Goal: Task Accomplishment & Management: Manage account settings

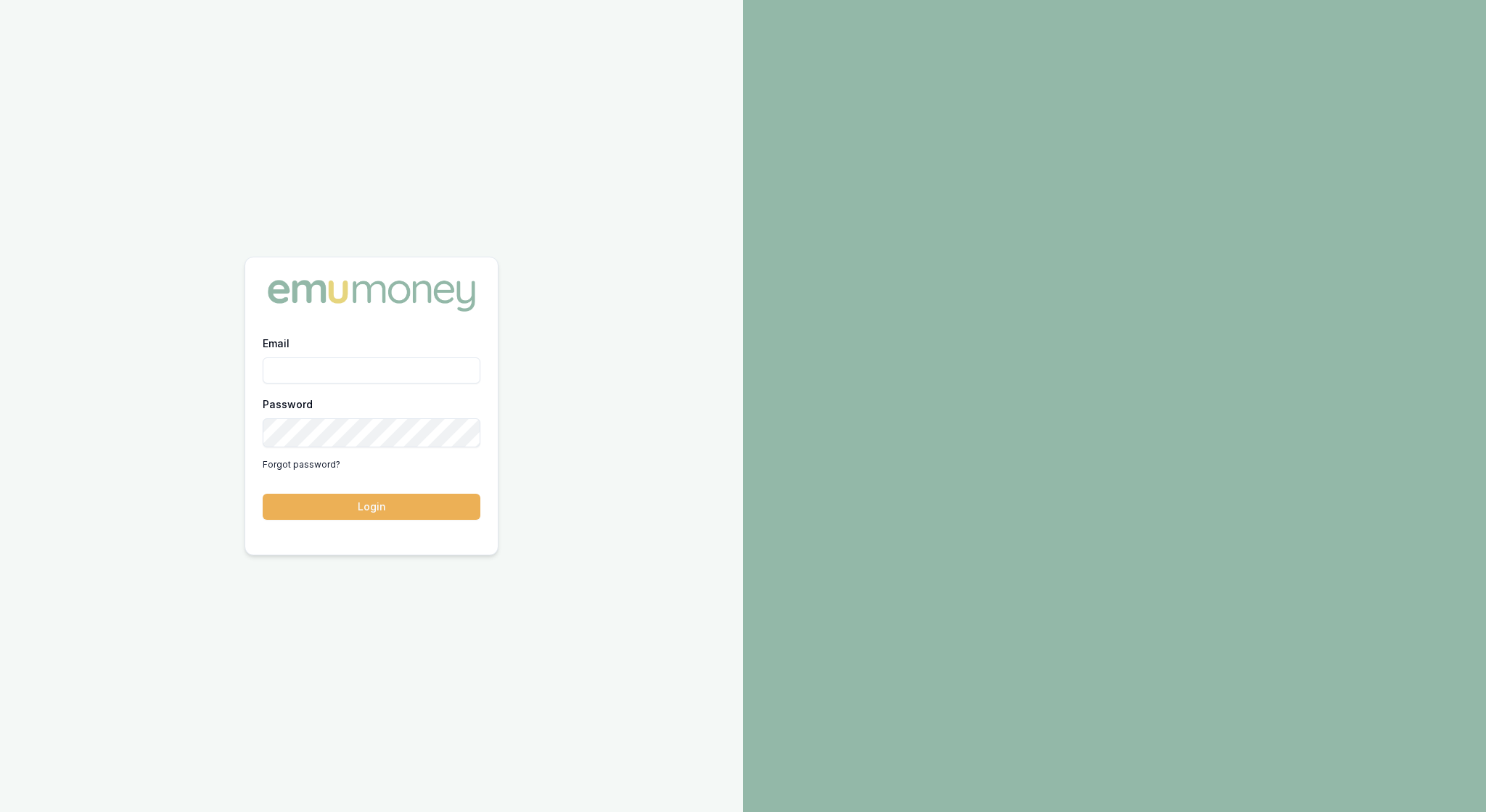
type input "rachael.connors@emumoney.com.au"
click at [359, 511] on button "Login" at bounding box center [371, 507] width 217 height 26
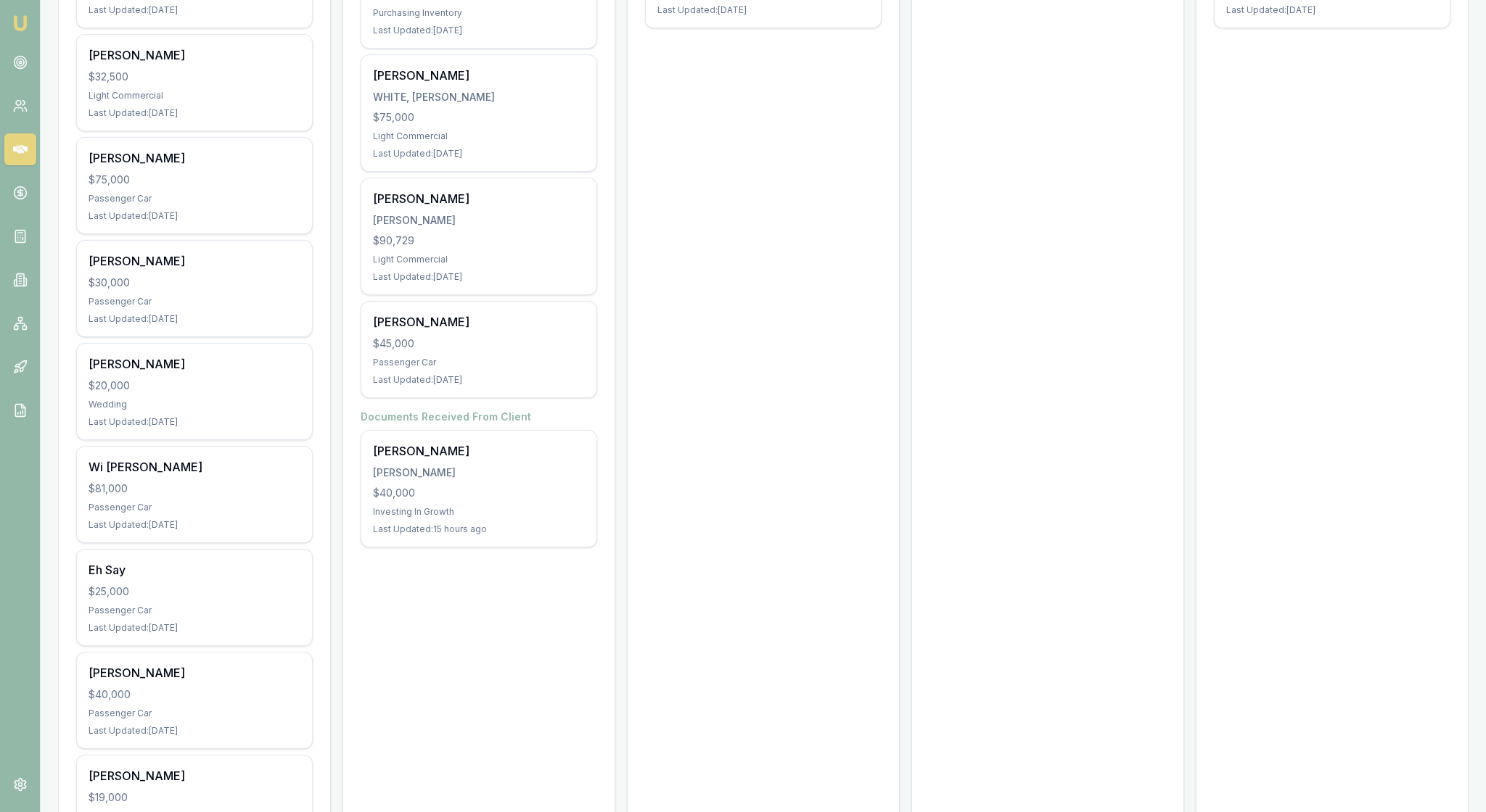
scroll to position [406, 0]
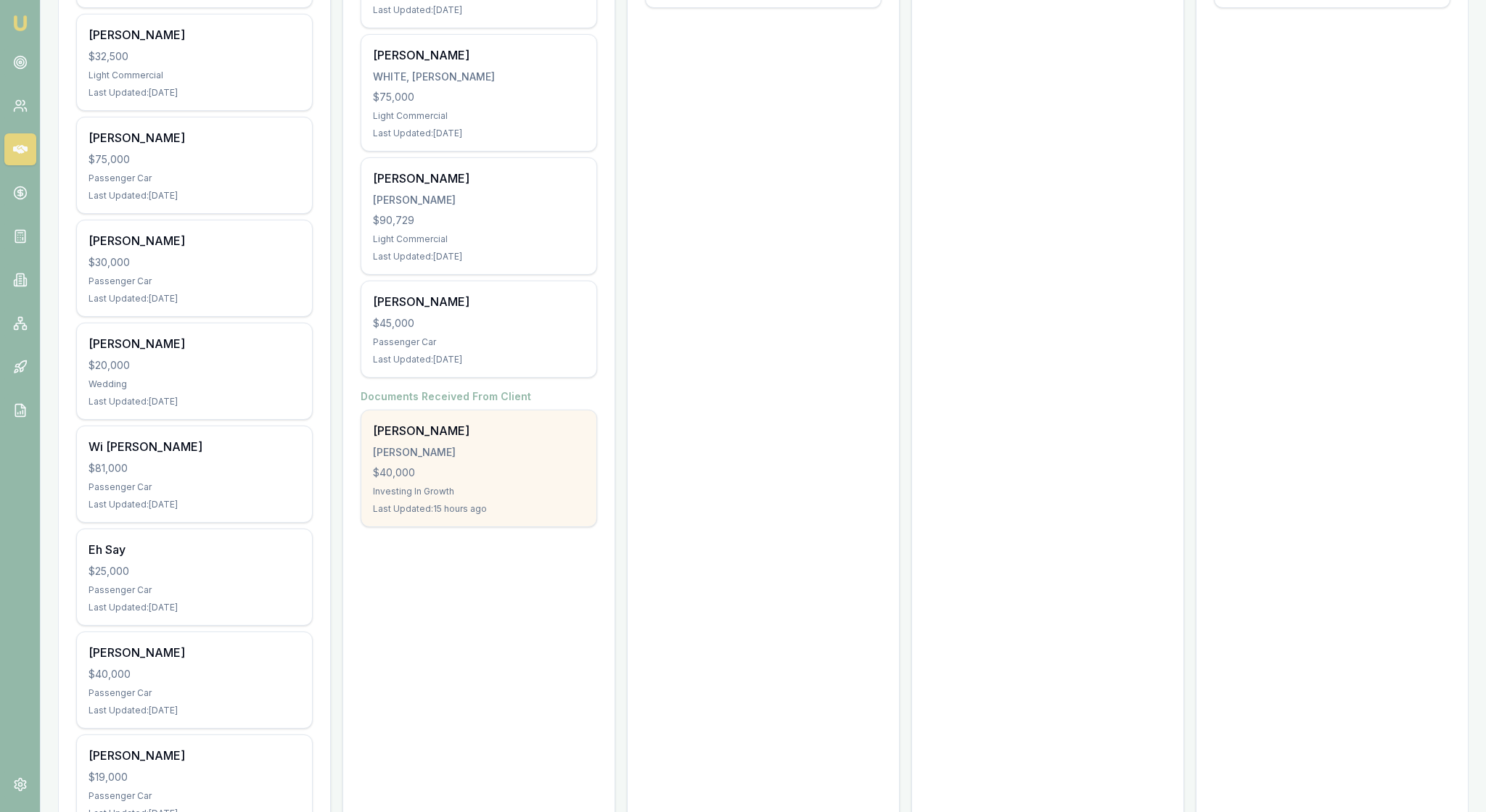
click at [478, 497] on div "Investing In Growth" at bounding box center [478, 492] width 212 height 12
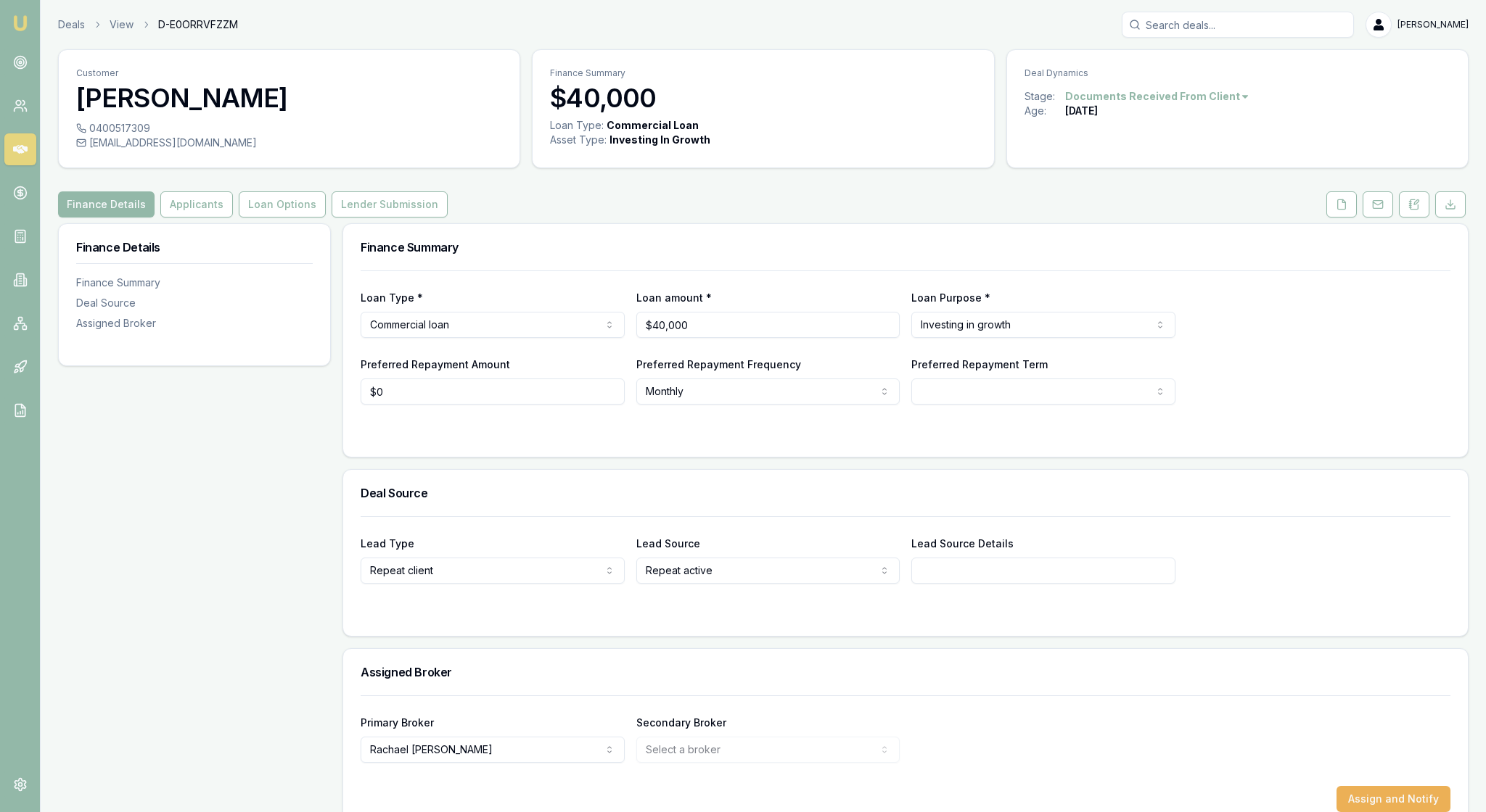
click at [833, 440] on form "Loan Type * Commercial loan Consumer loan Consumer asset Commercial loan Commer…" at bounding box center [906, 355] width 1090 height 169
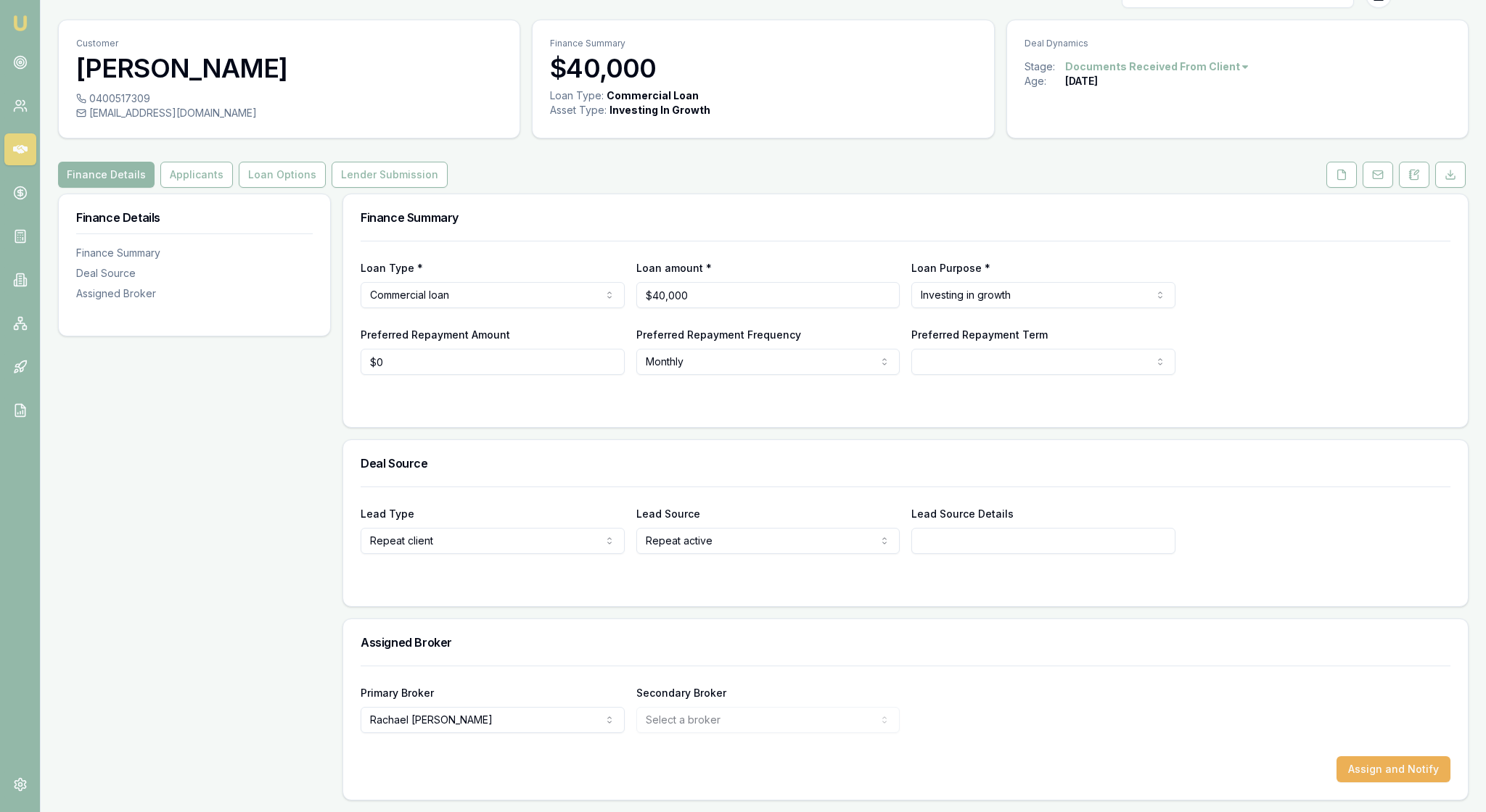
scroll to position [135, 0]
click at [233, 162] on button "Applicants" at bounding box center [196, 174] width 72 height 26
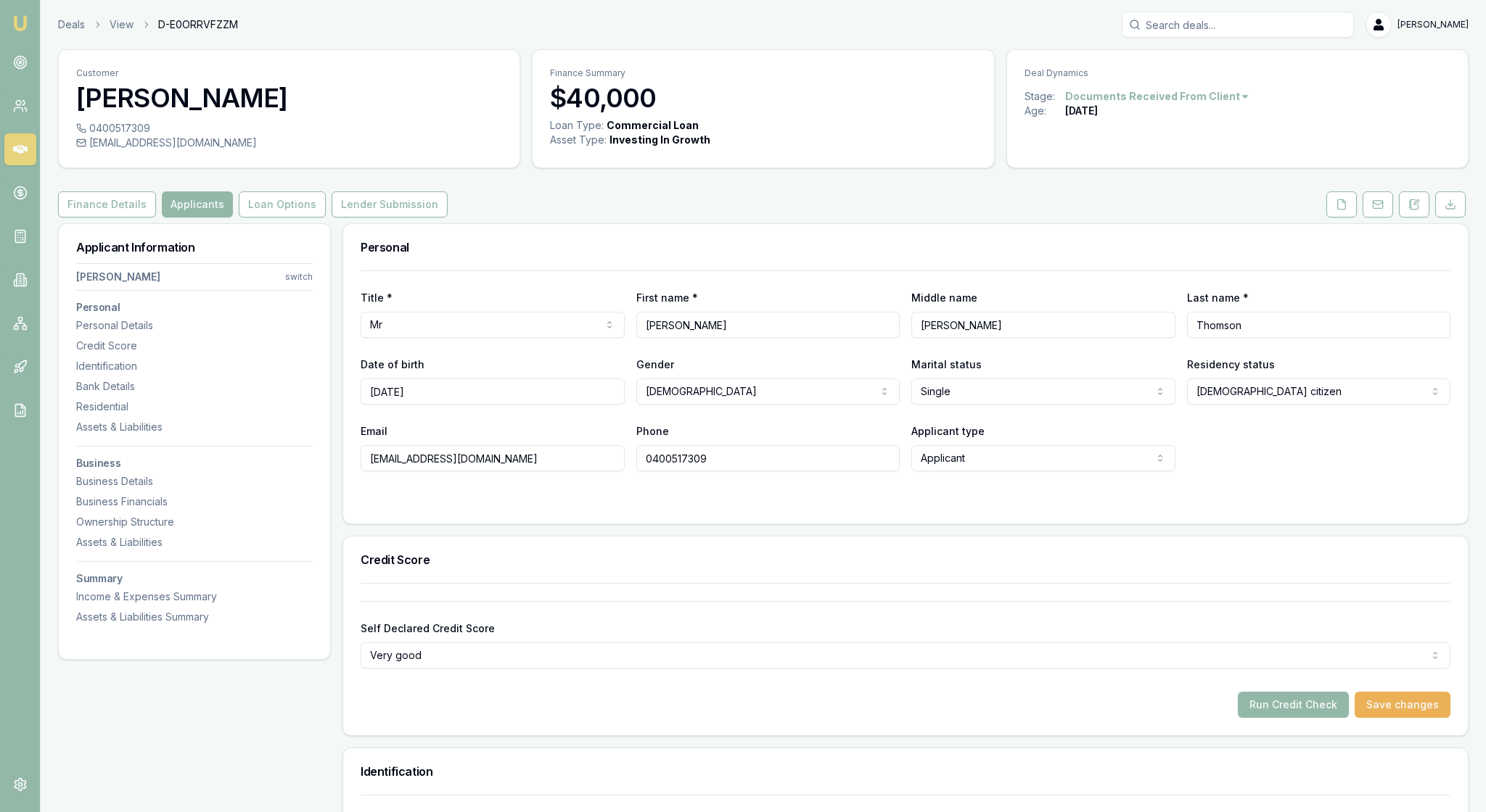
click at [841, 523] on div "Title * Mr Mr Mrs Miss Ms Dr Prof First name * Adrian Middle name Donald Last n…" at bounding box center [905, 398] width 1124 height 253
click at [326, 217] on button "Loan Options" at bounding box center [282, 204] width 87 height 26
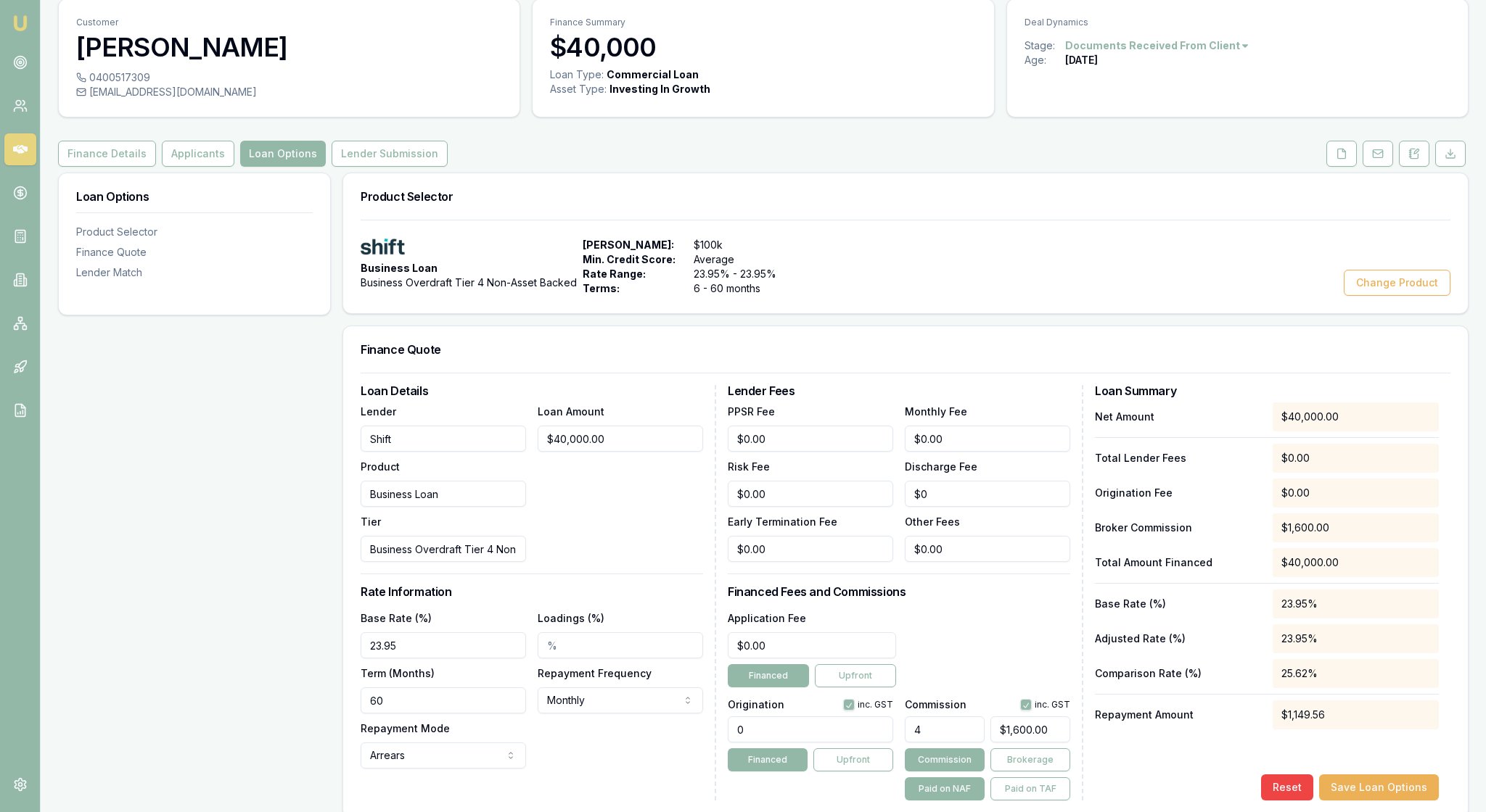
scroll to position [33, 0]
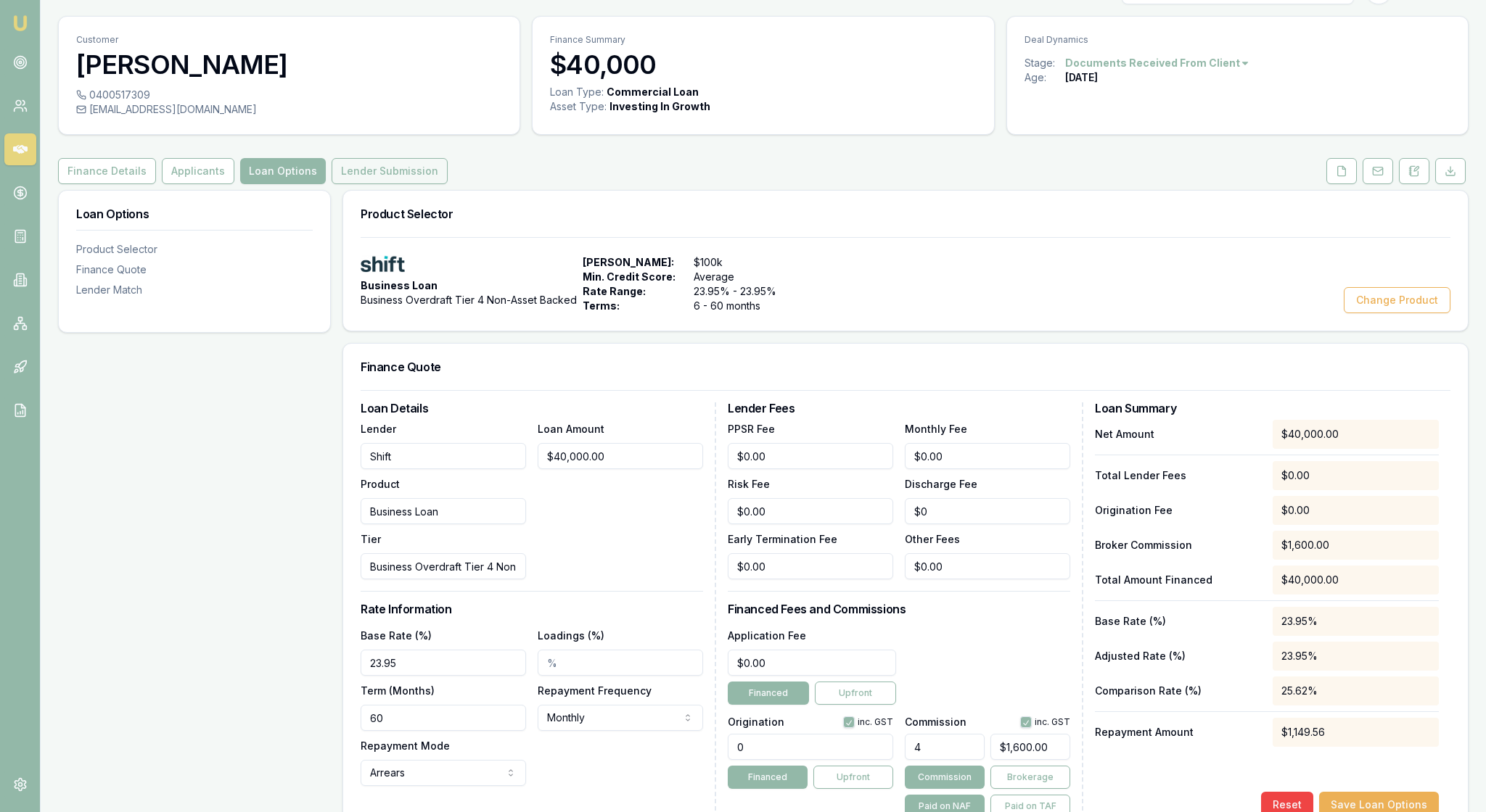
click at [448, 184] on button "Lender Submission" at bounding box center [389, 171] width 116 height 26
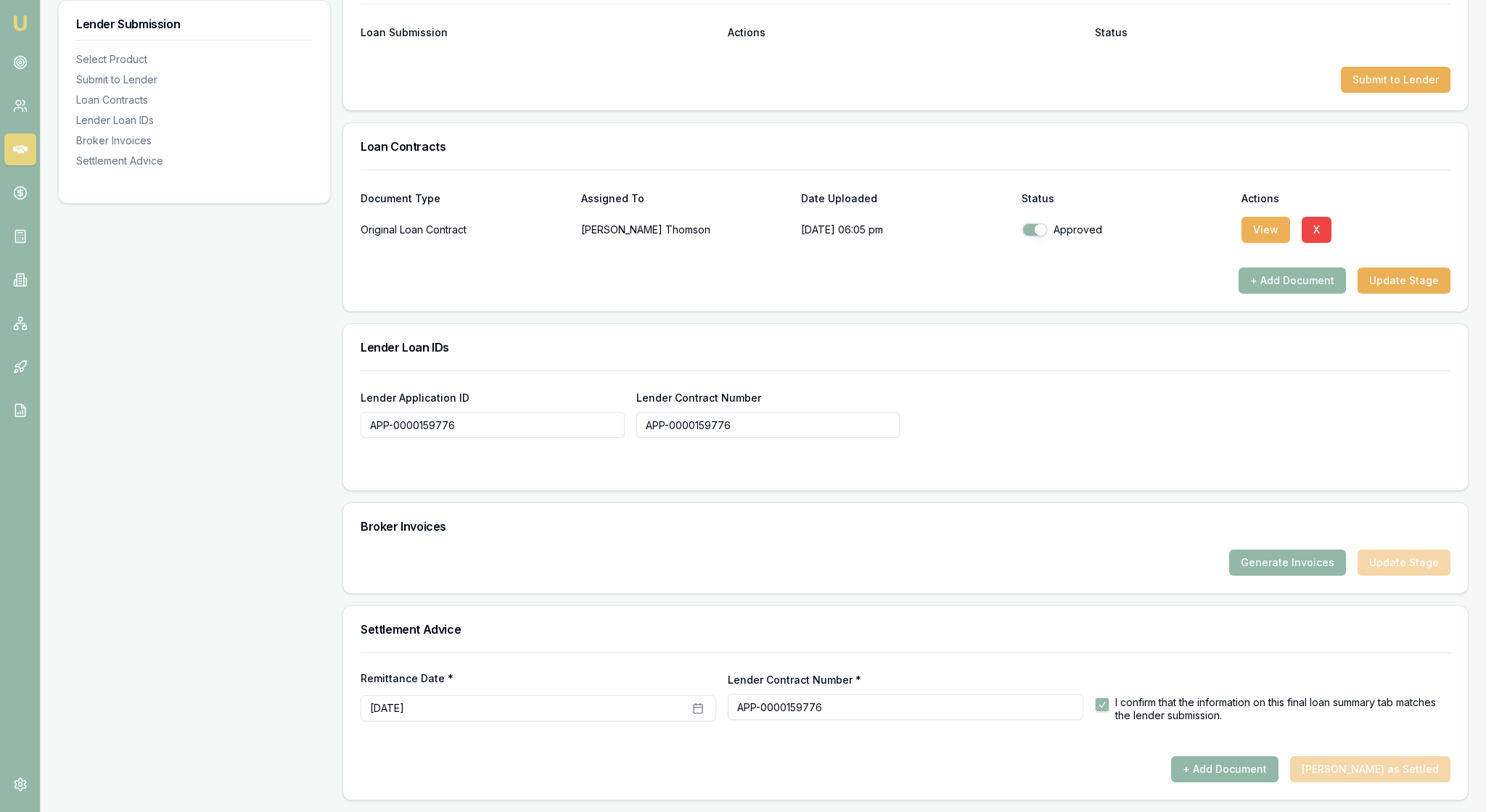
scroll to position [860, 0]
click at [1386, 93] on button "Submit to Lender" at bounding box center [1395, 79] width 109 height 26
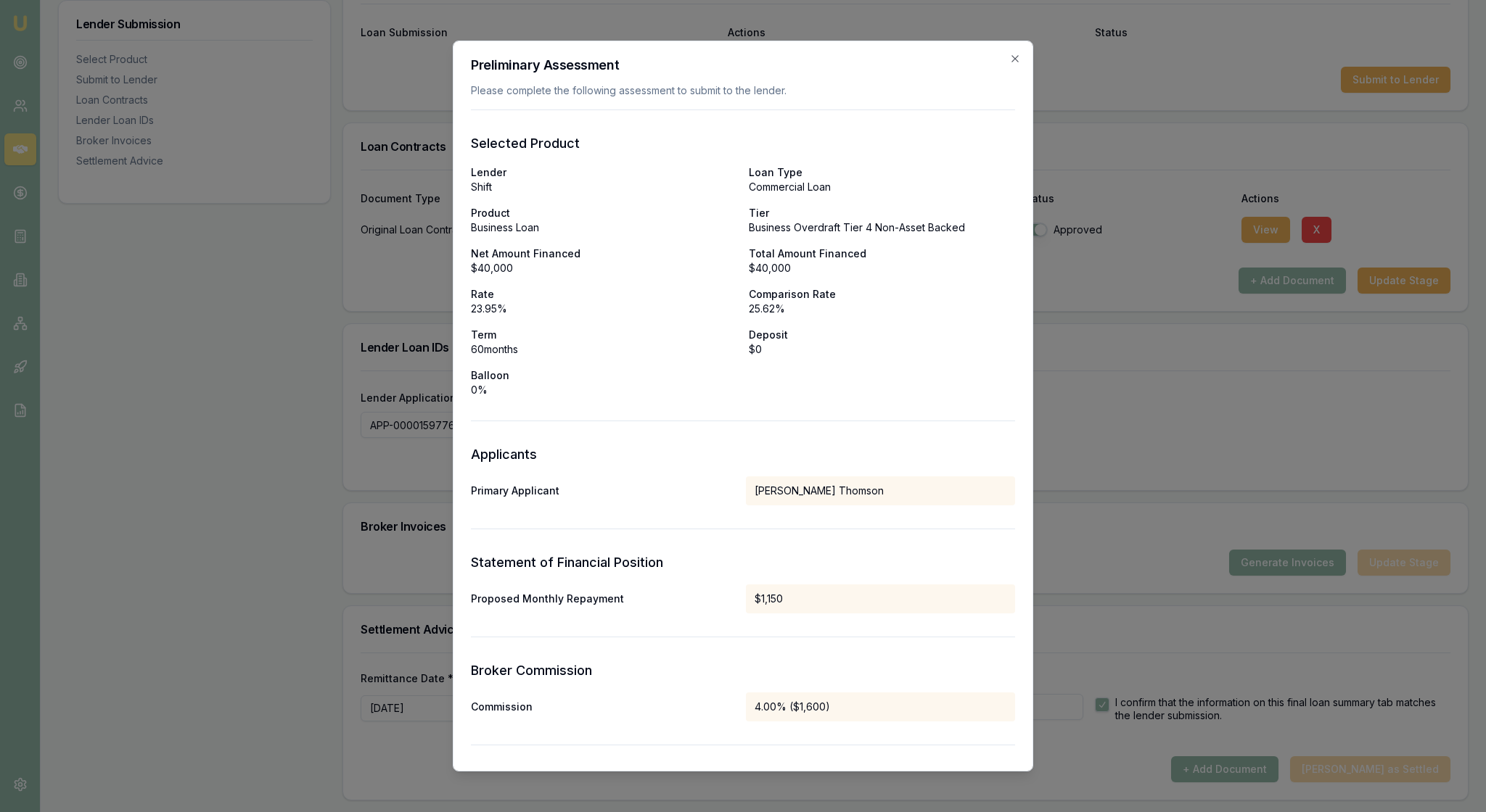
click at [907, 463] on form "Selected Product Lender Shift Loan Type Commercial Loan Product Business Loan T…" at bounding box center [743, 702] width 544 height 1186
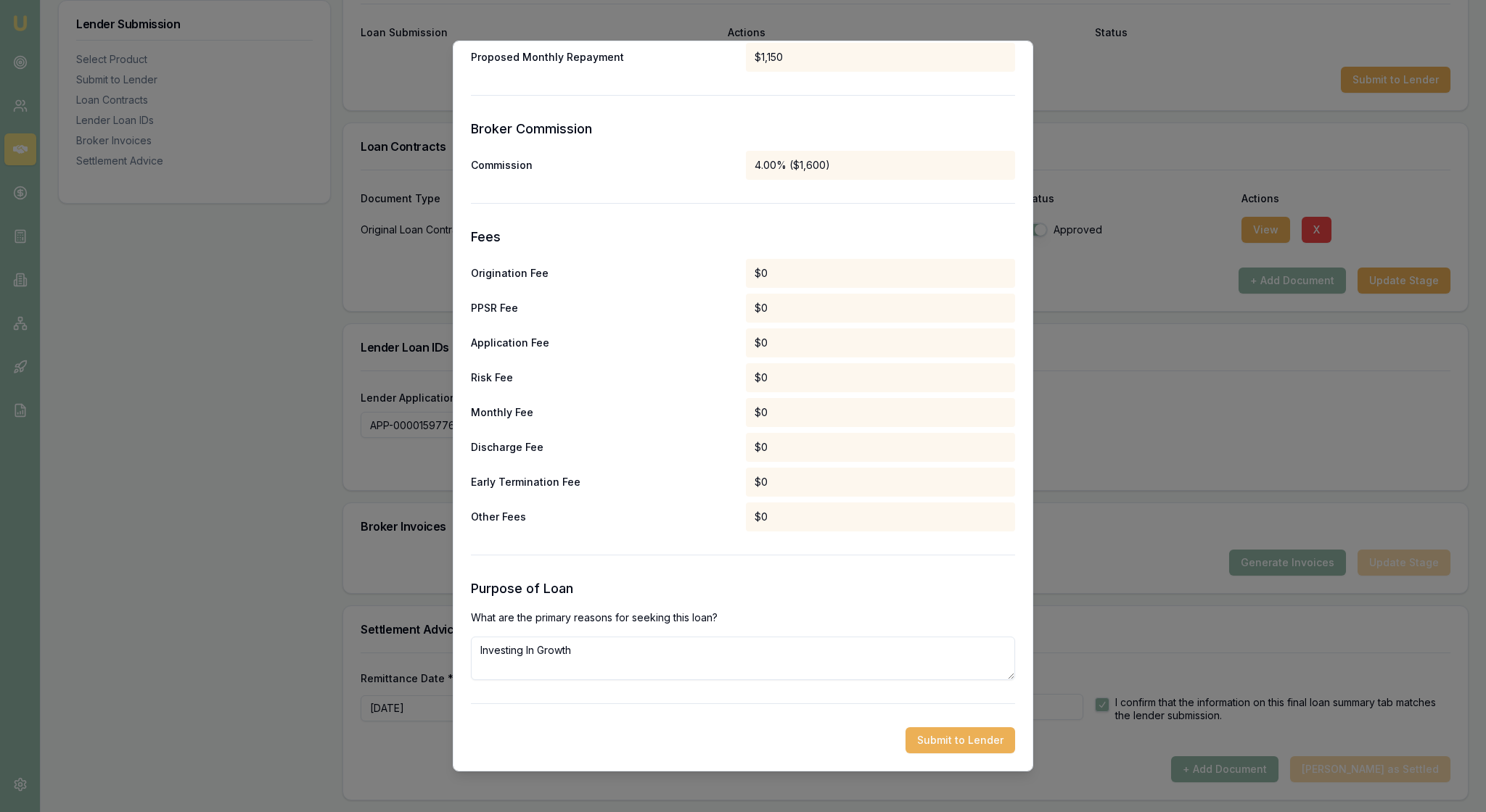
scroll to position [704, 0]
click at [955, 734] on button "Submit to Lender" at bounding box center [960, 740] width 109 height 26
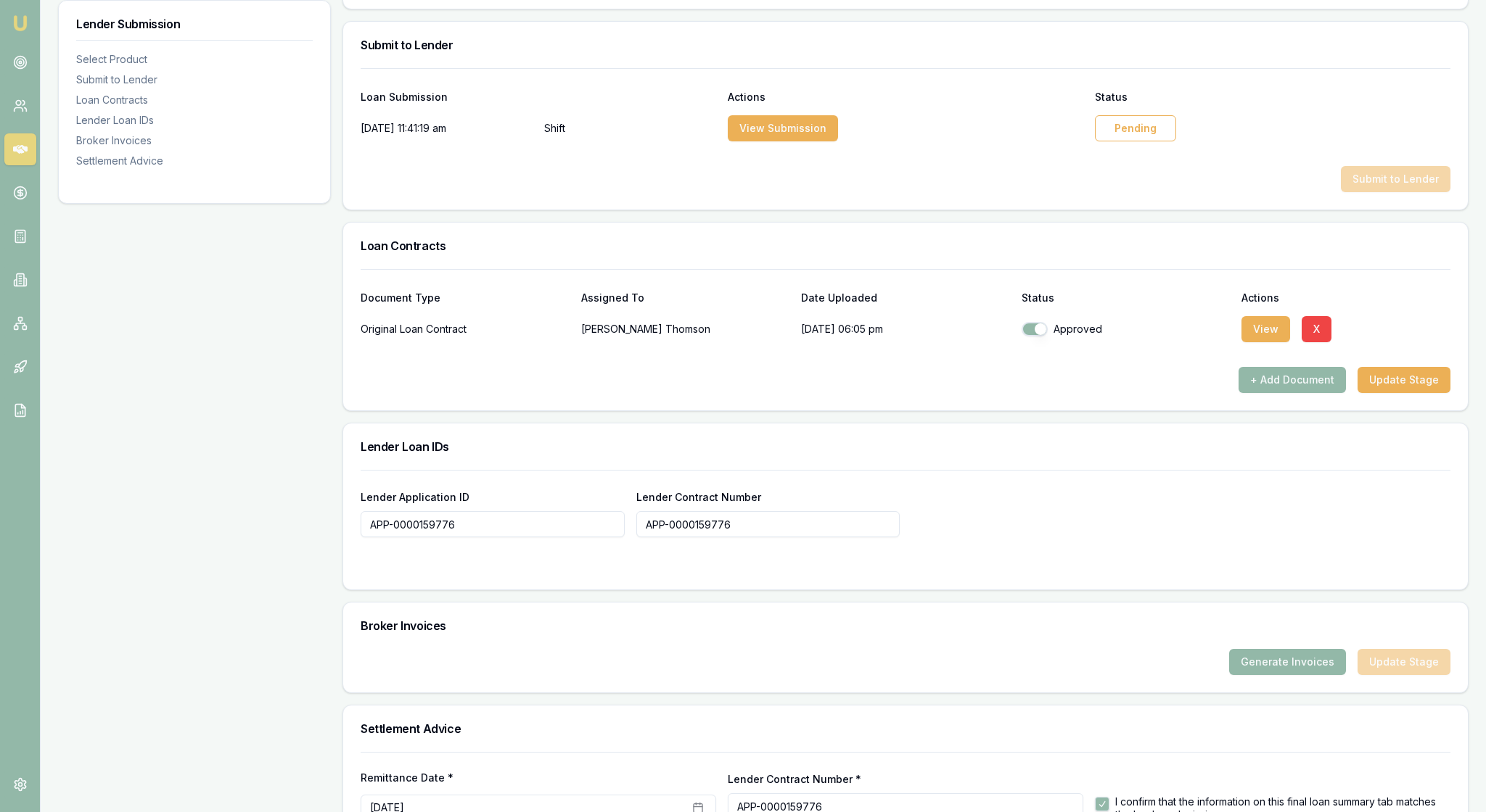
scroll to position [727, 0]
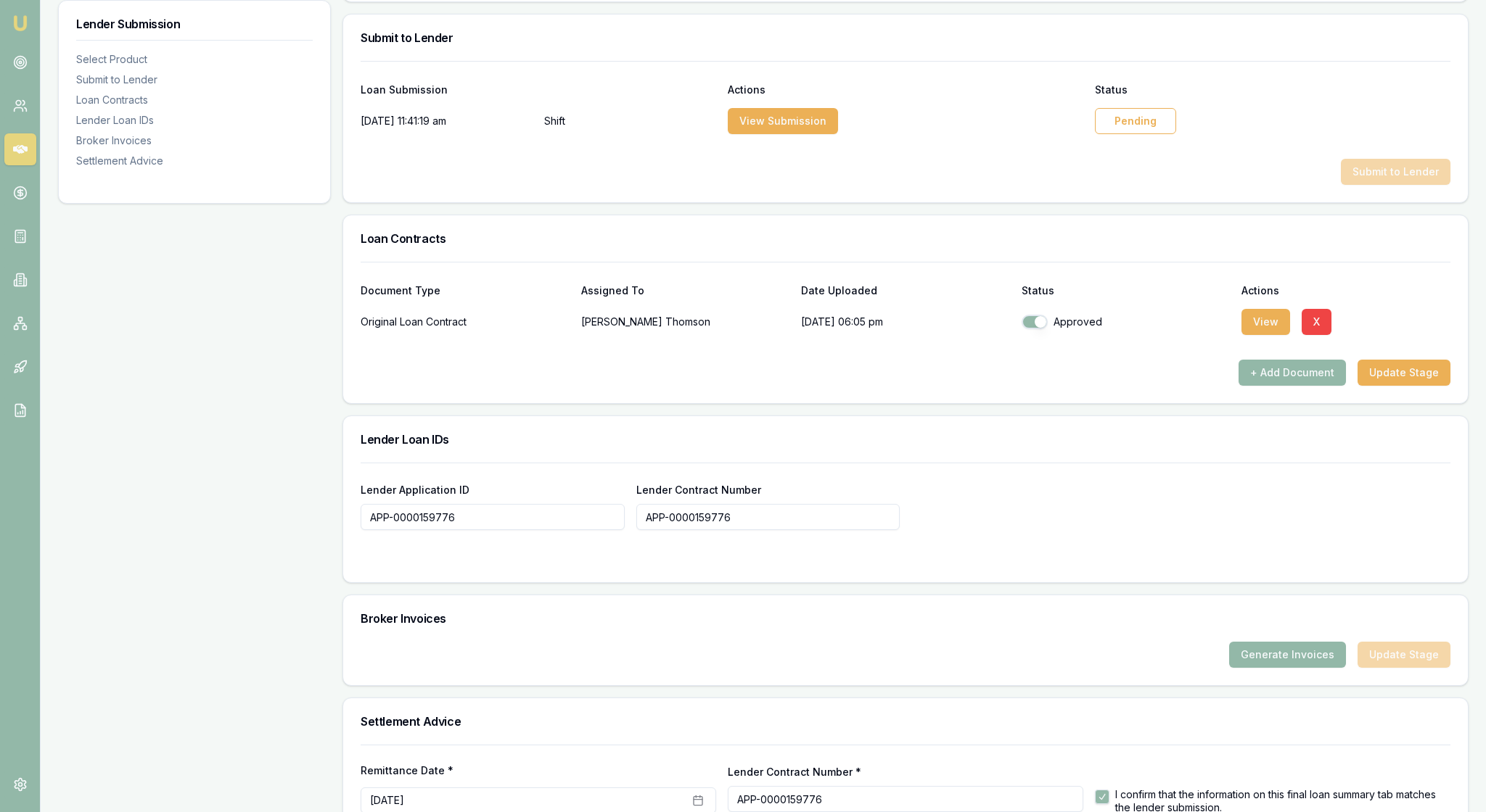
click at [1136, 135] on div "Pending" at bounding box center [1135, 121] width 81 height 26
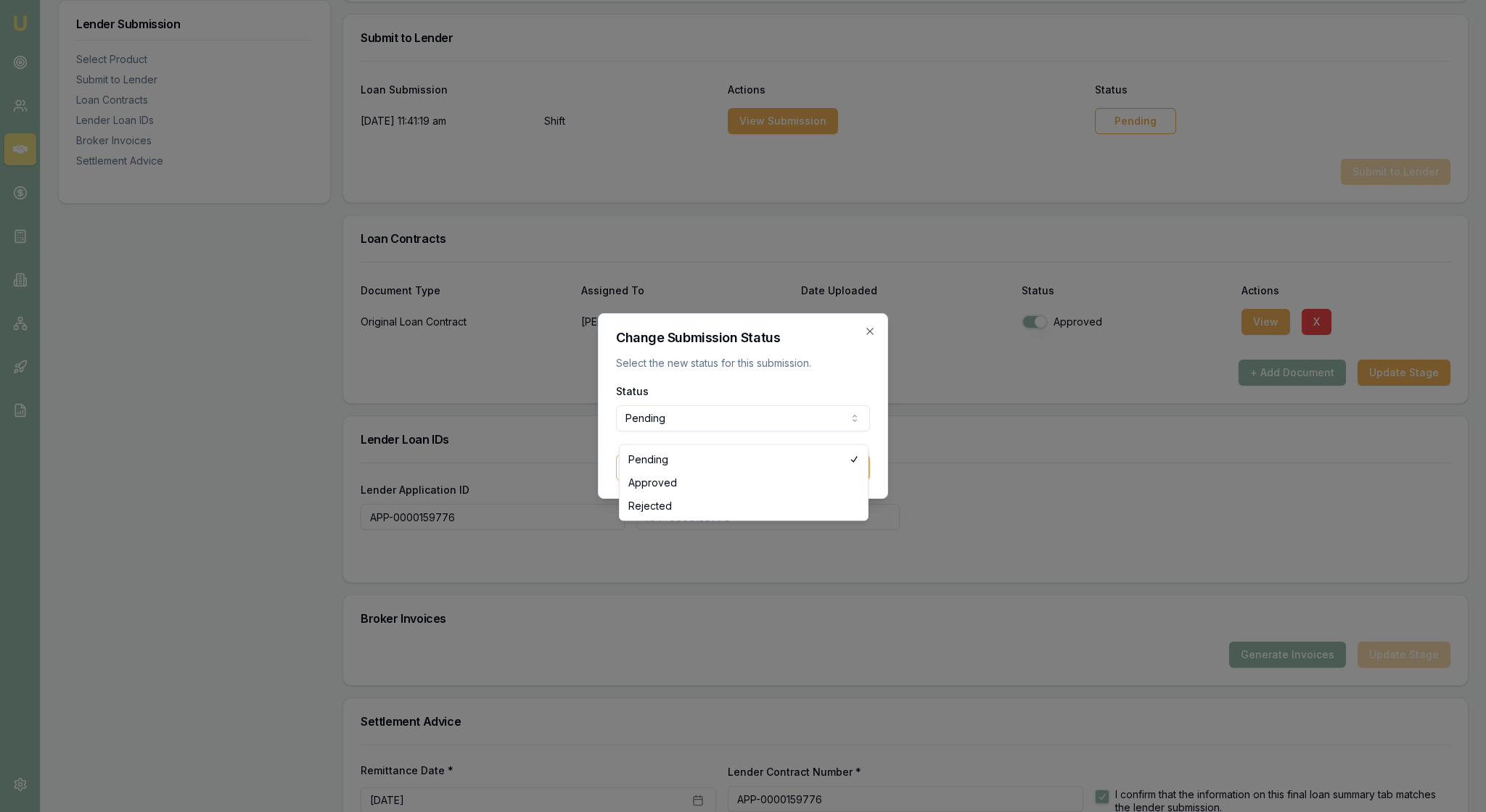
select select "APPROVED"
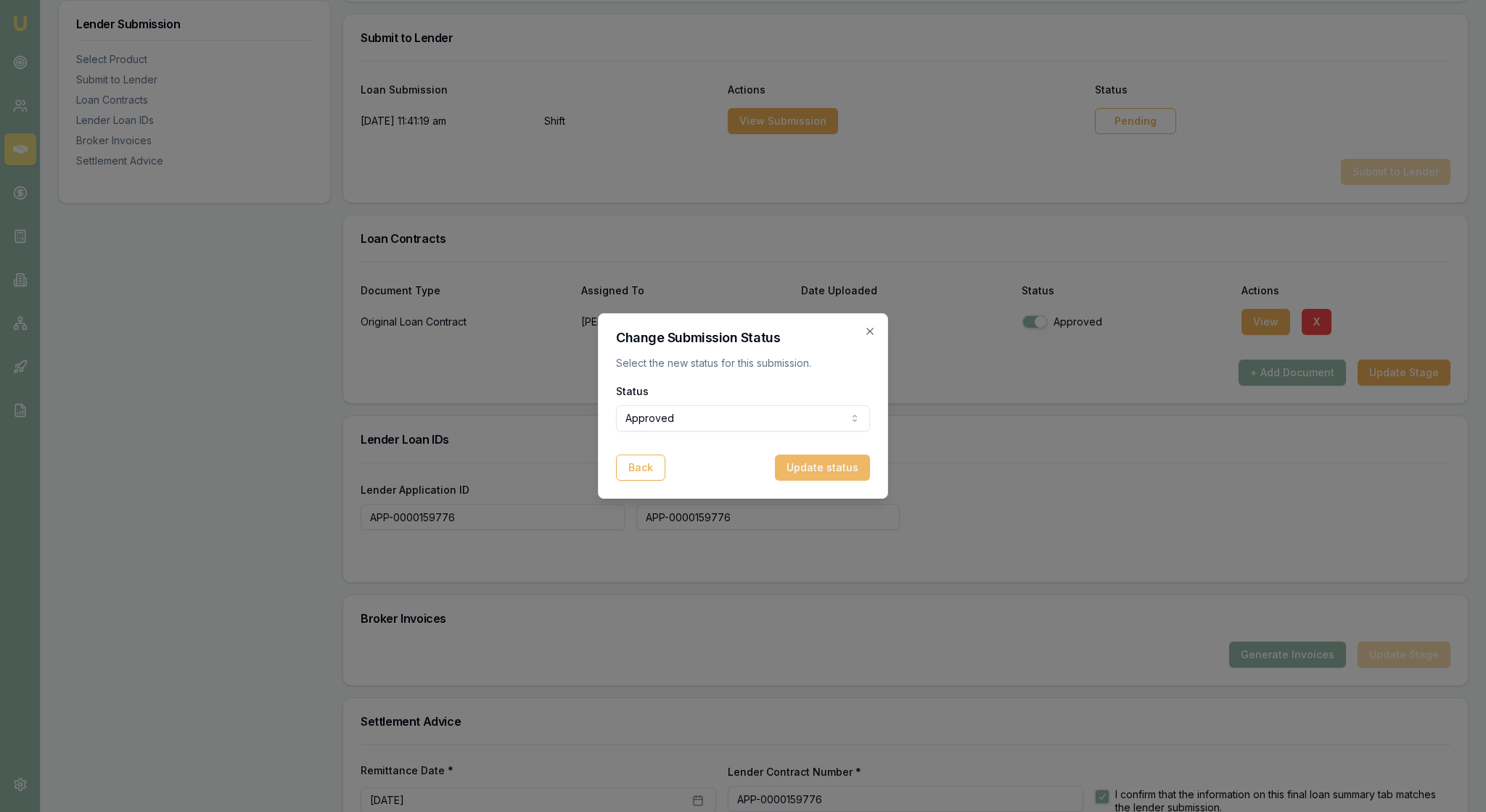
click at [841, 473] on button "Update status" at bounding box center [822, 468] width 95 height 26
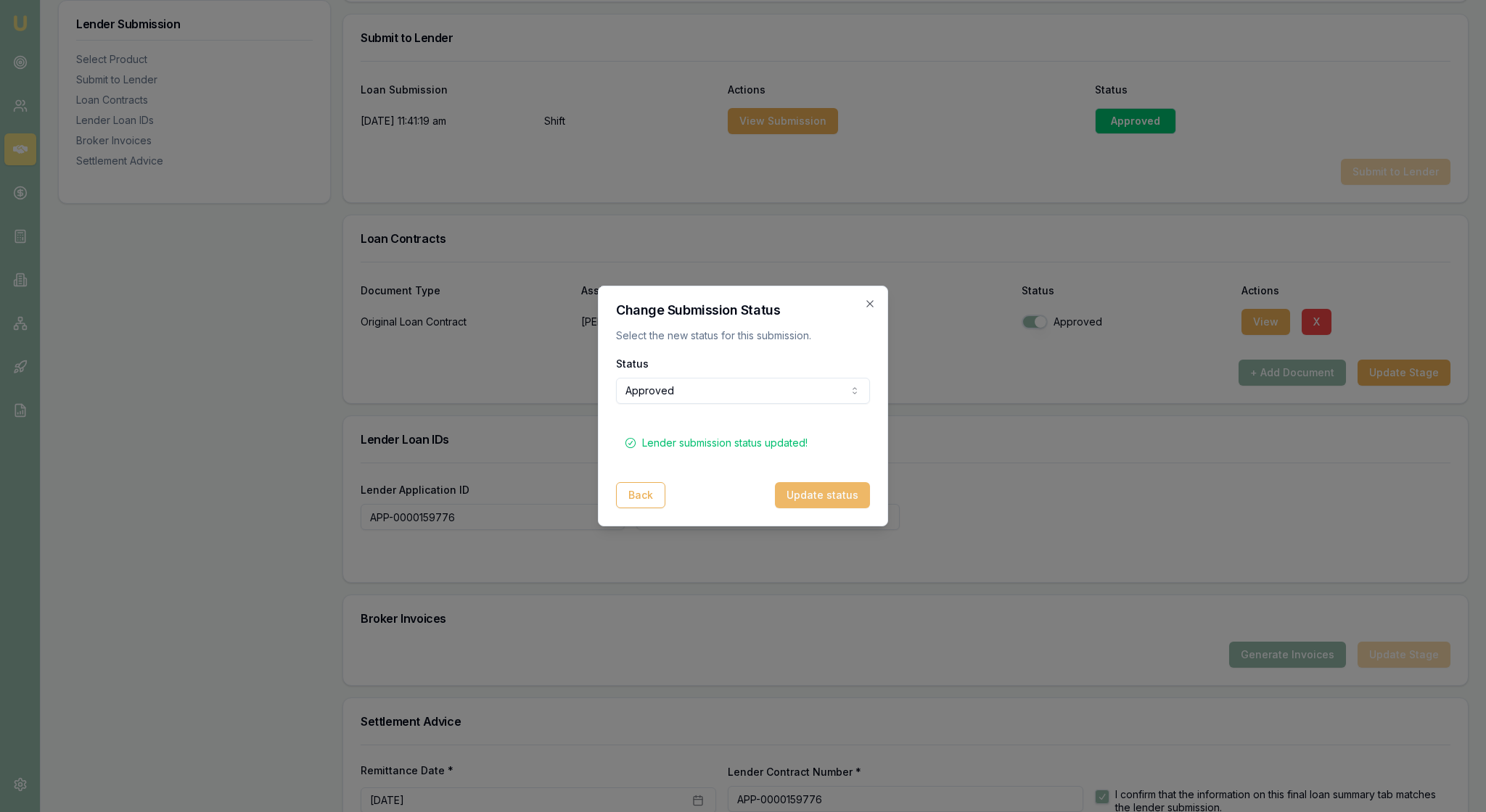
click at [817, 509] on button "Update status" at bounding box center [822, 495] width 95 height 26
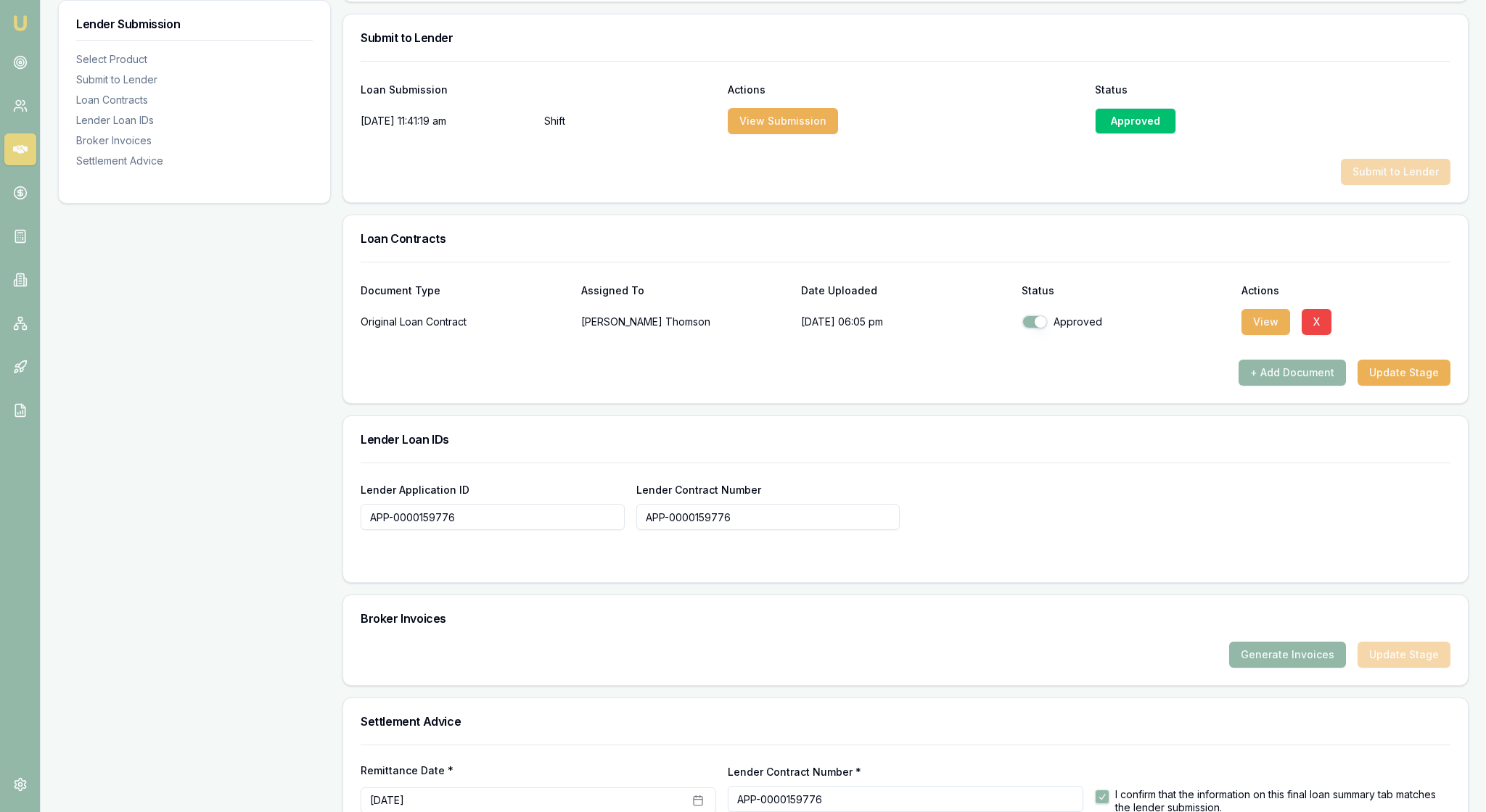
click at [1210, 245] on h3 "Loan Contracts" at bounding box center [906, 239] width 1090 height 12
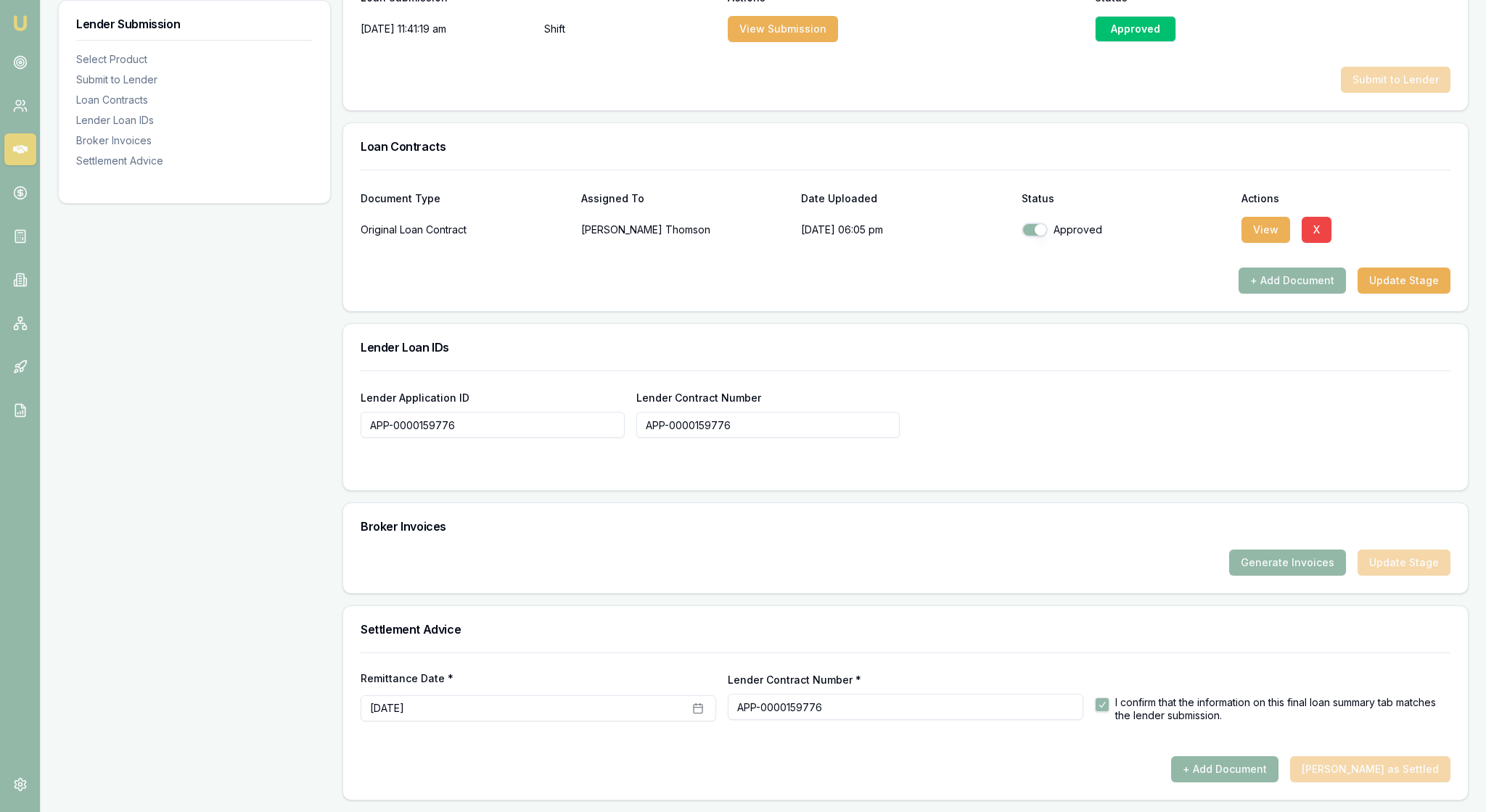
scroll to position [1030, 0]
click at [1396, 268] on button "Update Stage" at bounding box center [1403, 281] width 93 height 26
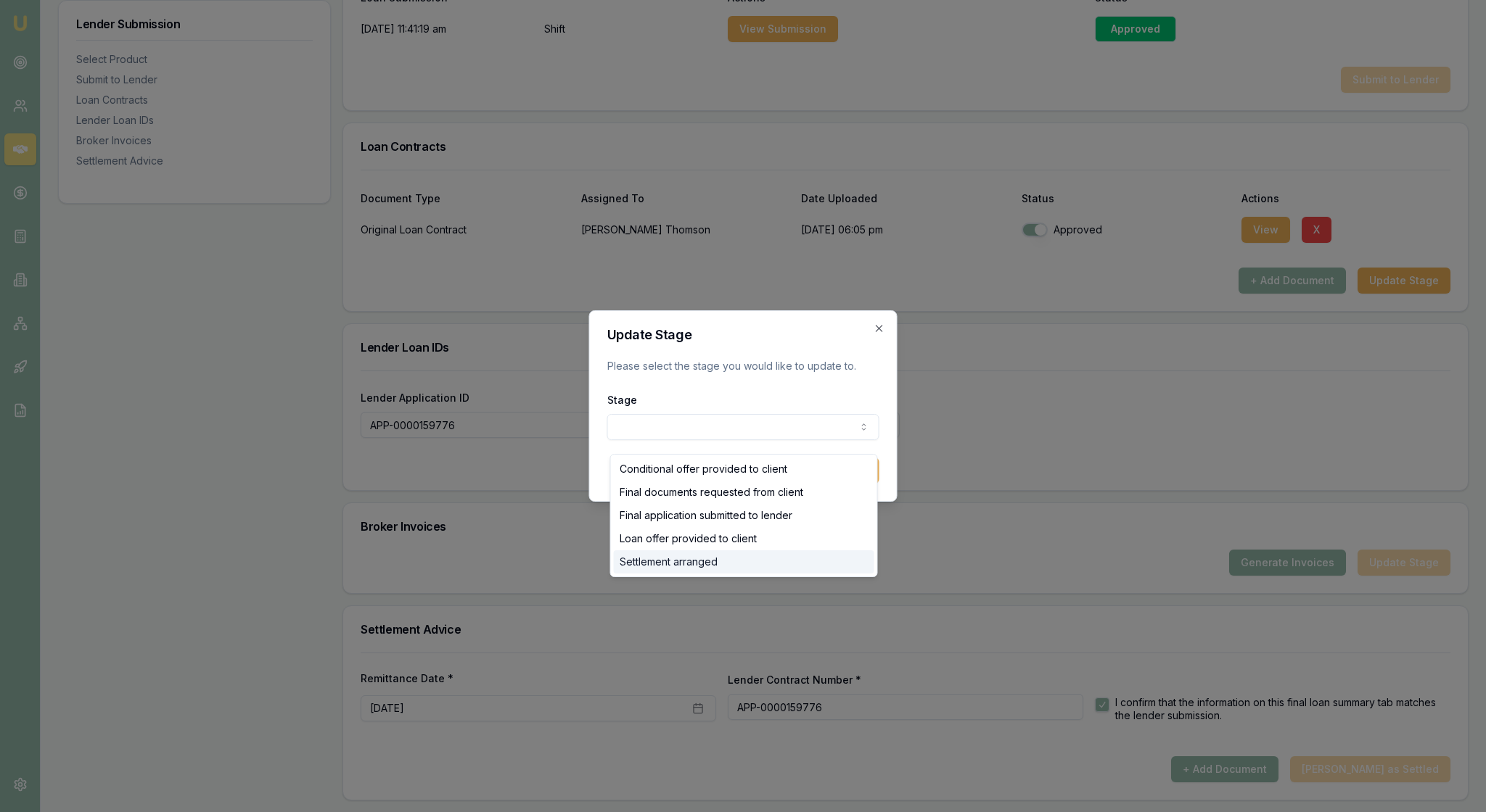
select select "SETTLEMENT_ARRANGED"
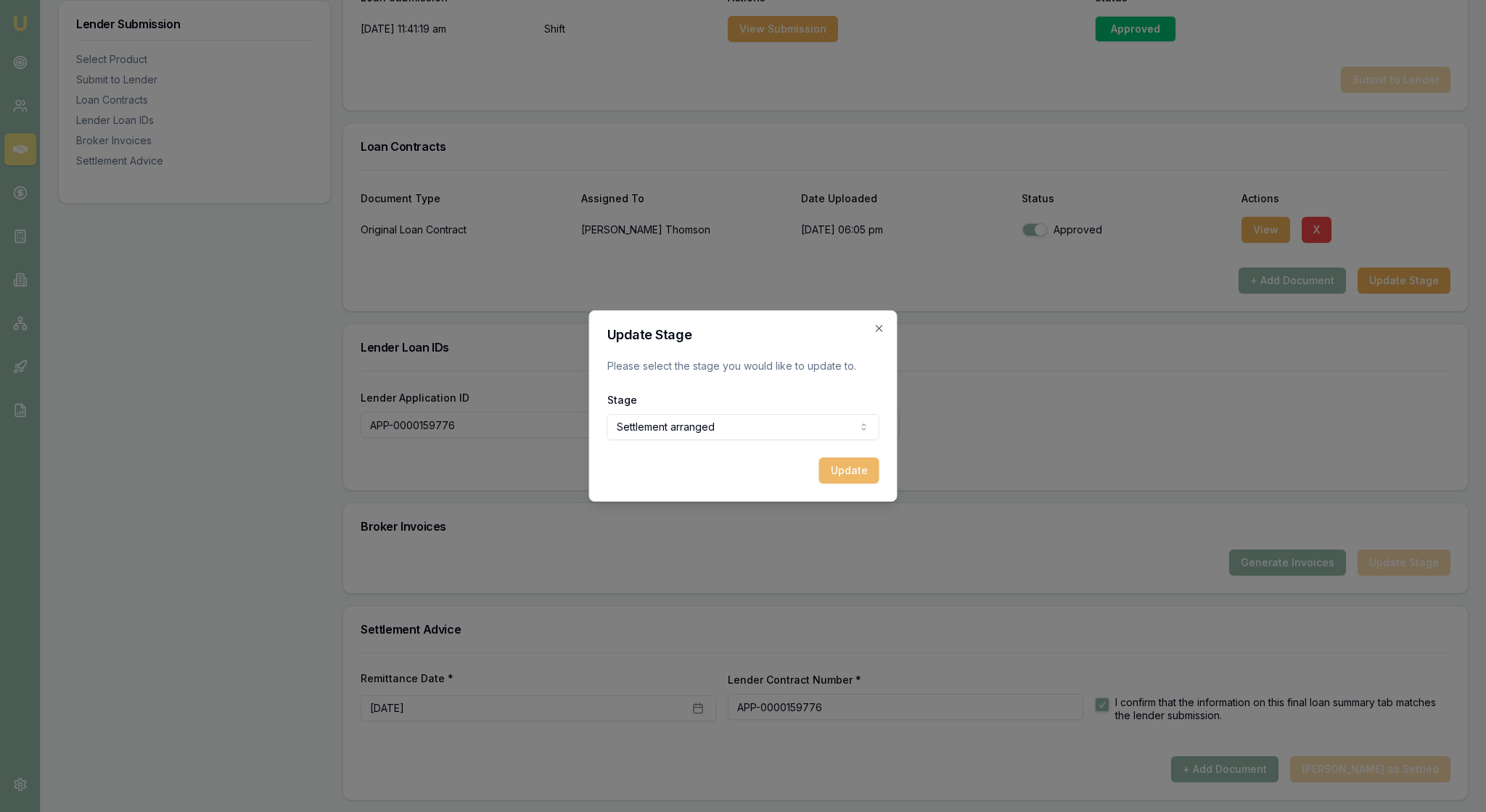
click at [844, 483] on button "Update" at bounding box center [849, 471] width 60 height 26
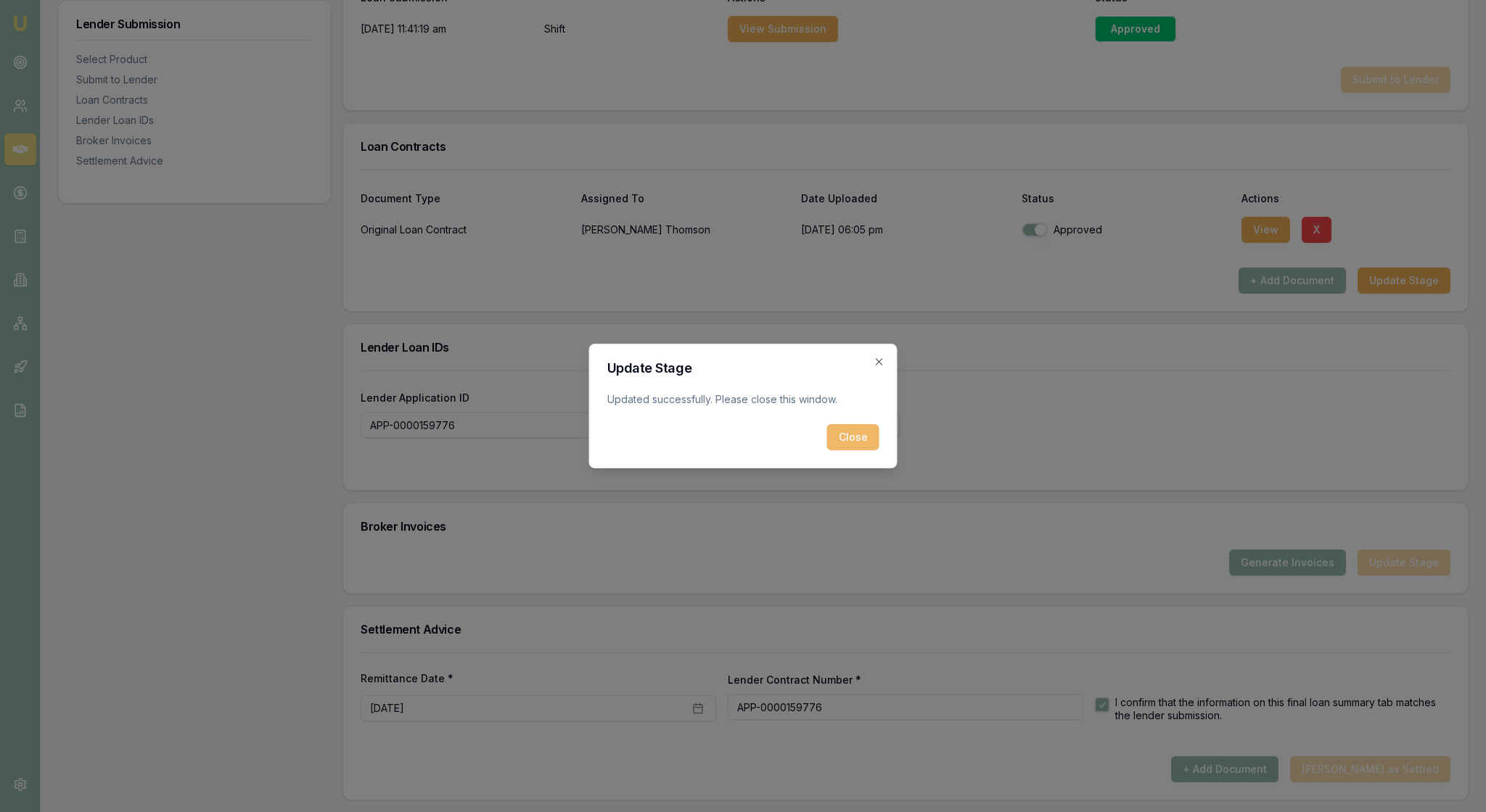
click at [850, 449] on button "Close" at bounding box center [853, 437] width 53 height 26
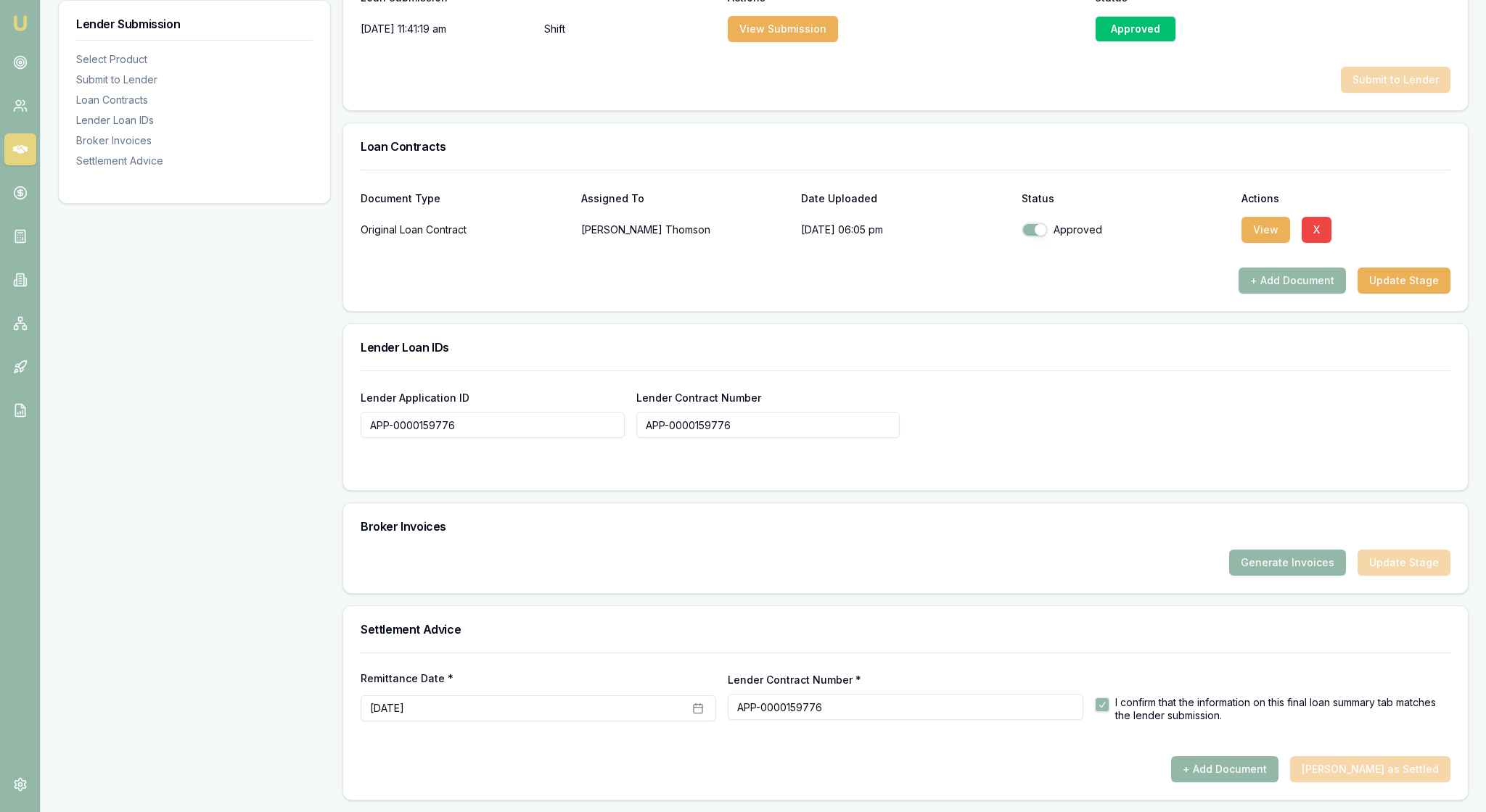
scroll to position [1004, 0]
click at [1243, 554] on button "Generate Invoices" at bounding box center [1287, 562] width 117 height 26
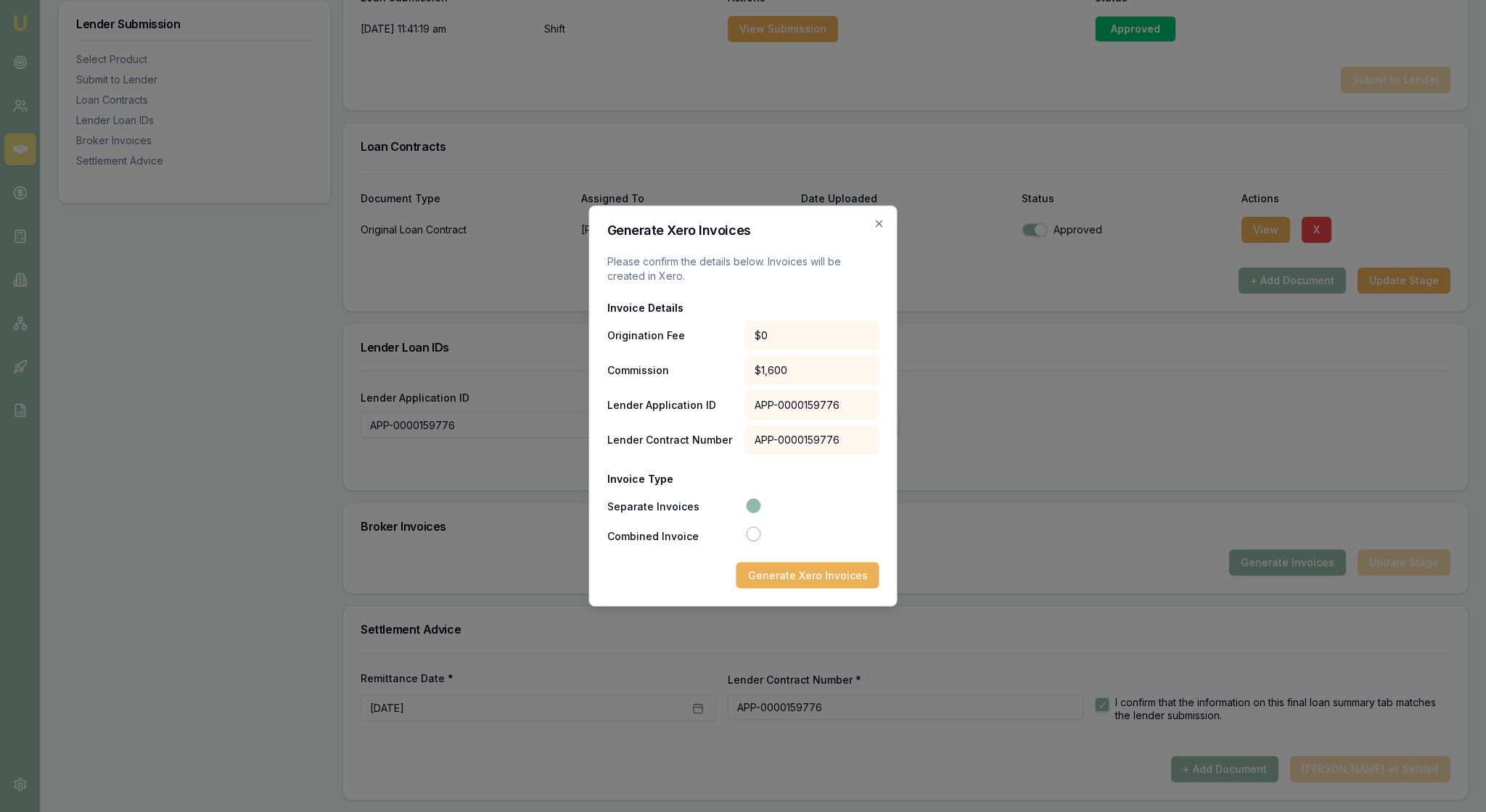
click at [755, 542] on button "Combined Invoice" at bounding box center [753, 534] width 15 height 15
radio input "false"
radio input "true"
click at [797, 589] on button "Generate Xero Invoice" at bounding box center [810, 575] width 137 height 26
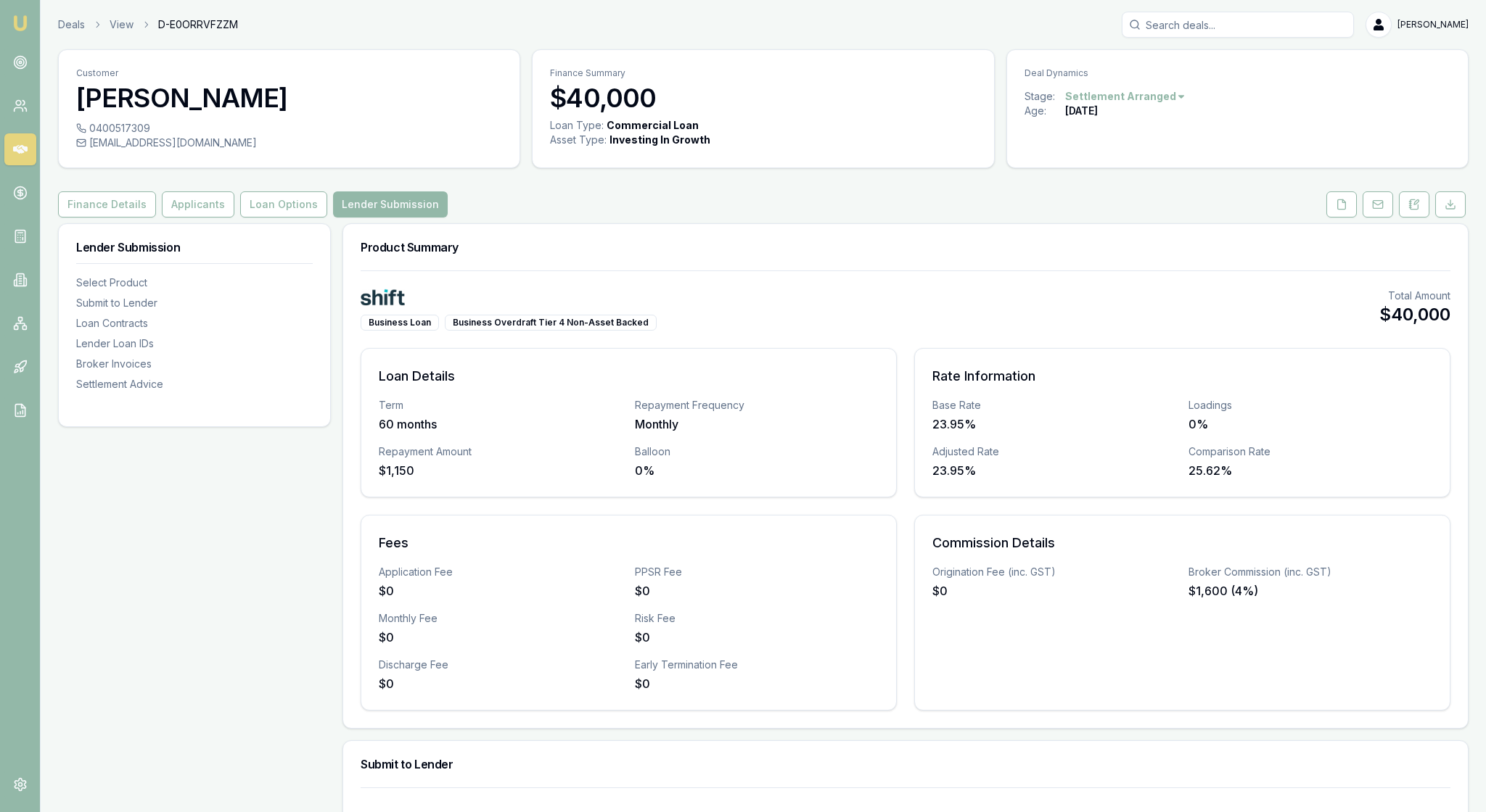
click at [1026, 702] on div "Commission Details Origination Fee (inc. GST) $0 Broker Commission (inc. GST) $…" at bounding box center [1183, 612] width 536 height 196
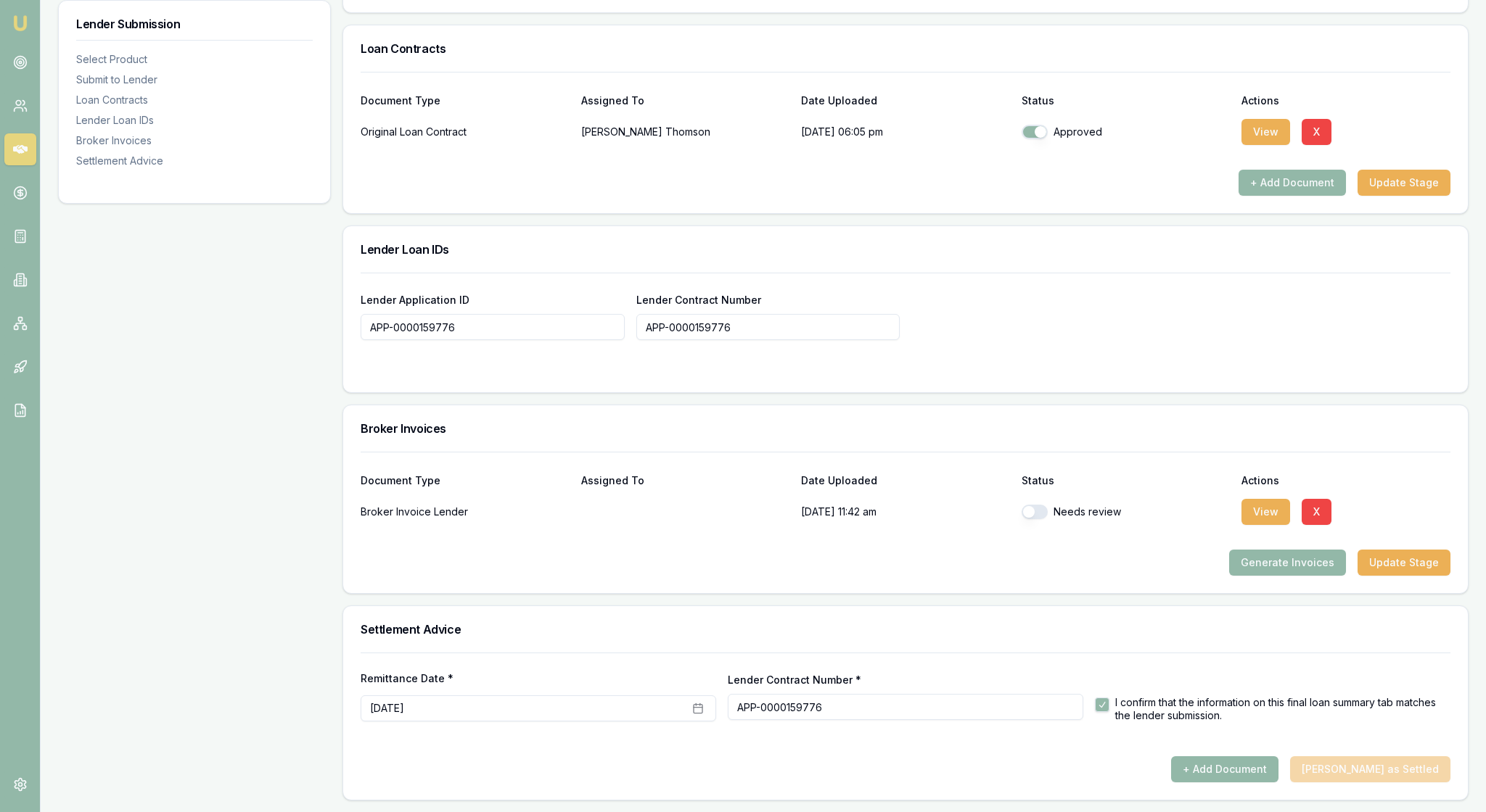
scroll to position [1141, 0]
click at [1275, 499] on button "View" at bounding box center [1266, 512] width 49 height 26
click at [1036, 505] on button "button" at bounding box center [1035, 512] width 26 height 15
checkbox input "true"
click at [1103, 550] on div "Generate Invoices Update Stage" at bounding box center [906, 562] width 1090 height 26
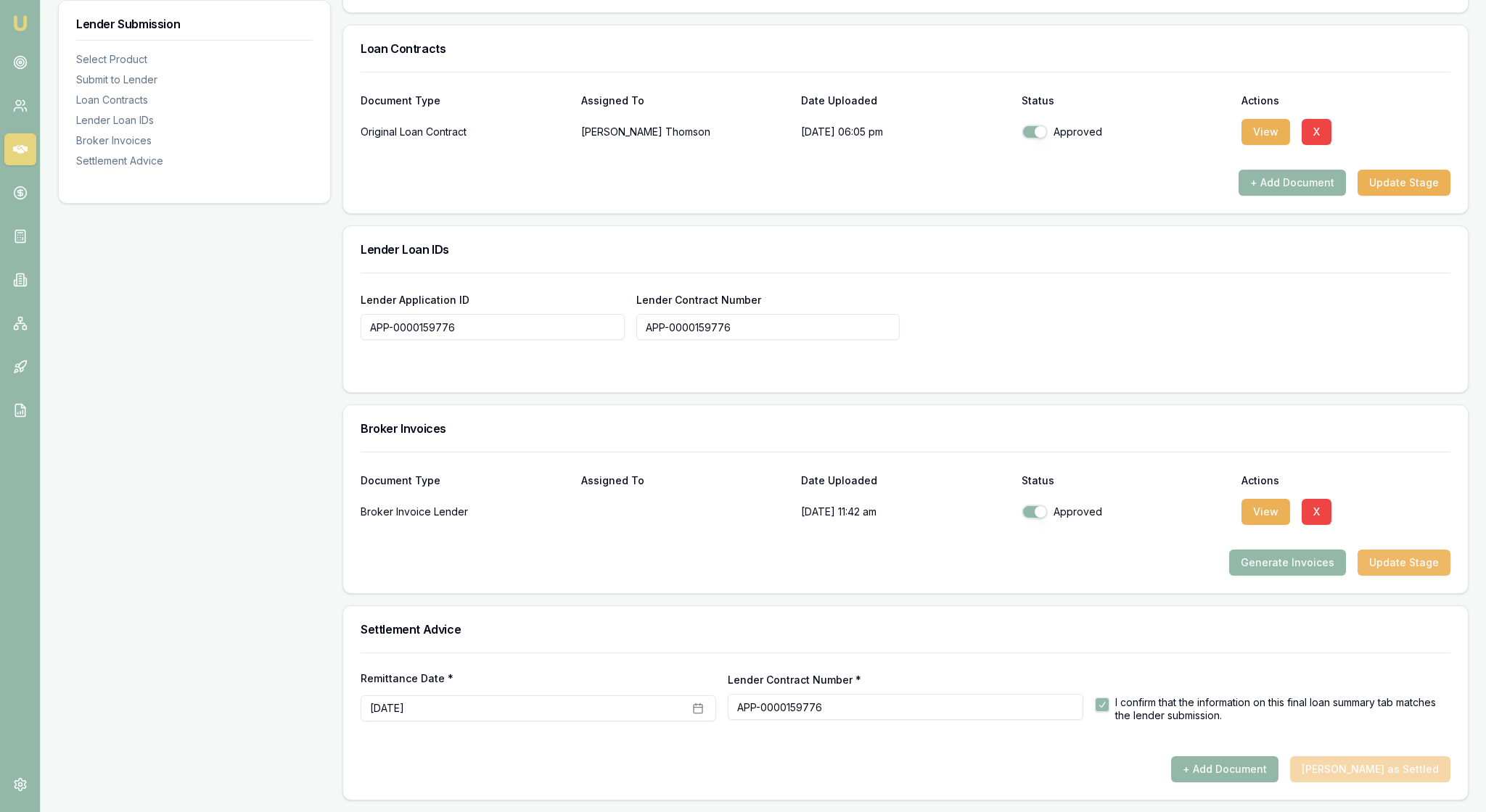
click at [1400, 550] on button "Update Stage" at bounding box center [1403, 562] width 93 height 26
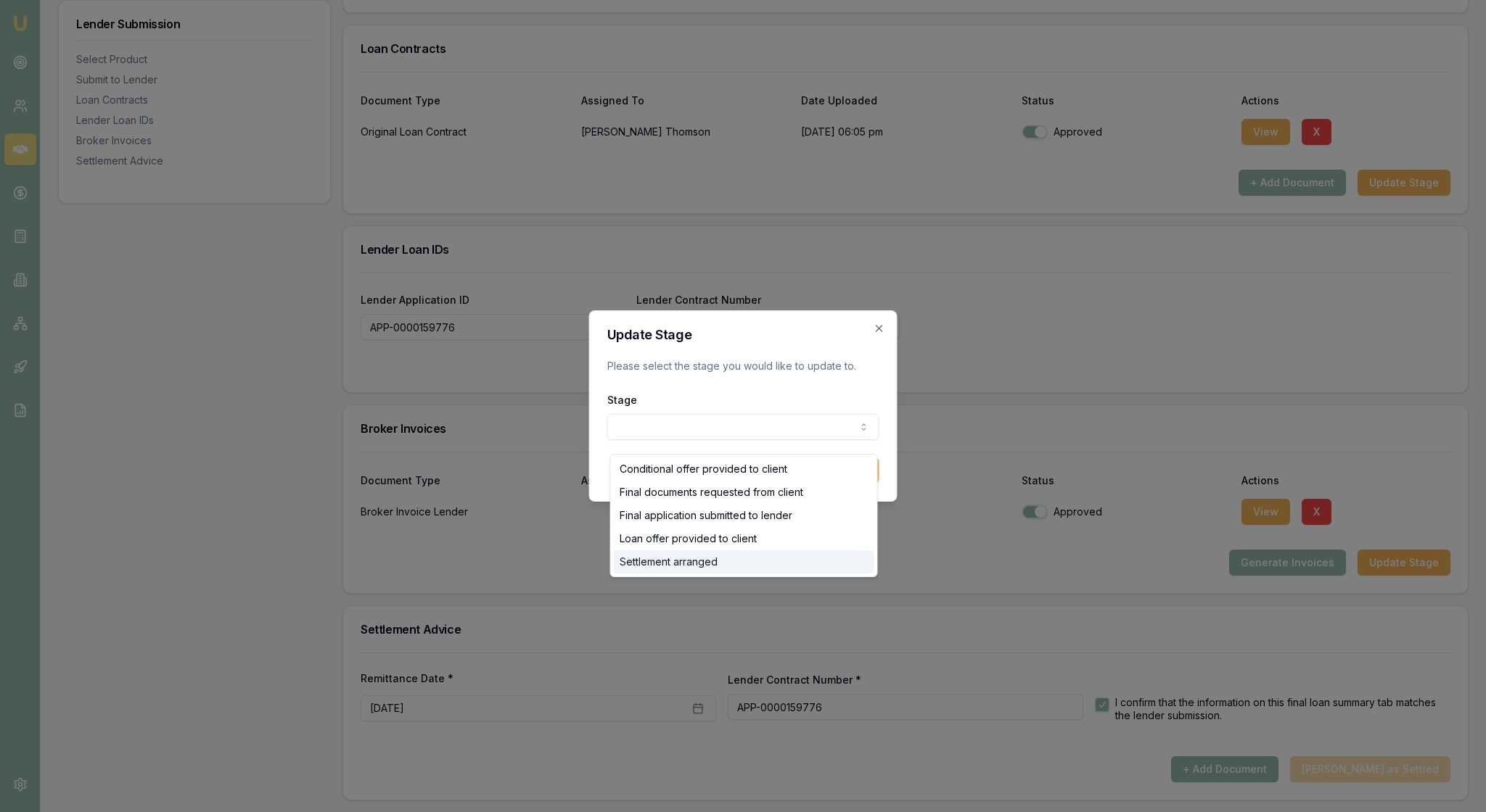
select select "SETTLEMENT_ARRANGED"
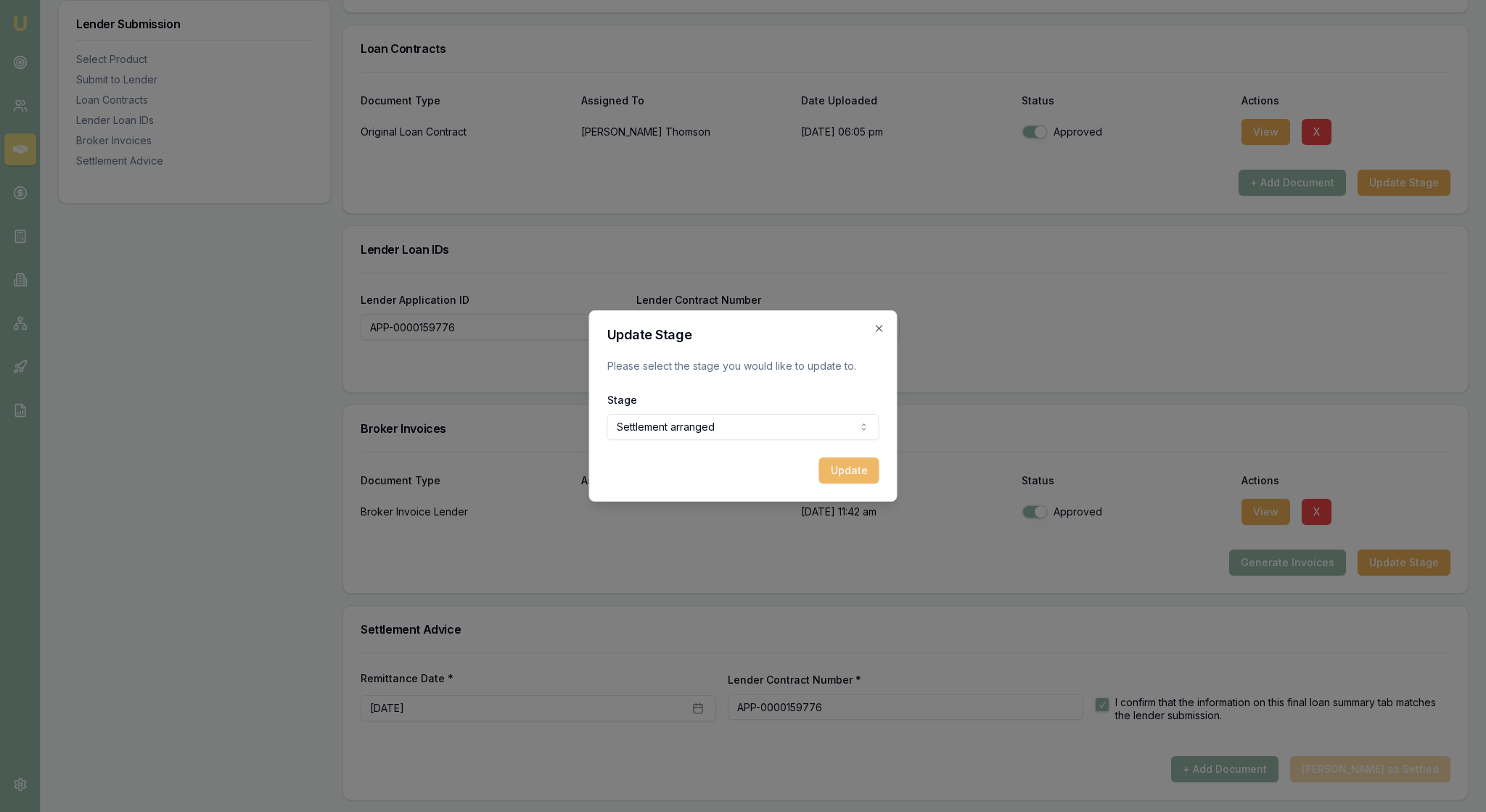
click at [847, 476] on button "Update" at bounding box center [849, 471] width 60 height 26
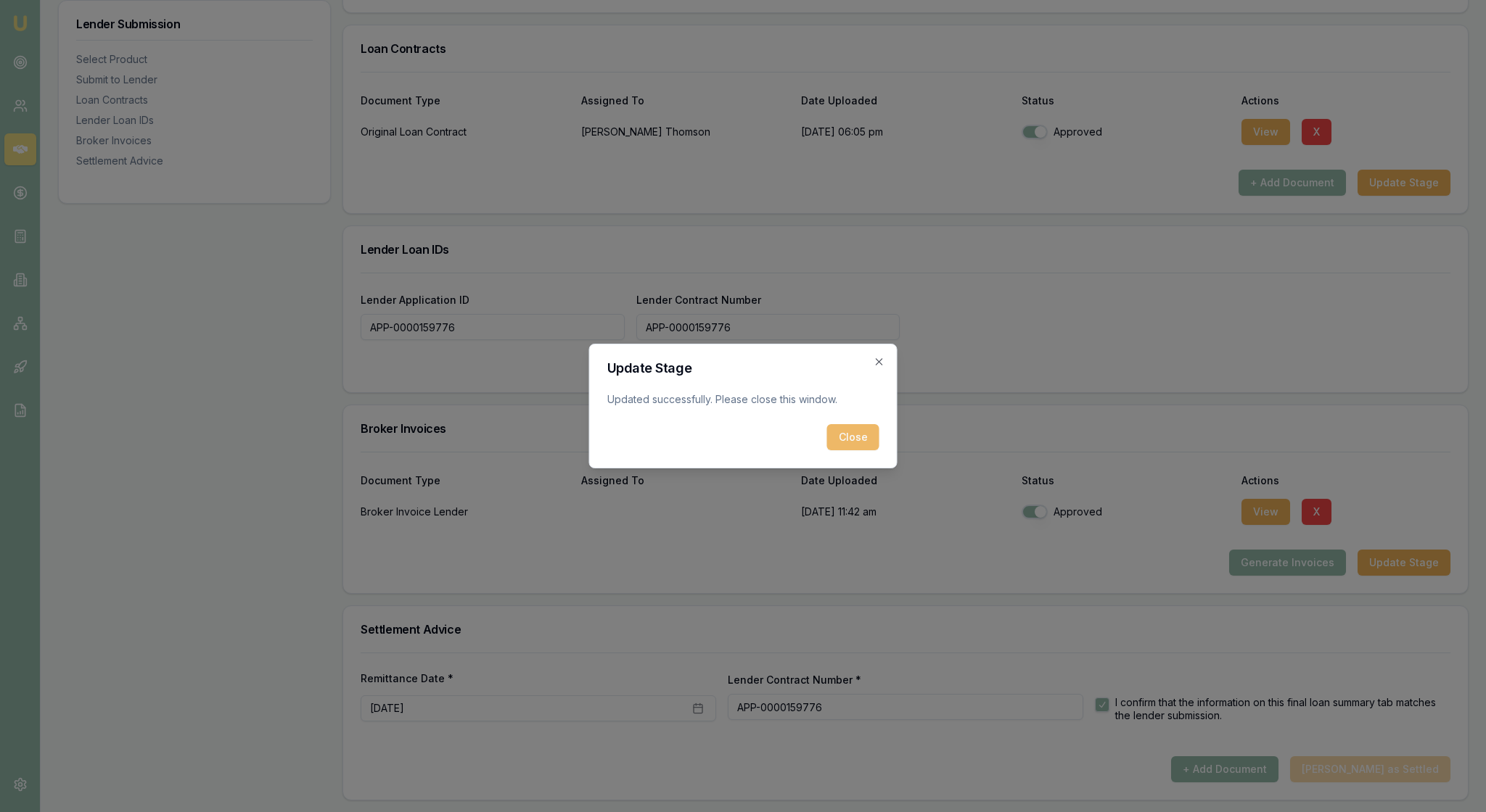
click at [855, 450] on button "Close" at bounding box center [853, 437] width 53 height 26
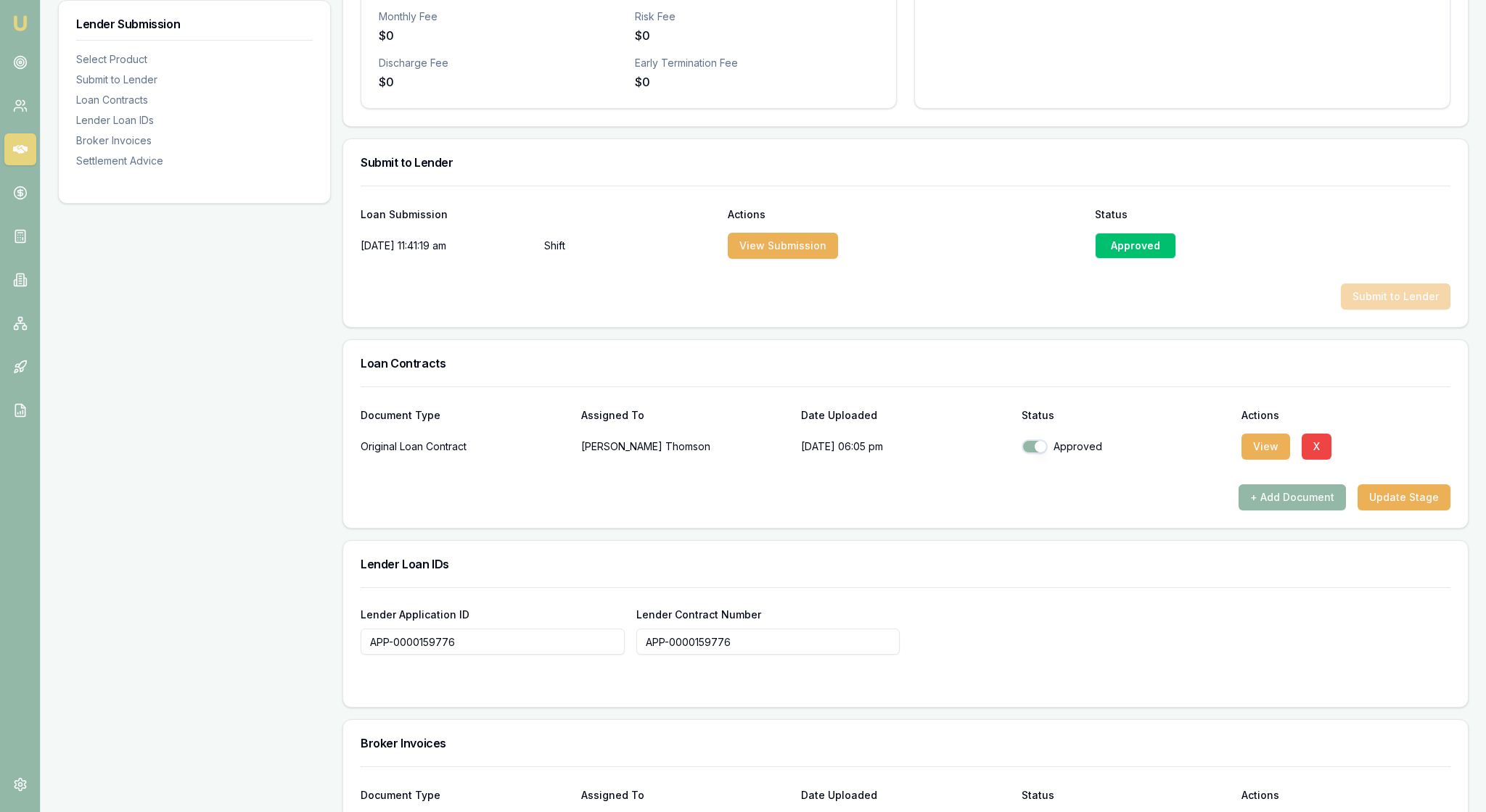
scroll to position [599, 0]
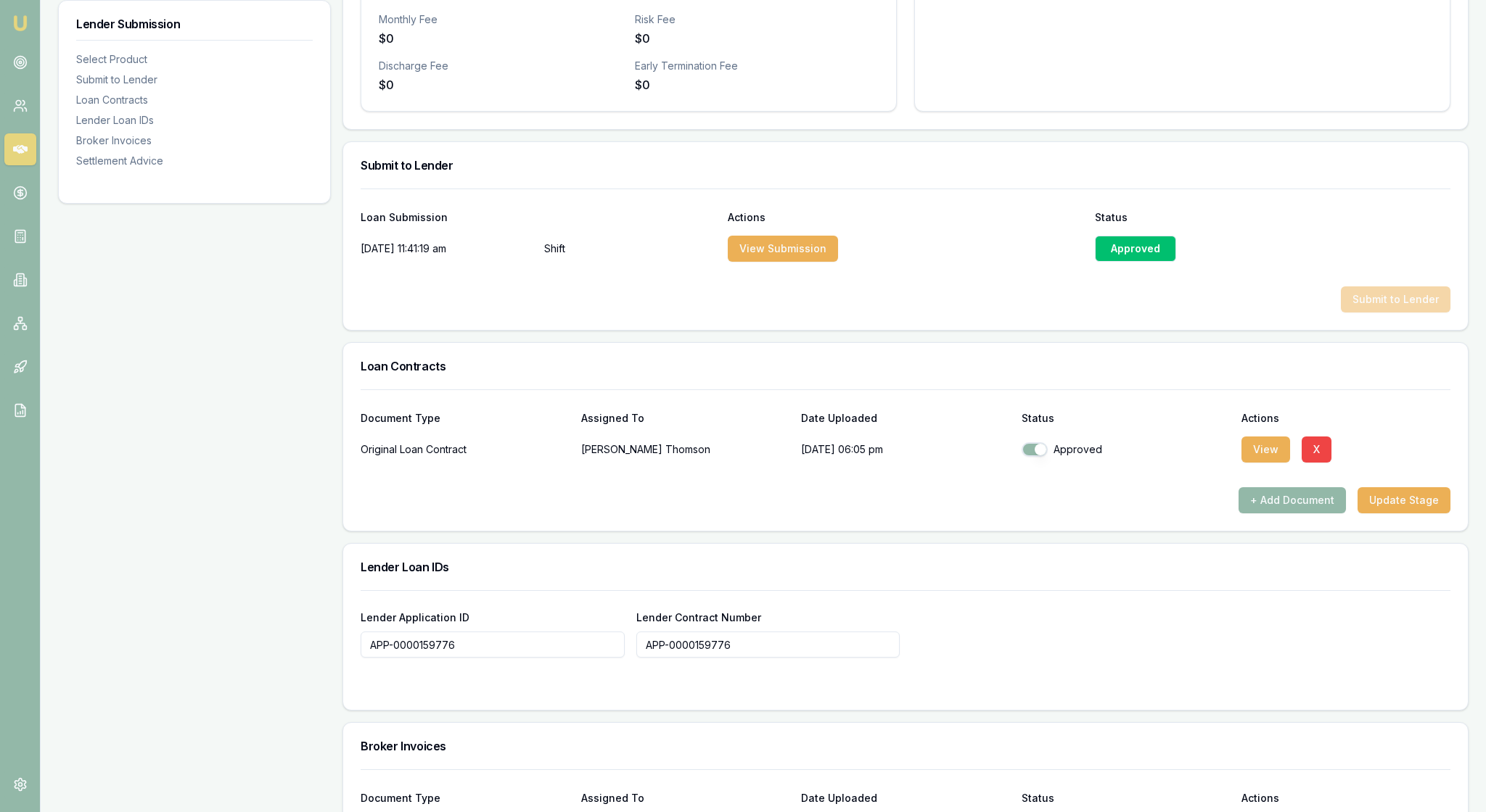
click at [1145, 262] on div "Approved" at bounding box center [1135, 249] width 81 height 26
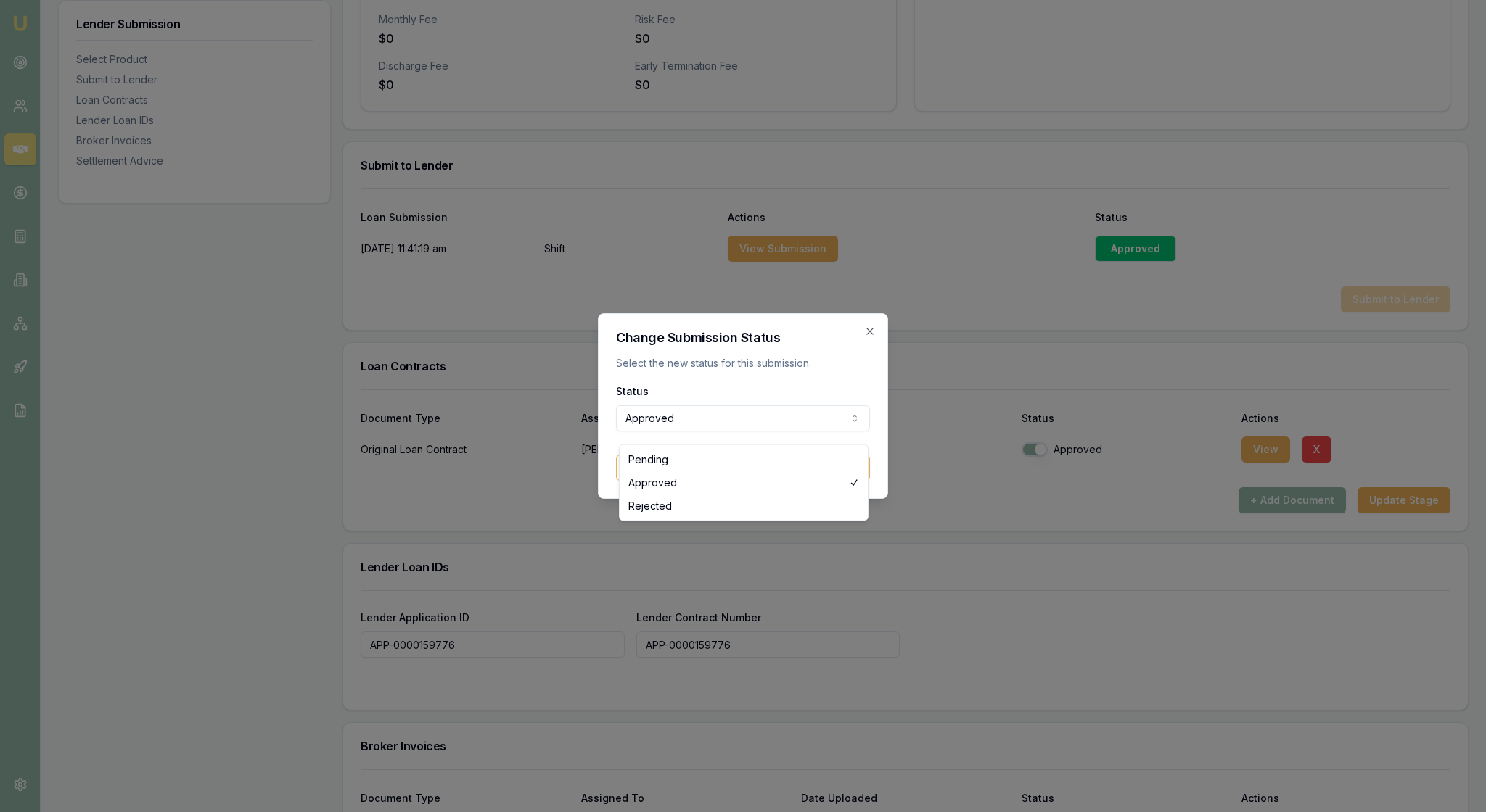
click at [924, 421] on div at bounding box center [743, 406] width 1486 height 812
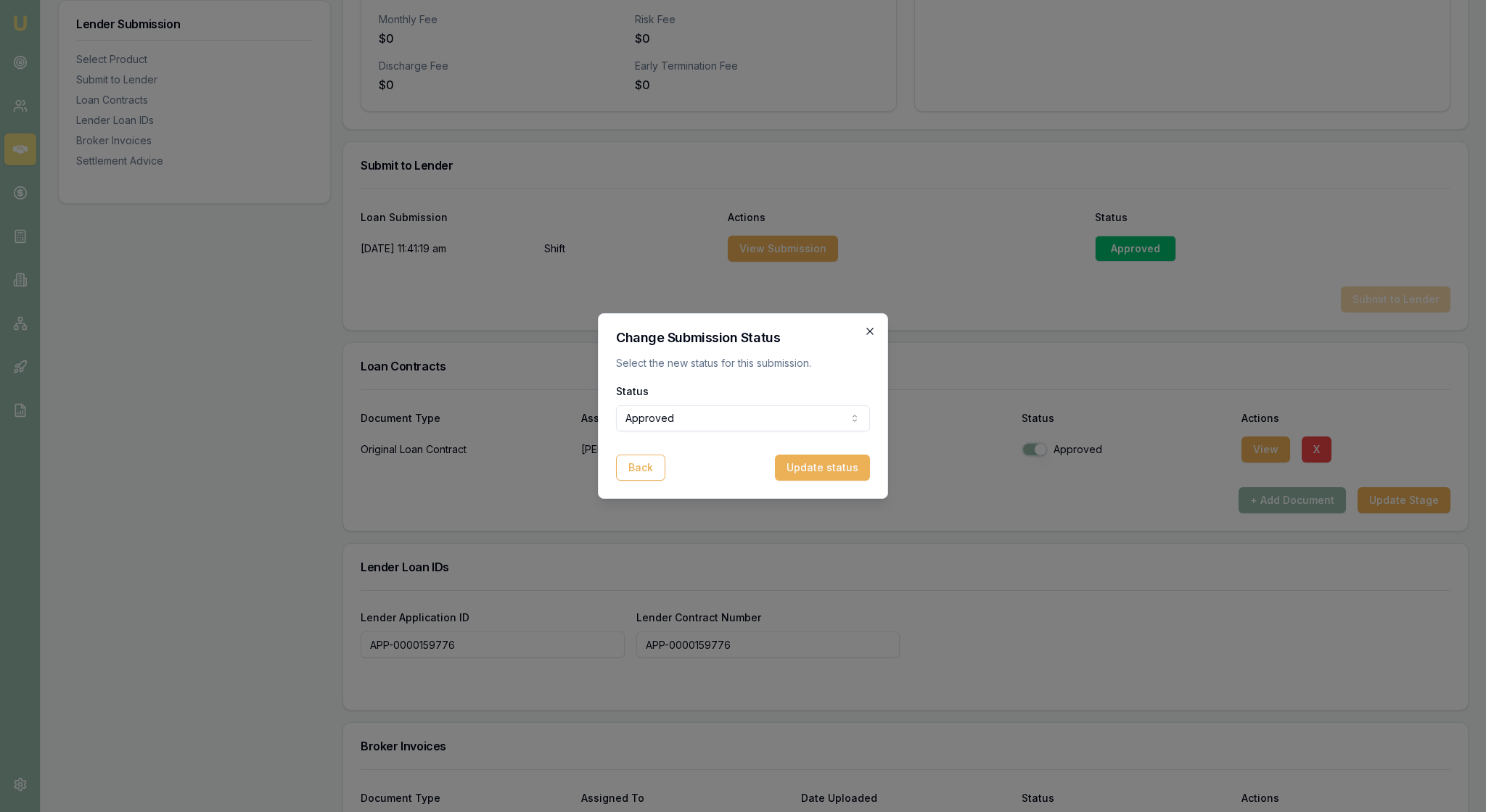
click at [865, 326] on icon "button" at bounding box center [870, 331] width 12 height 12
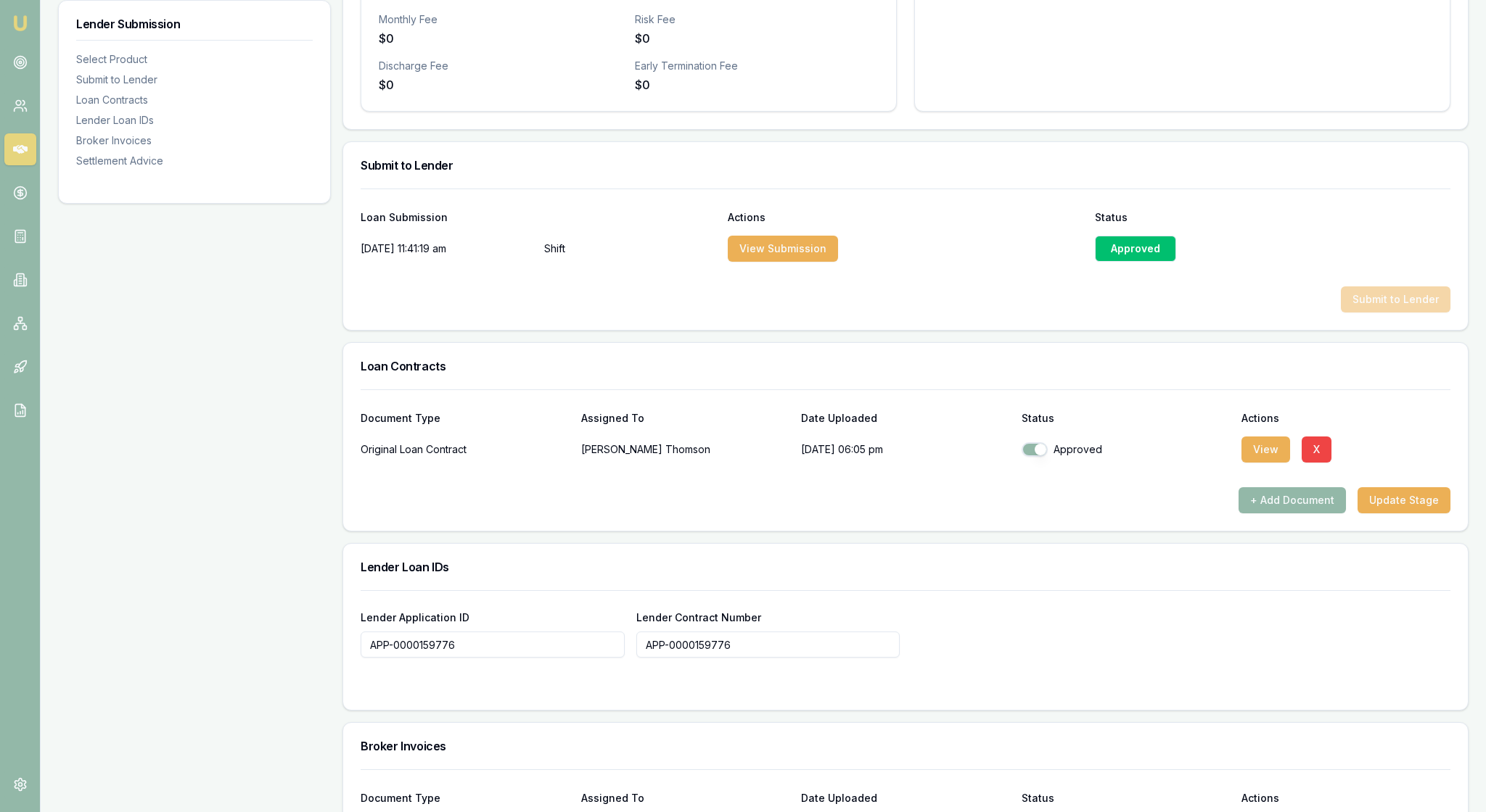
click at [984, 287] on div at bounding box center [906, 275] width 1090 height 23
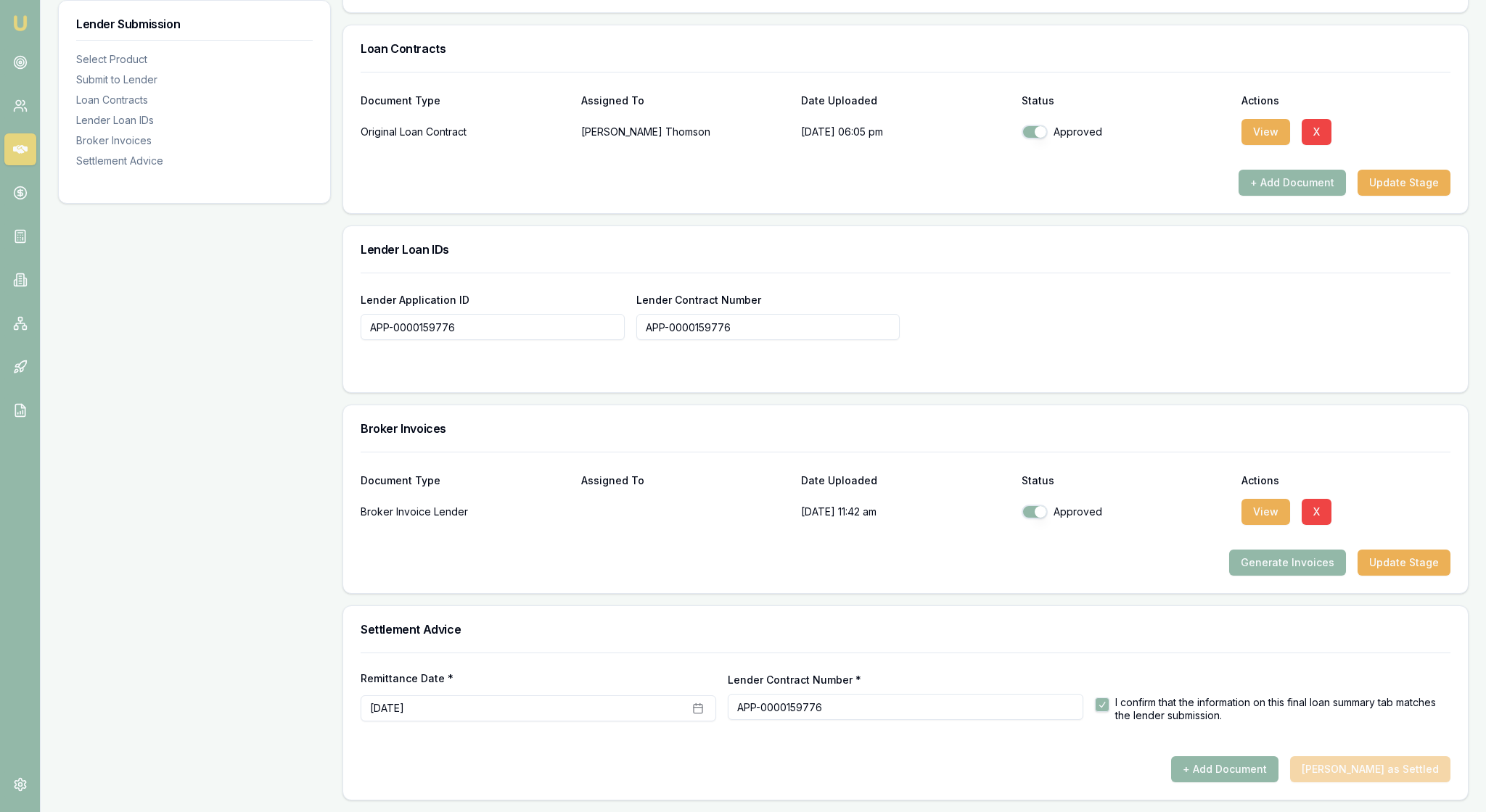
scroll to position [1141, 0]
click at [1270, 550] on button "Generate Invoices" at bounding box center [1287, 562] width 117 height 26
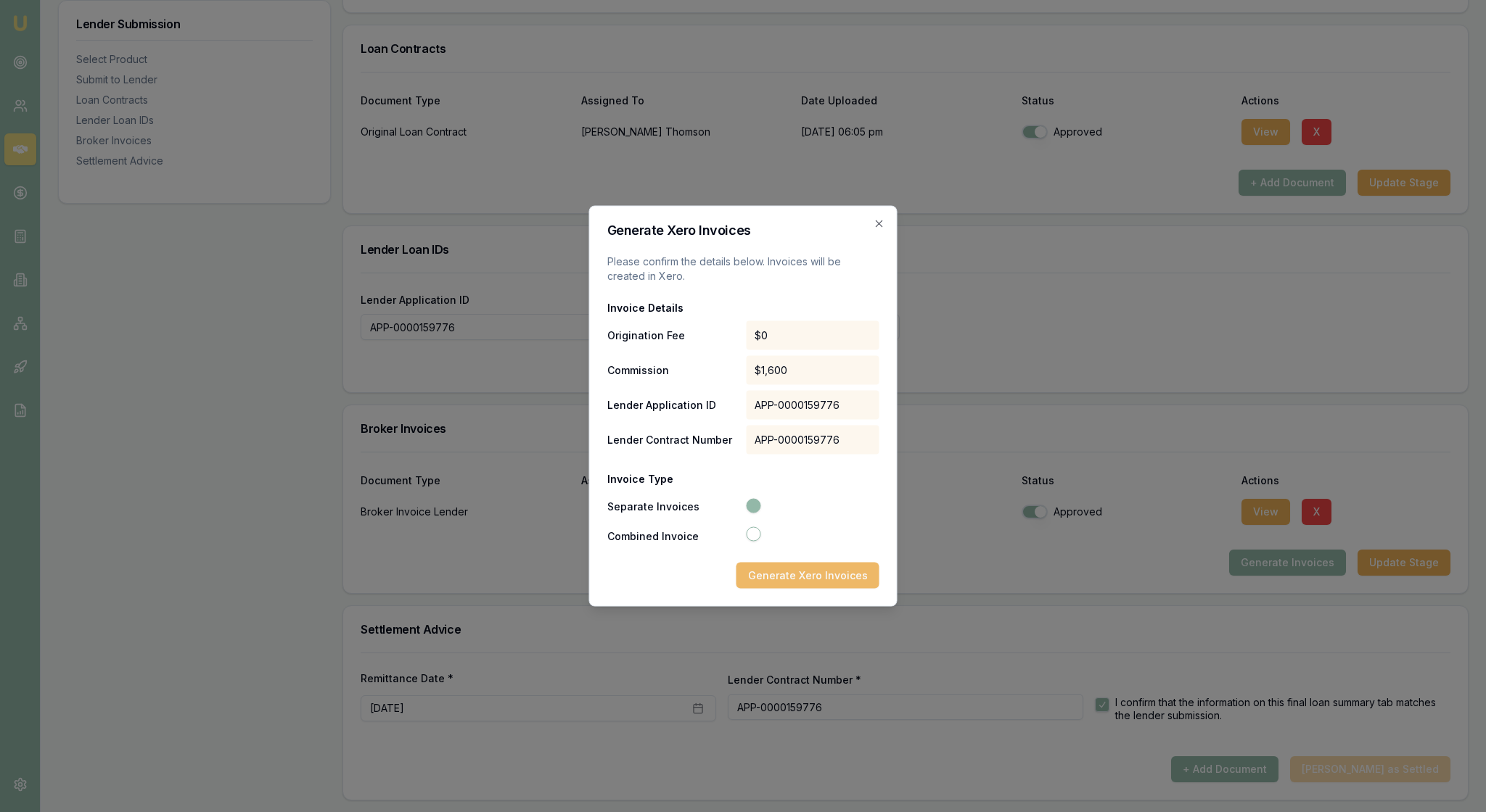
click at [795, 589] on button "Generate Xero Invoices" at bounding box center [807, 575] width 143 height 26
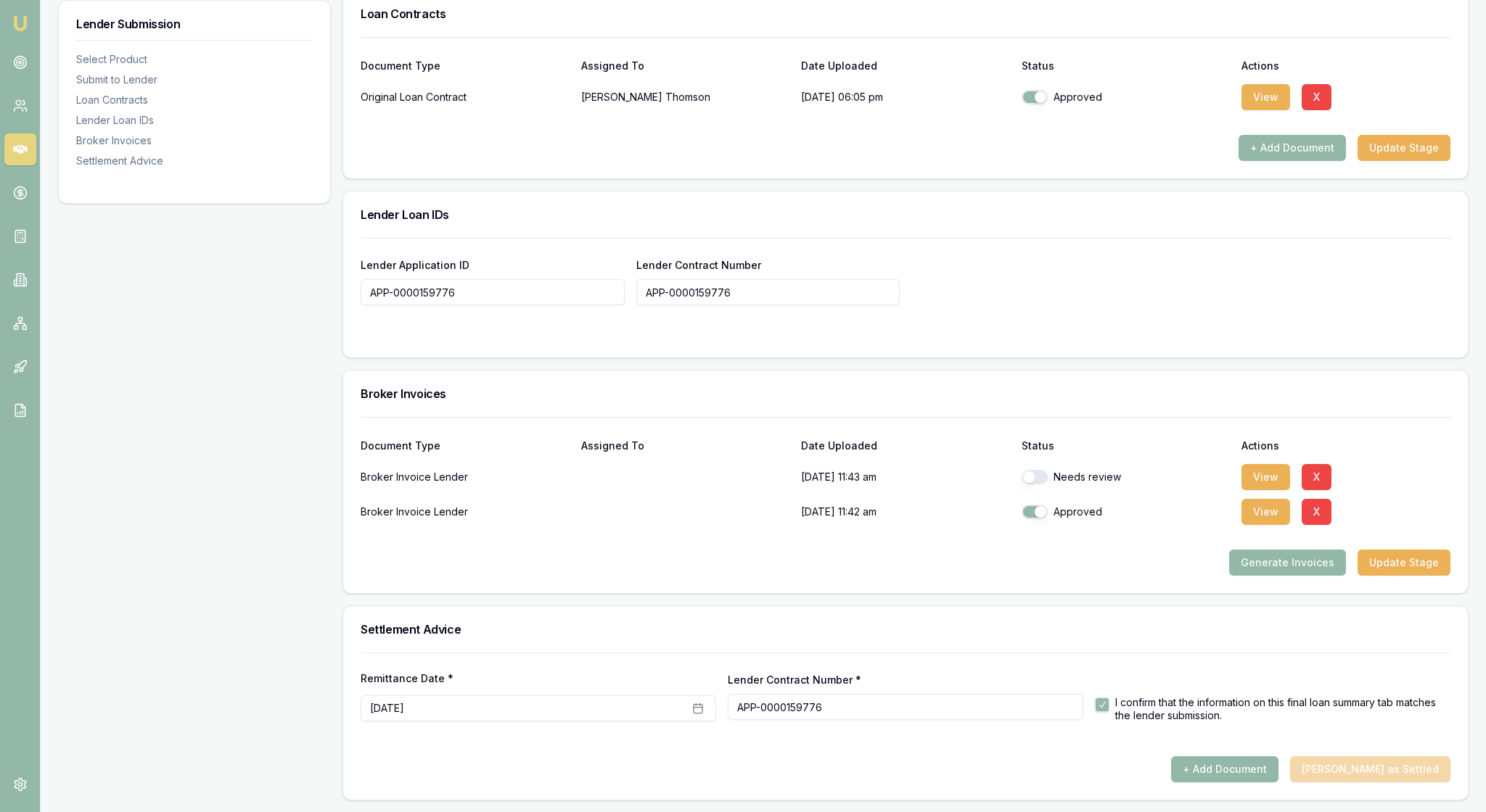
scroll to position [1180, 0]
click at [1270, 464] on button "View" at bounding box center [1266, 477] width 49 height 26
click at [1037, 470] on button "button" at bounding box center [1035, 477] width 26 height 15
checkbox input "true"
click at [1100, 606] on div "Settlement Advice" at bounding box center [905, 630] width 1124 height 47
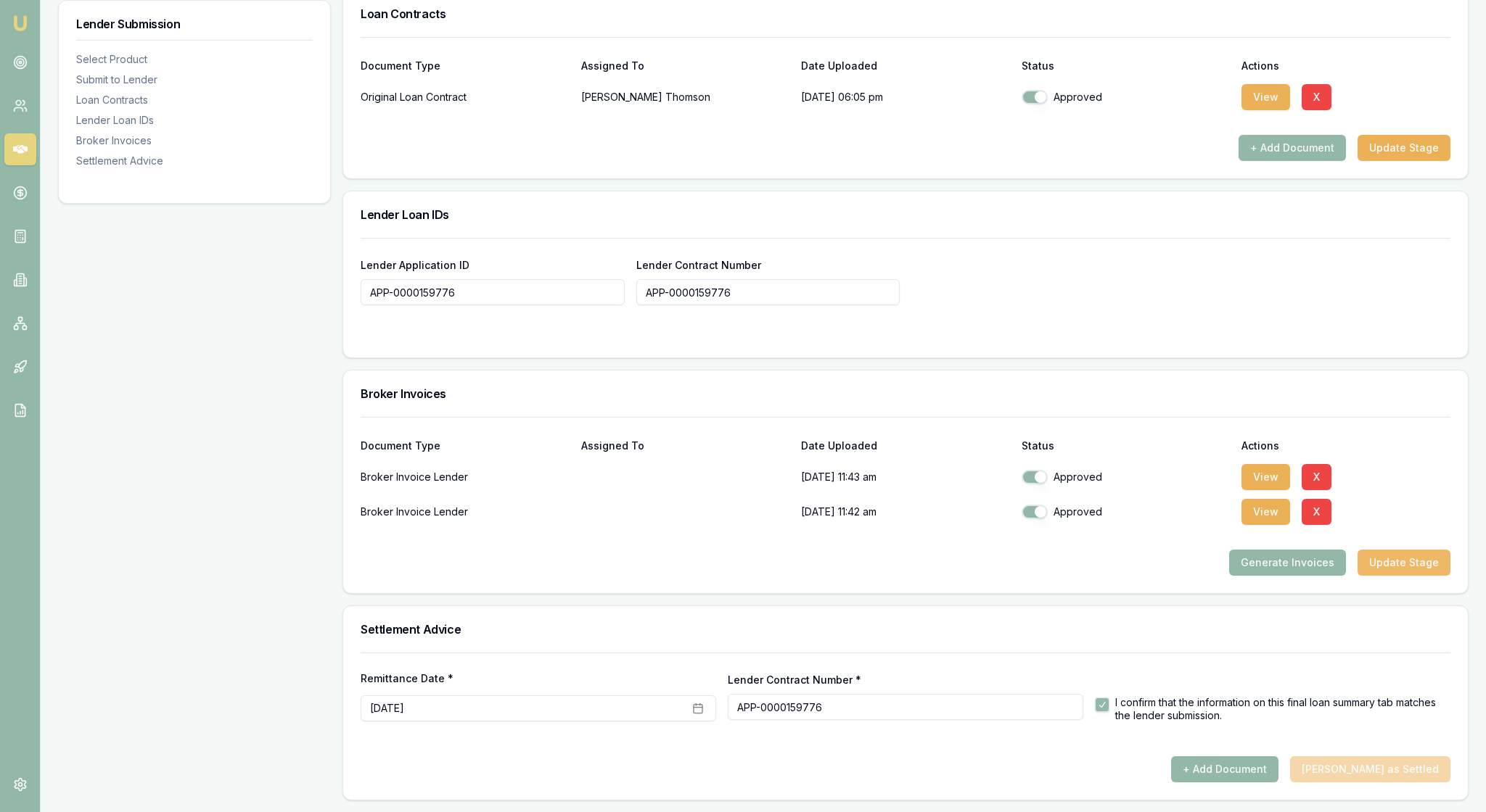
click at [1383, 550] on button "Update Stage" at bounding box center [1403, 562] width 93 height 26
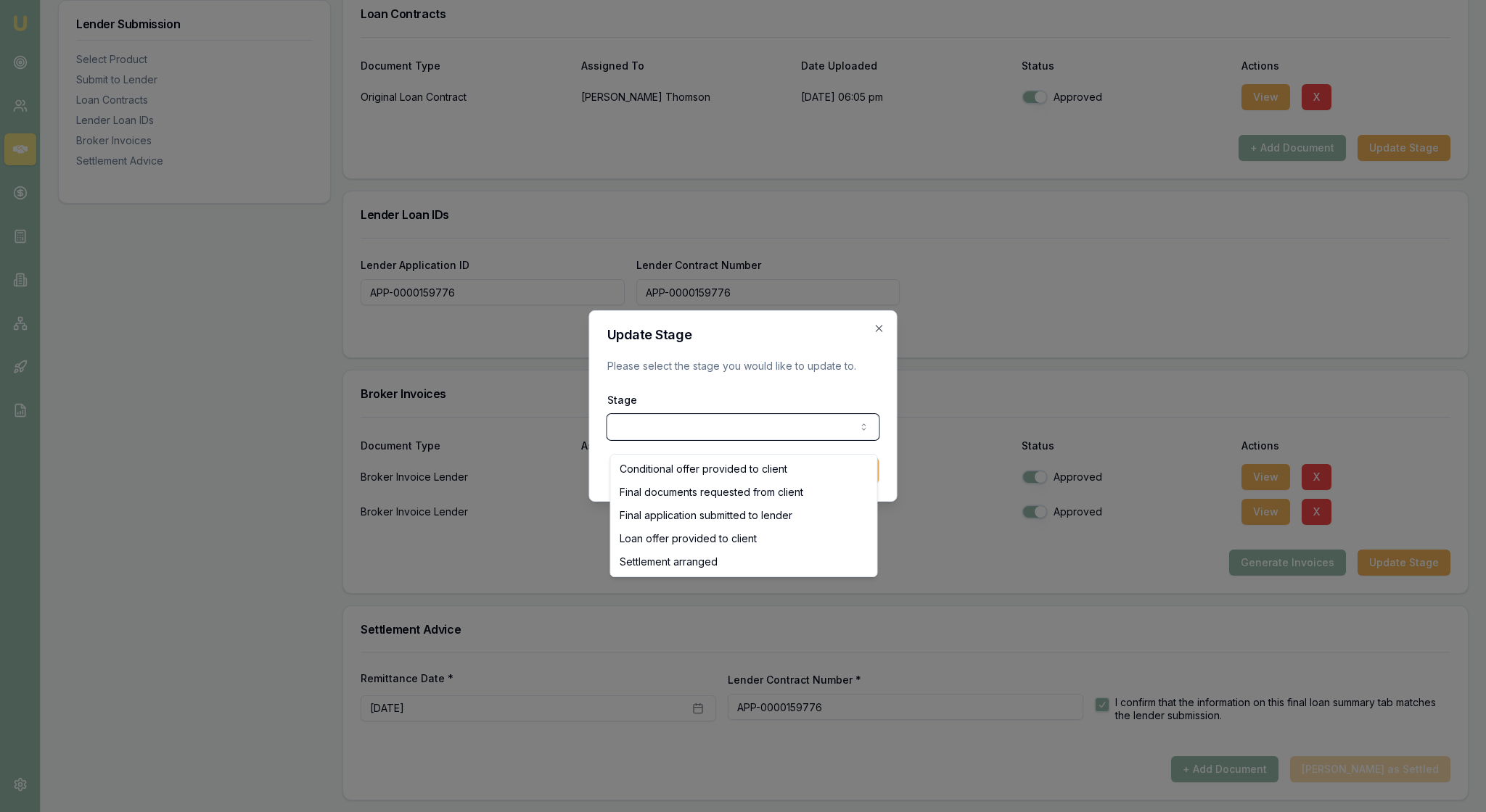
click at [960, 538] on div at bounding box center [743, 406] width 1486 height 812
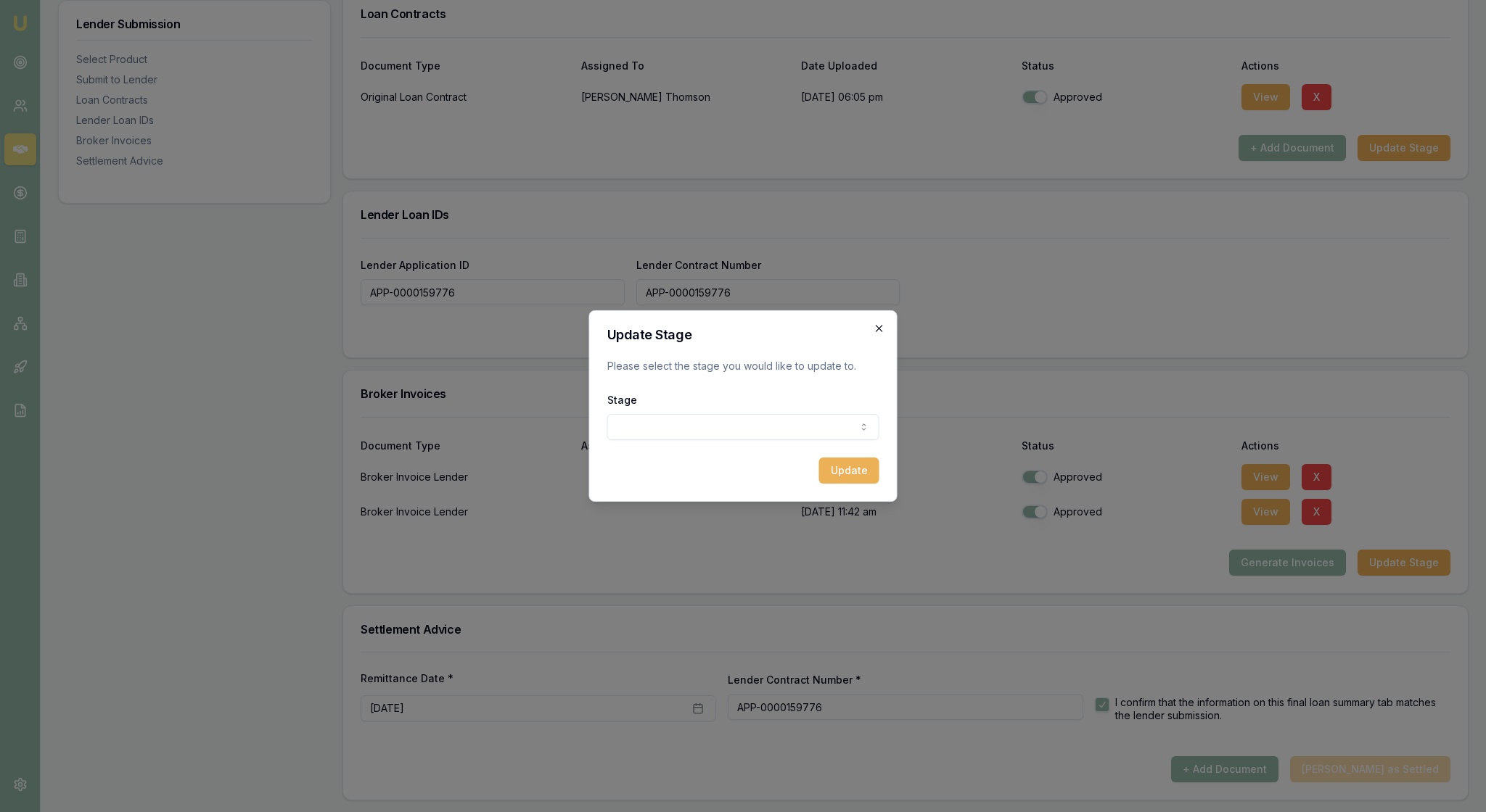
click at [876, 325] on icon "button" at bounding box center [879, 328] width 7 height 7
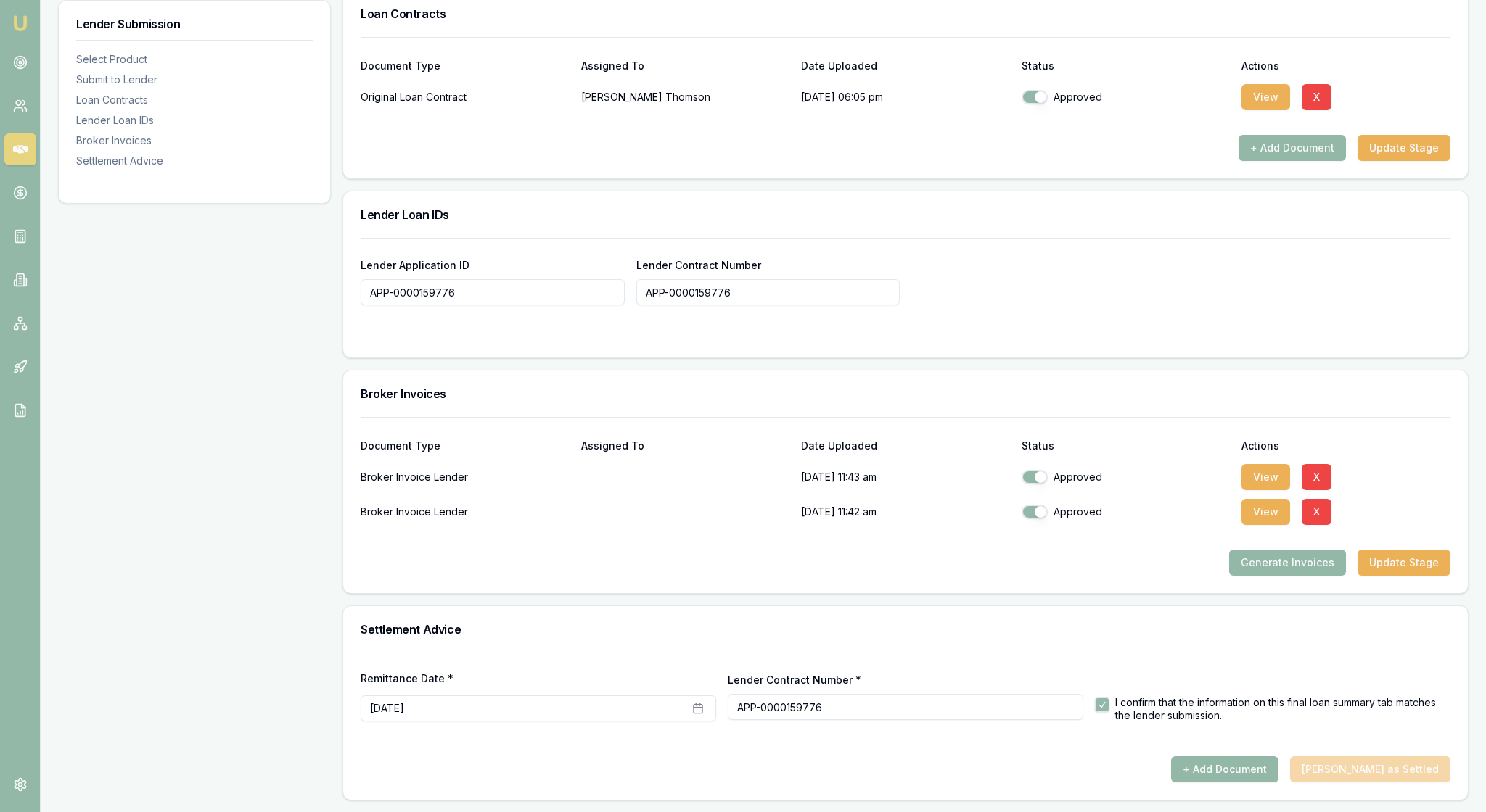
click at [1129, 547] on div "Document Type Assigned To Date Uploaded Status Actions Broker Invoice Lender 08…" at bounding box center [905, 505] width 1124 height 176
click at [977, 694] on input "APP-0000159776" at bounding box center [905, 707] width 356 height 26
drag, startPoint x: 857, startPoint y: 695, endPoint x: 731, endPoint y: 687, distance: 126.3
click at [731, 694] on input "APP-0000159776" at bounding box center [905, 707] width 356 height 26
click at [773, 730] on form "Remittance Date * September 5th, 2025 Lender Contract Number * I confirm that t…" at bounding box center [906, 705] width 1090 height 103
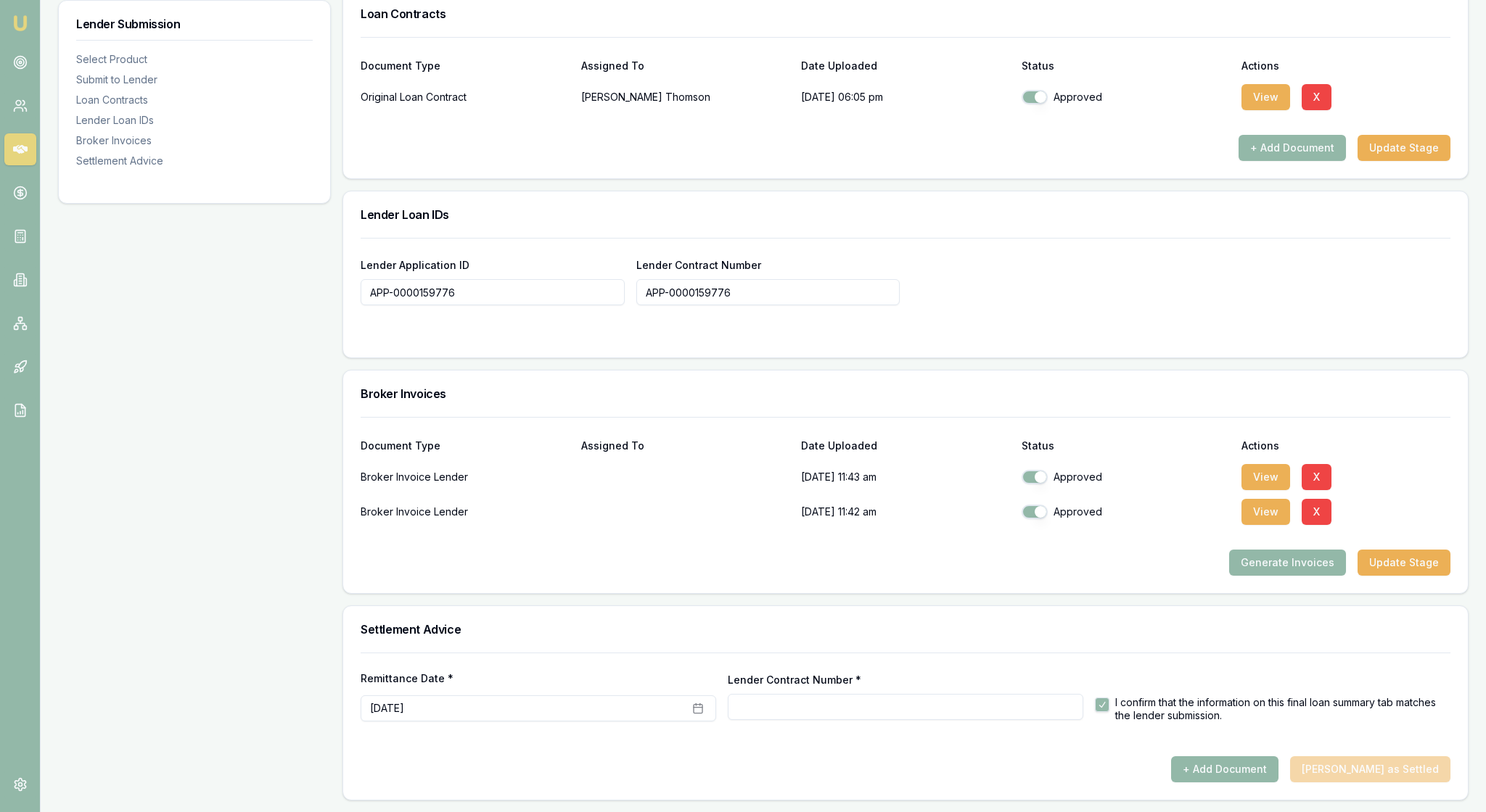
click at [775, 696] on input "Lender Contract Number *" at bounding box center [905, 707] width 356 height 26
paste input "APP-0000159776"
type input "APP-0000159776"
click at [880, 745] on div at bounding box center [906, 751] width 1090 height 12
click at [1104, 672] on div "I confirm that the information on this final loan summary tab matches the lende…" at bounding box center [1272, 696] width 356 height 51
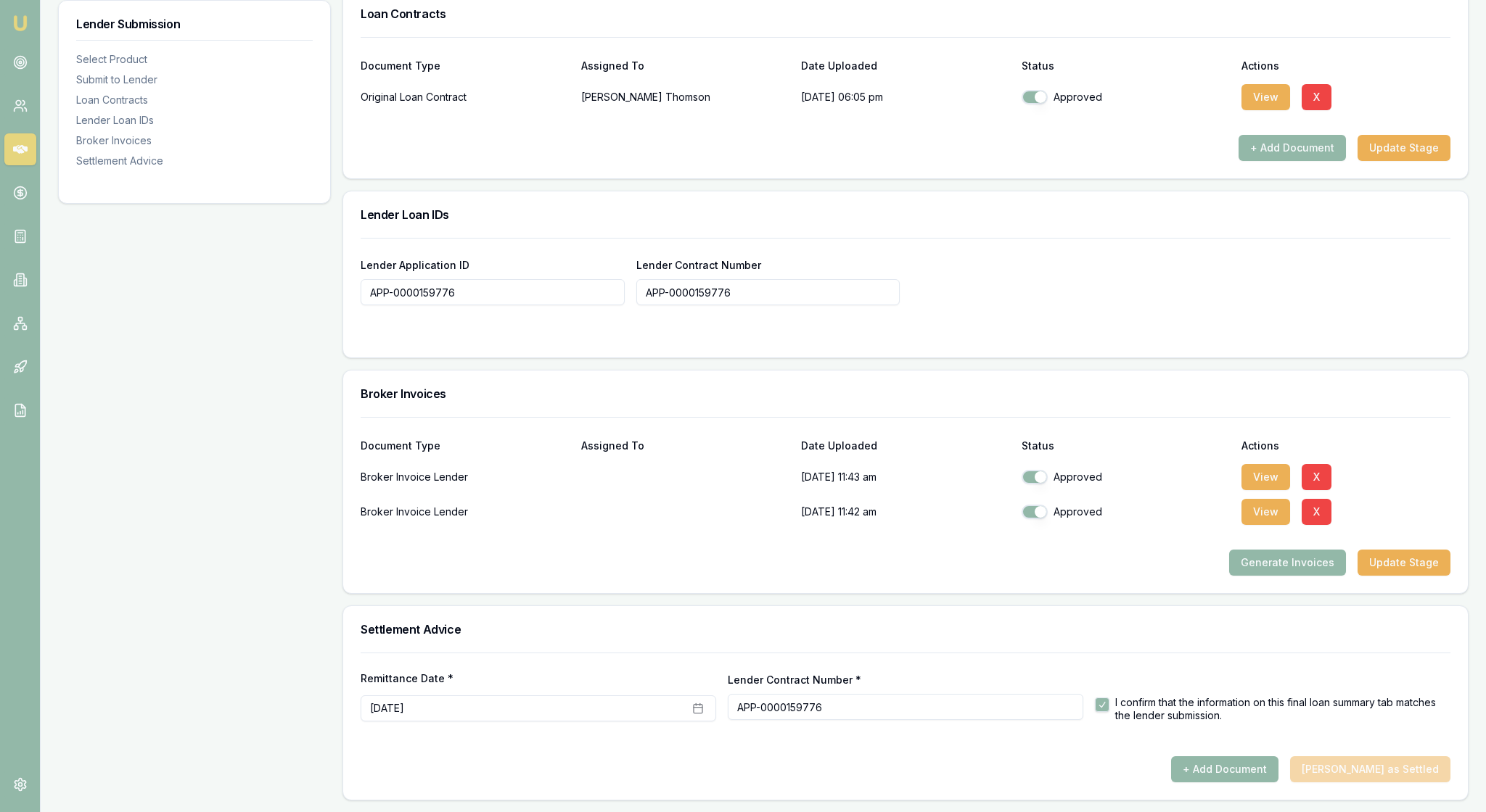
click at [1103, 698] on button "button" at bounding box center [1102, 705] width 15 height 15
checkbox input "true"
click at [1355, 772] on div "+ Add Document Mark Deal as Settled" at bounding box center [906, 769] width 1090 height 26
click at [1135, 244] on form "Lender Application ID APP-0000159776 Lender Contract Number APP-0000159776" at bounding box center [906, 289] width 1090 height 102
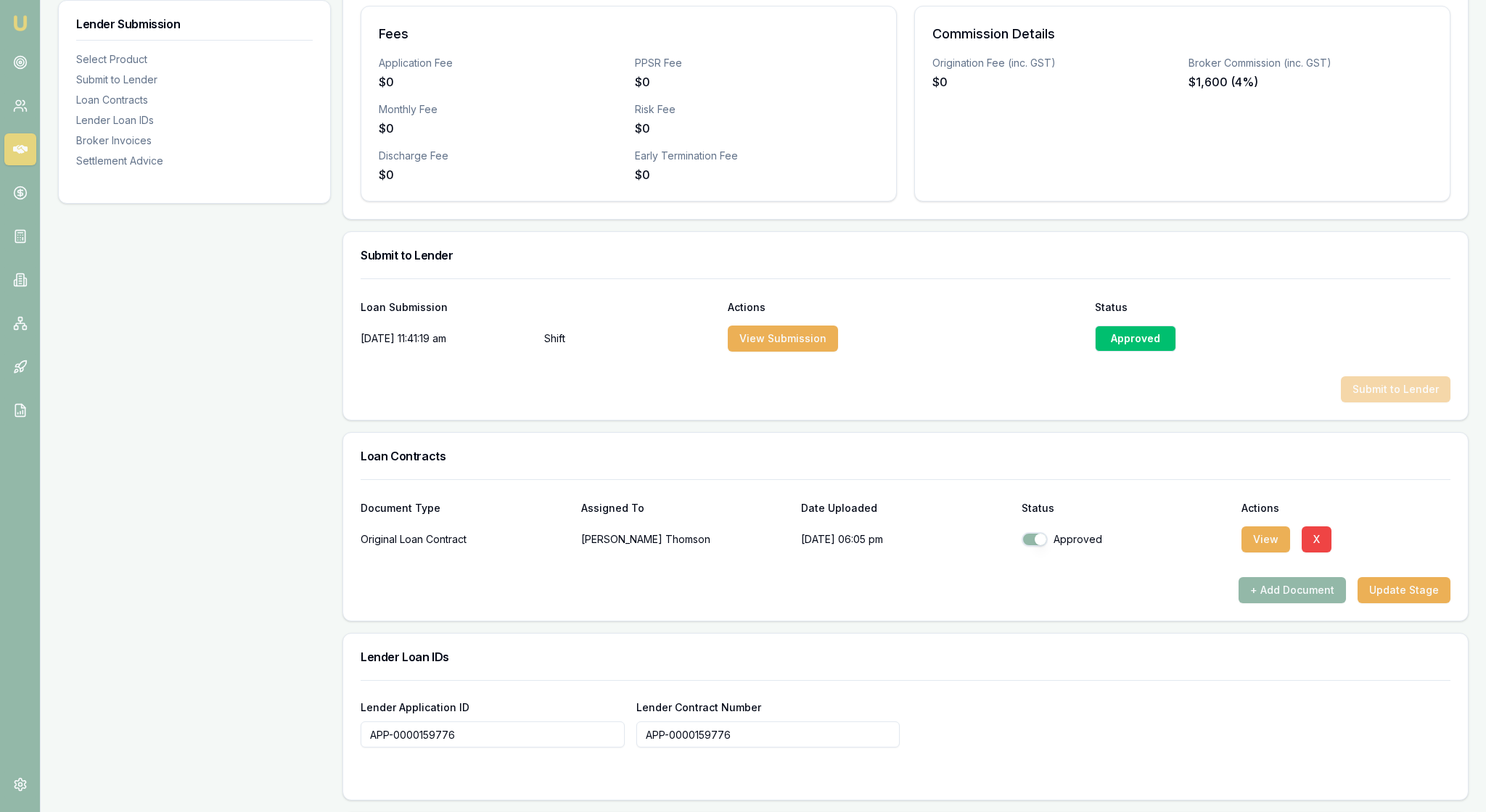
scroll to position [345, 0]
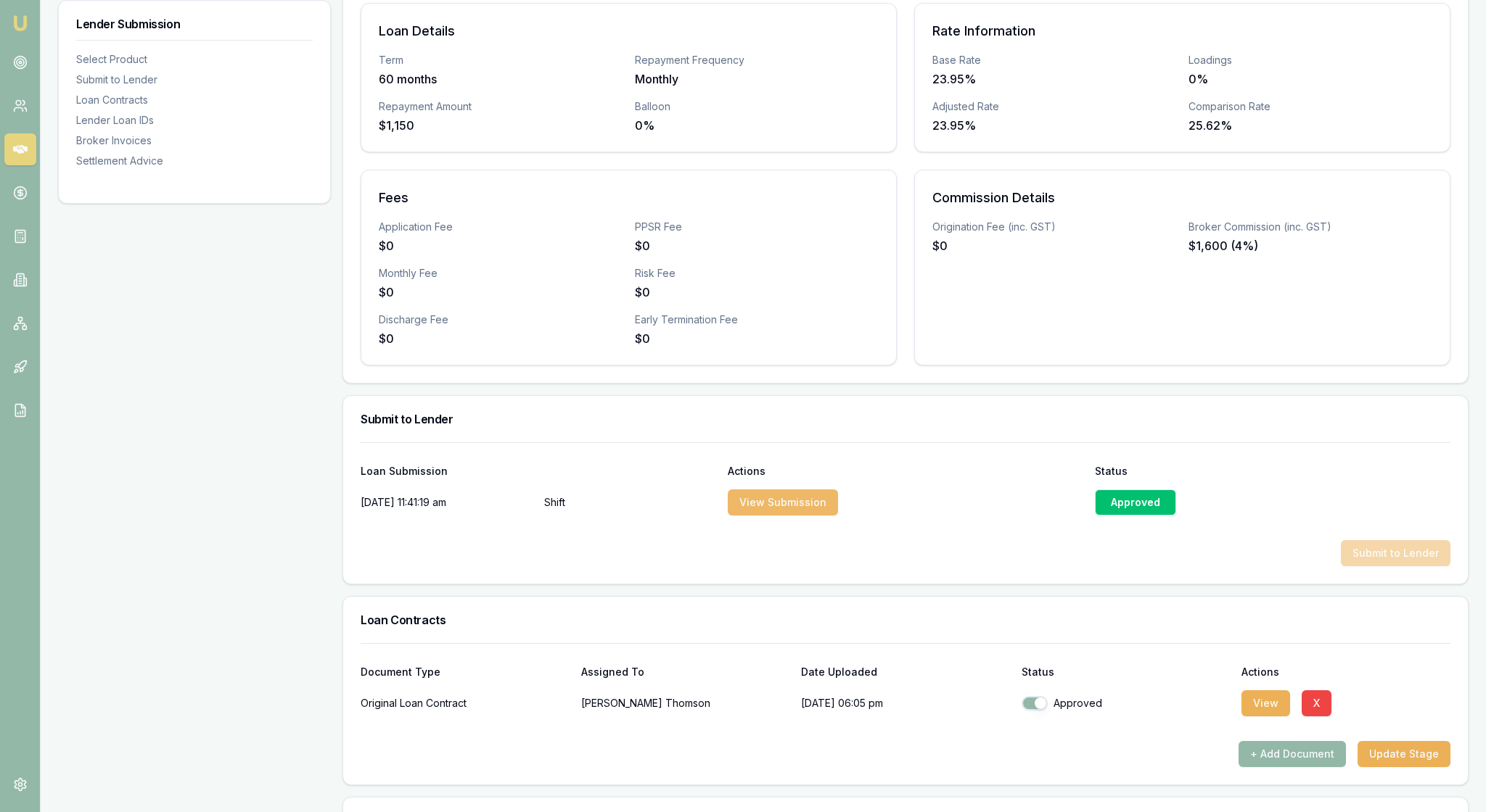
click at [824, 516] on button "View Submission" at bounding box center [782, 502] width 110 height 26
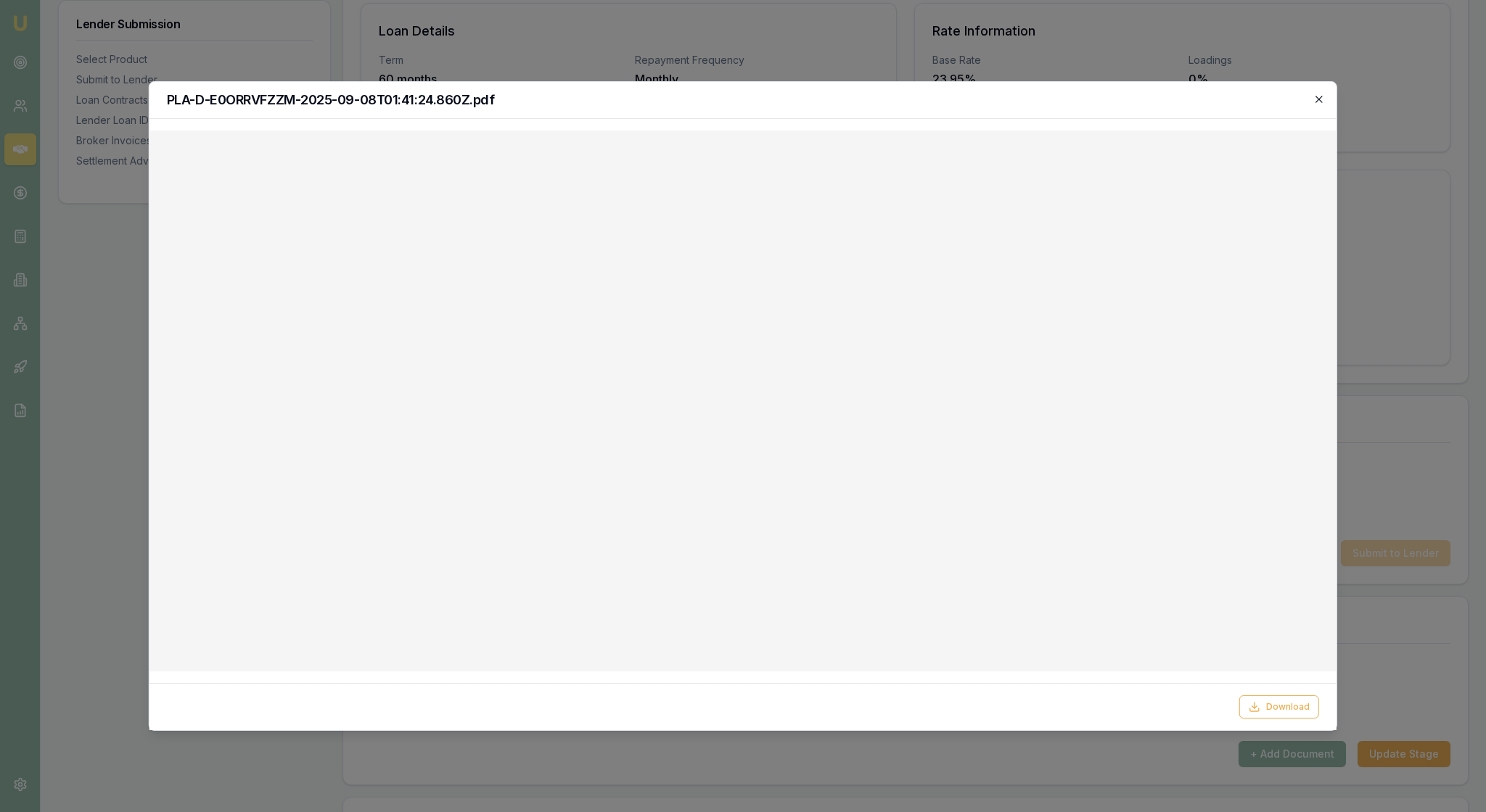
click at [1319, 100] on icon "button" at bounding box center [1318, 98] width 7 height 7
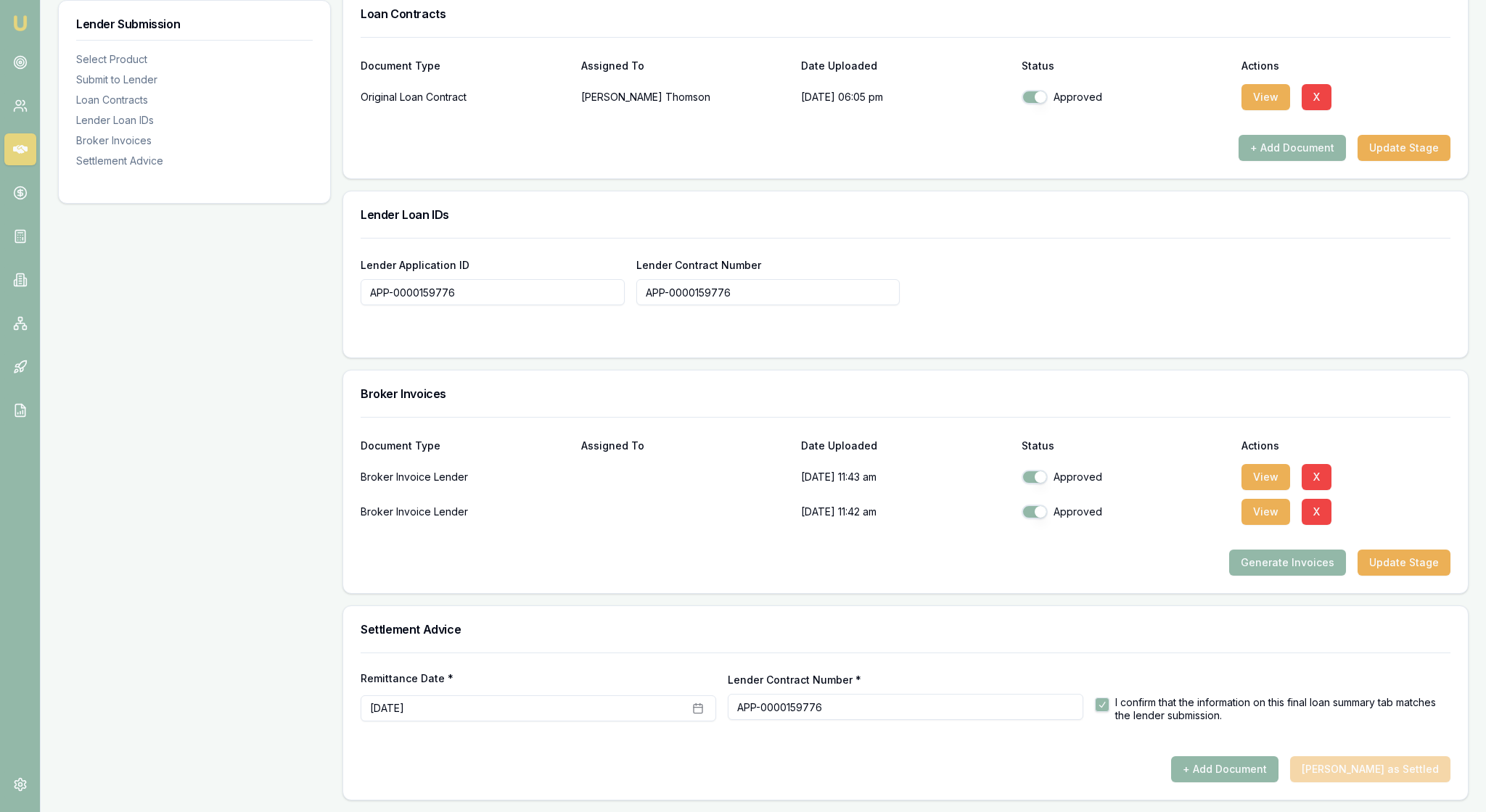
scroll to position [1093, 0]
click at [1400, 146] on button "Update Stage" at bounding box center [1403, 147] width 93 height 26
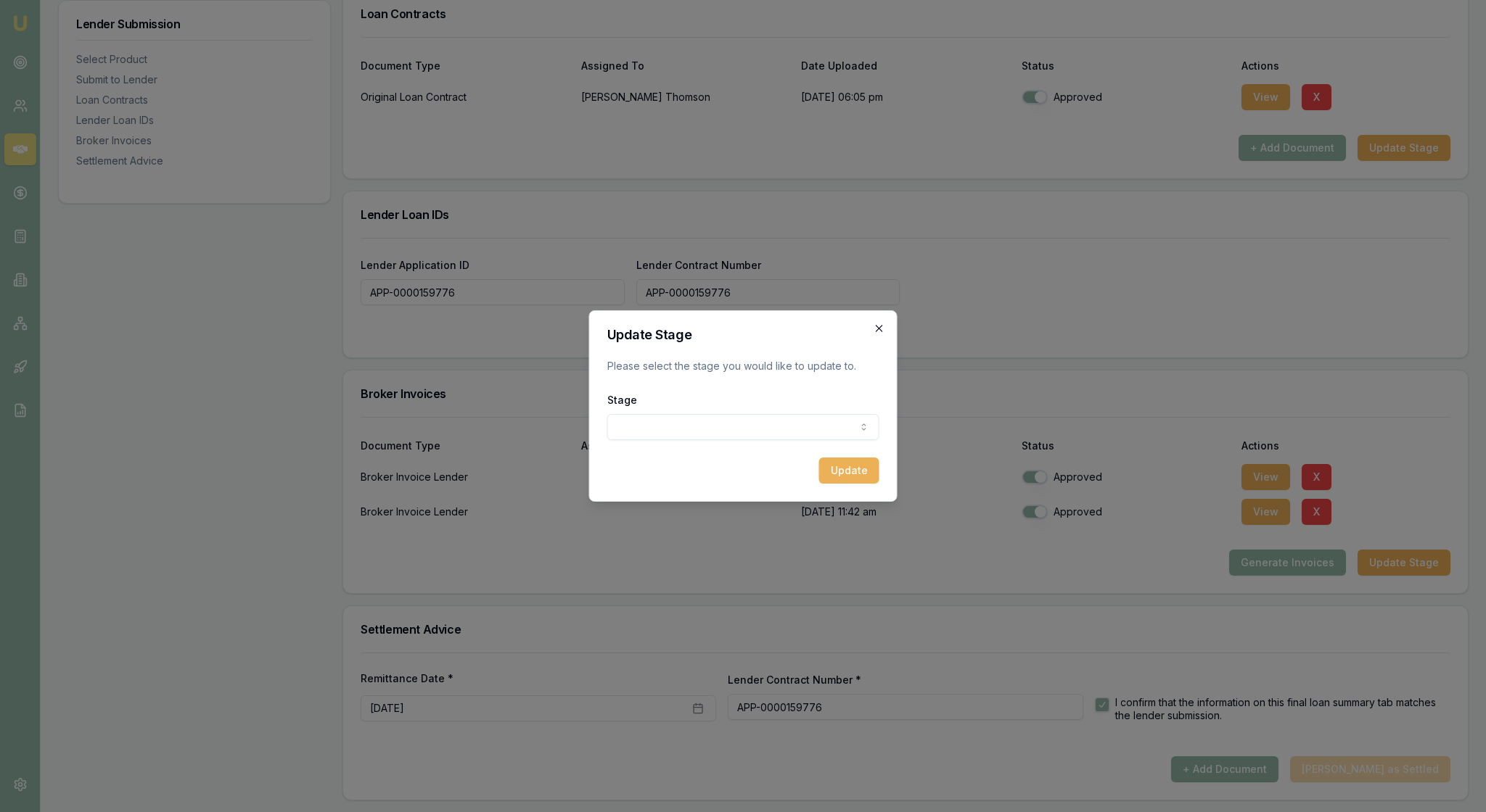
click at [877, 325] on icon "button" at bounding box center [879, 328] width 7 height 7
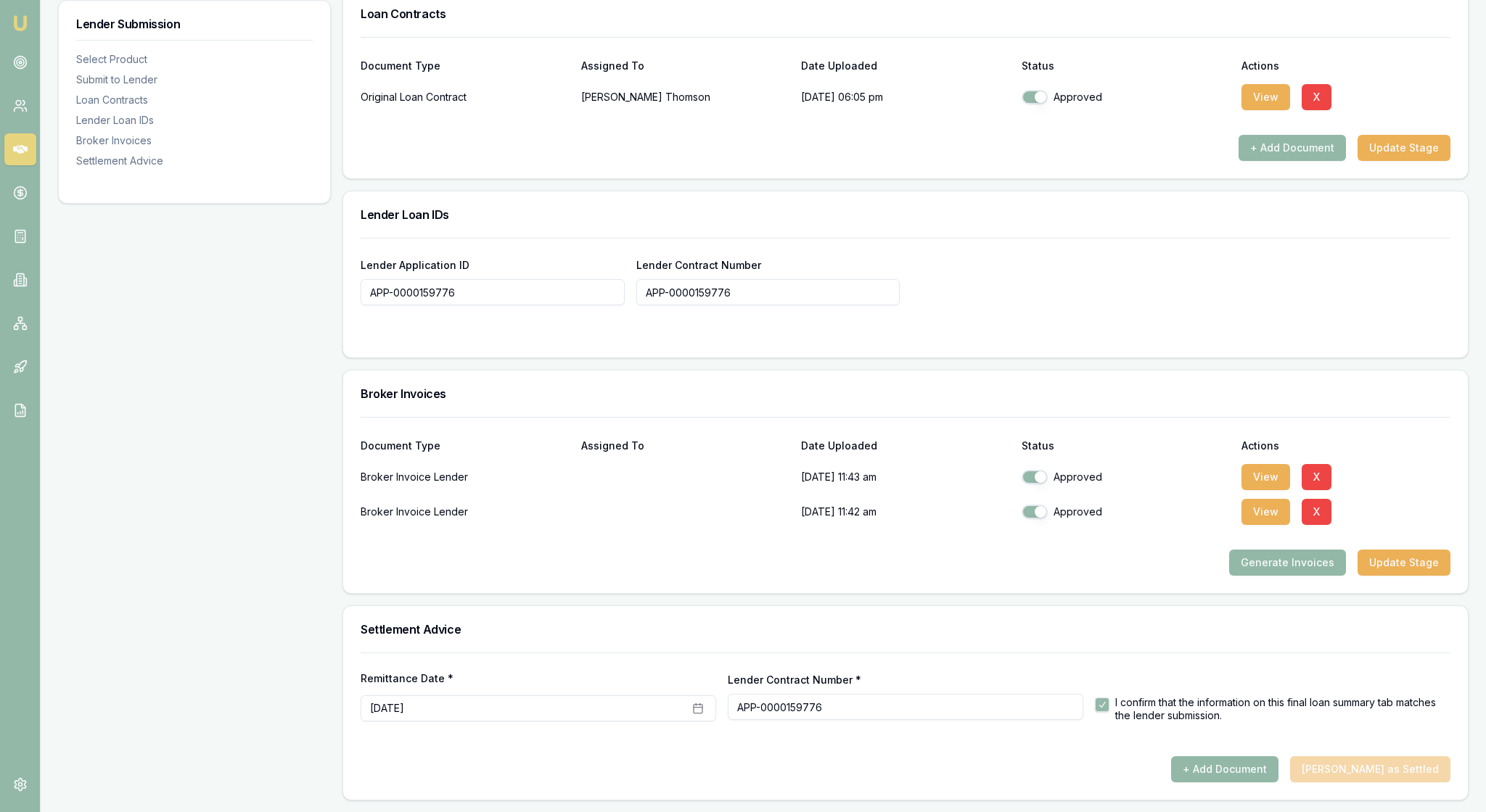
click at [1115, 305] on div "Lender Application ID APP-0000159776 Lender Contract Number APP-0000159776" at bounding box center [906, 281] width 1090 height 50
click at [1204, 758] on button "+ Add Document" at bounding box center [1225, 769] width 107 height 26
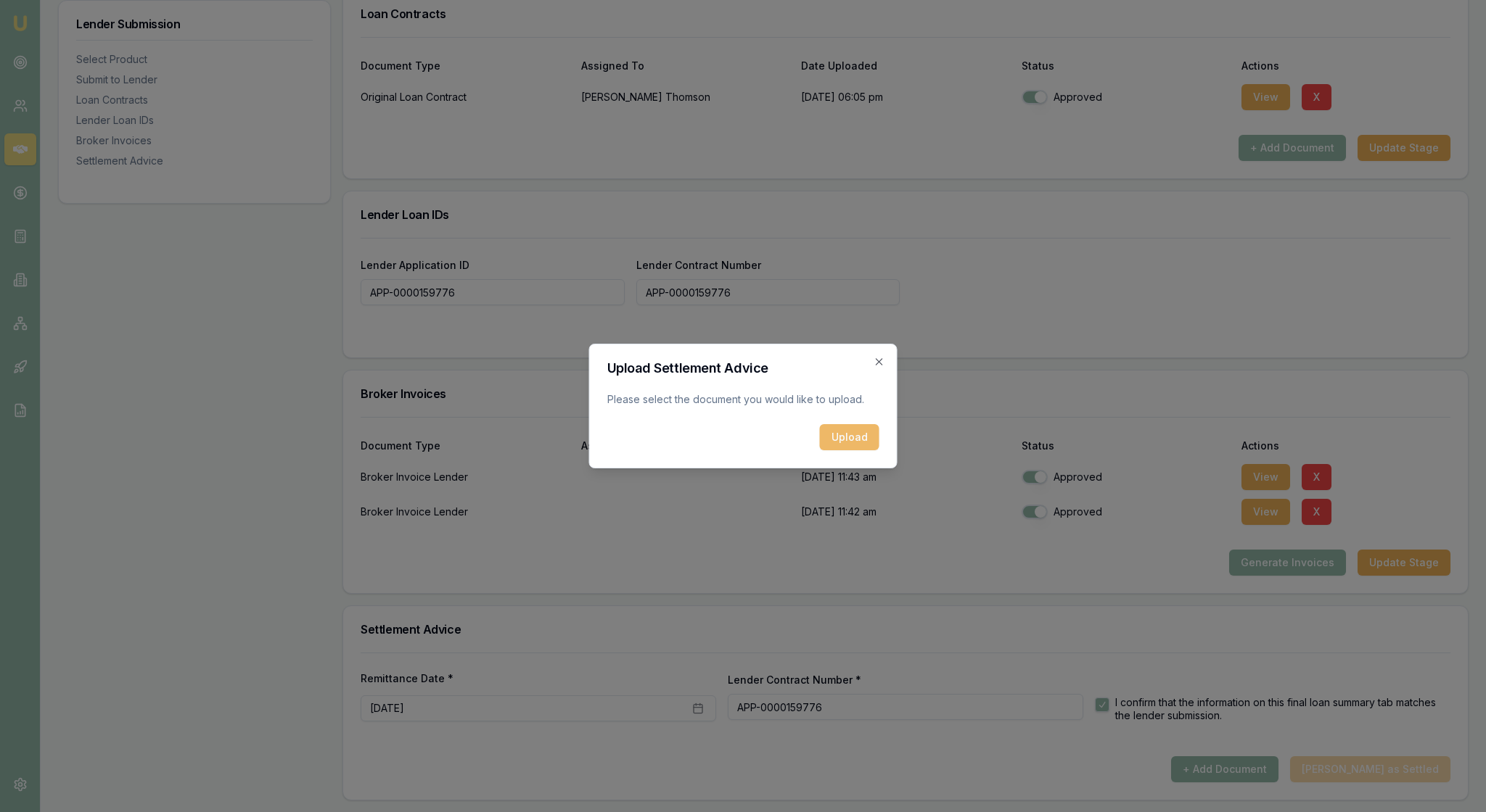
click at [855, 448] on button "Upload" at bounding box center [849, 437] width 59 height 26
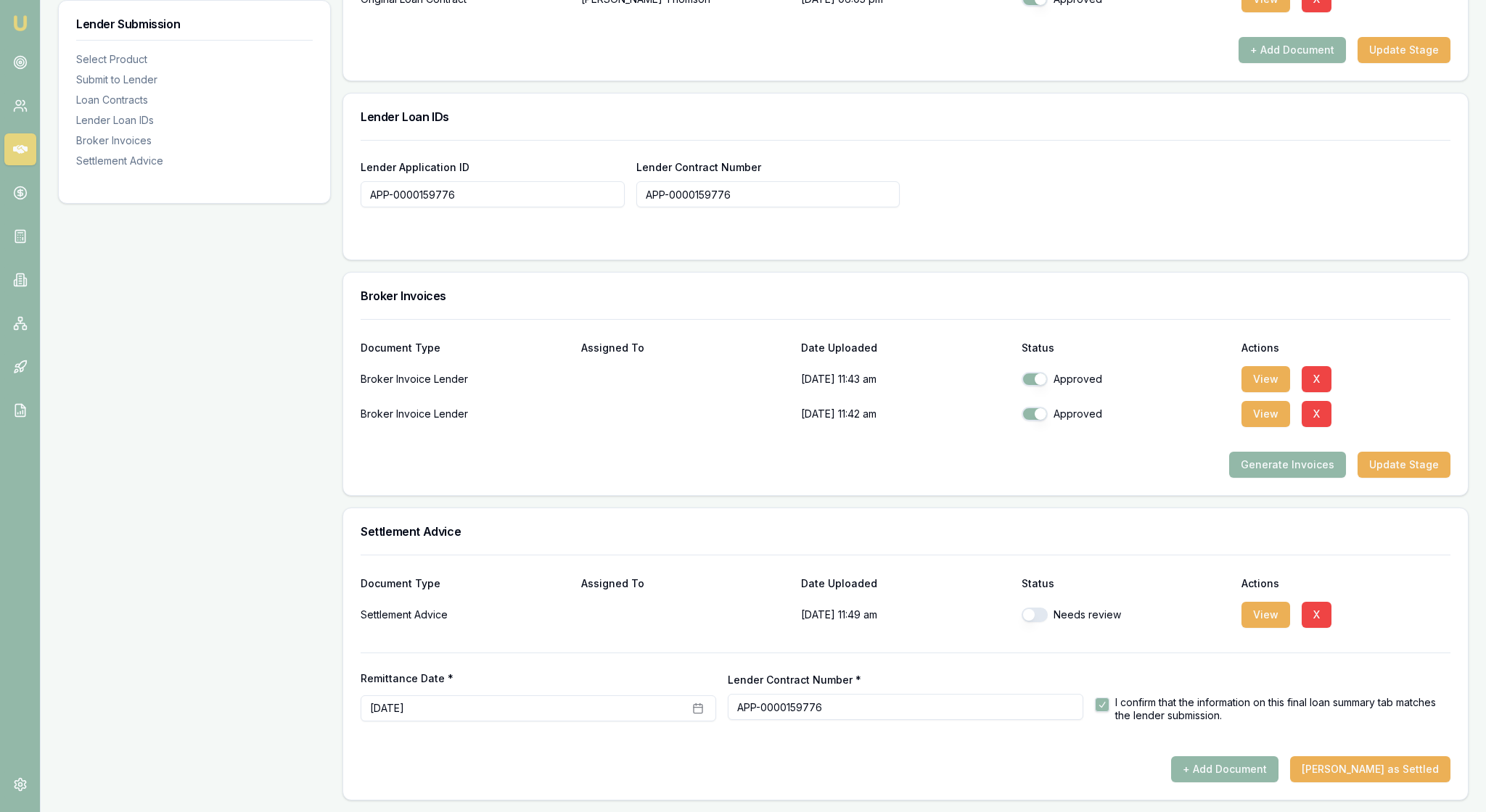
scroll to position [1293, 0]
click at [1412, 556] on div "Document Type Assigned To Date Uploaded Status Actions" at bounding box center [906, 575] width 1090 height 39
click at [1041, 608] on button "button" at bounding box center [1035, 615] width 26 height 15
checkbox input "true"
click at [1370, 757] on button "[PERSON_NAME] as Settled" at bounding box center [1370, 769] width 160 height 26
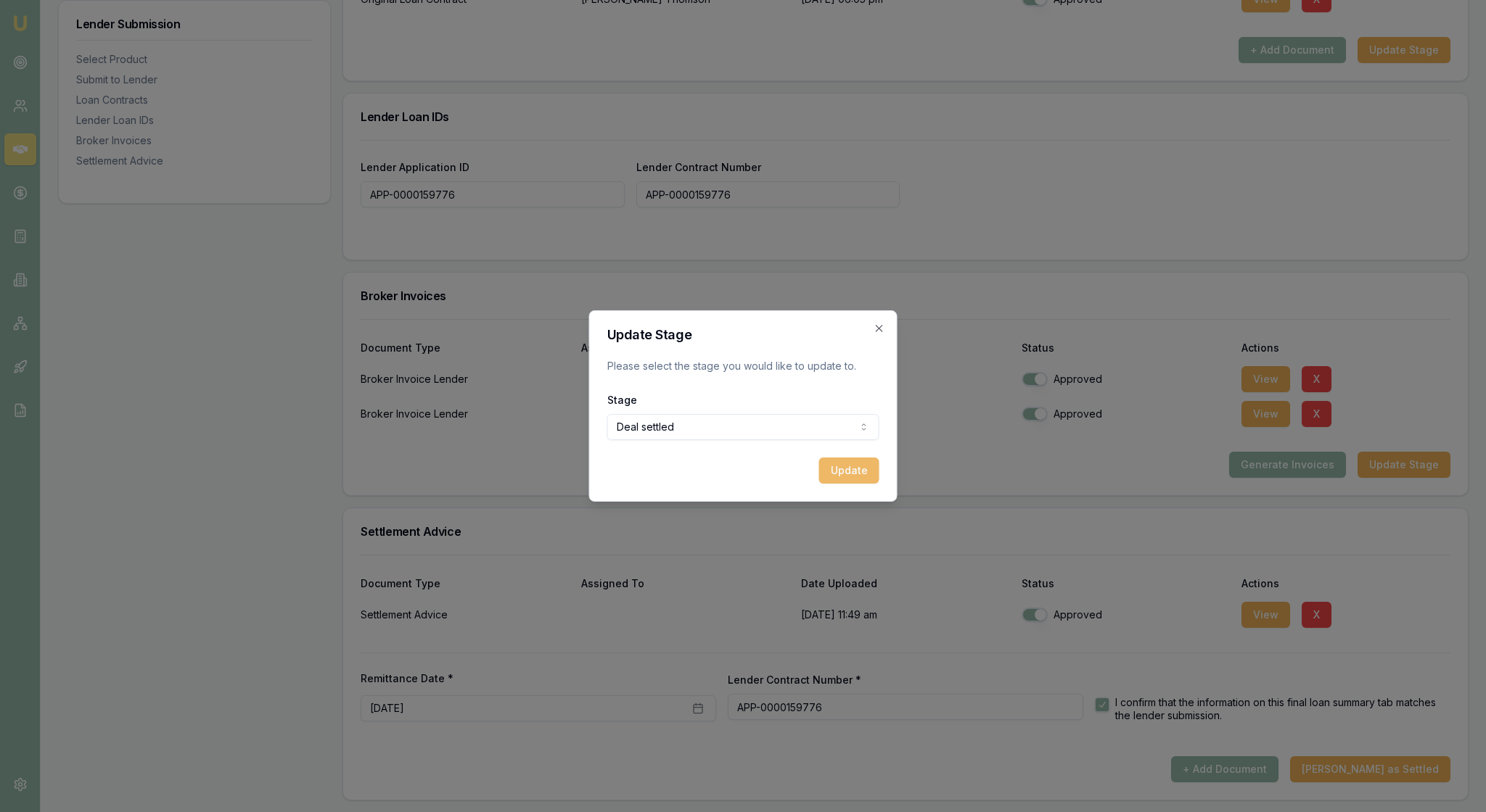
click at [841, 478] on button "Update" at bounding box center [849, 471] width 60 height 26
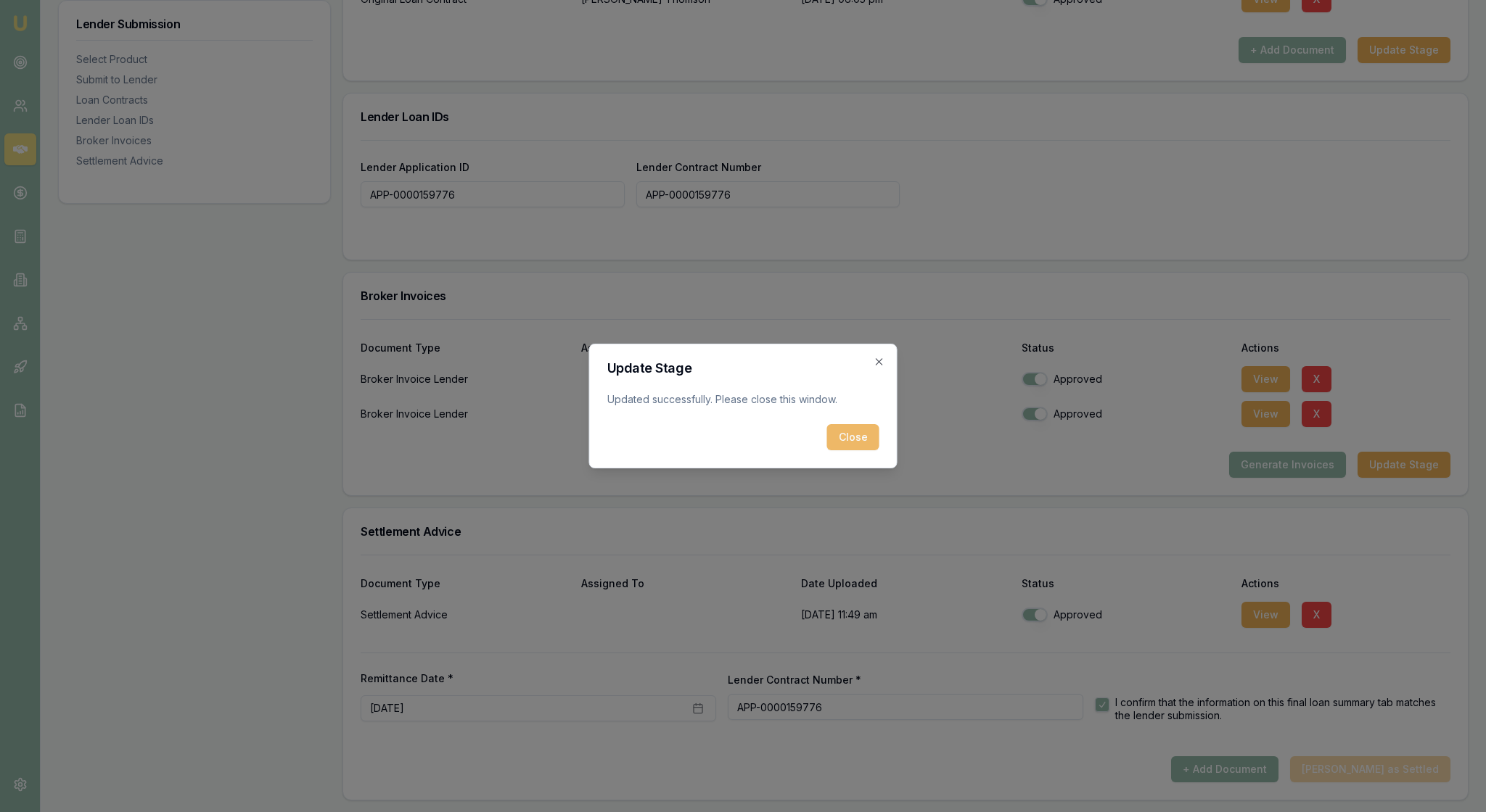
click at [849, 445] on button "Close" at bounding box center [853, 437] width 53 height 26
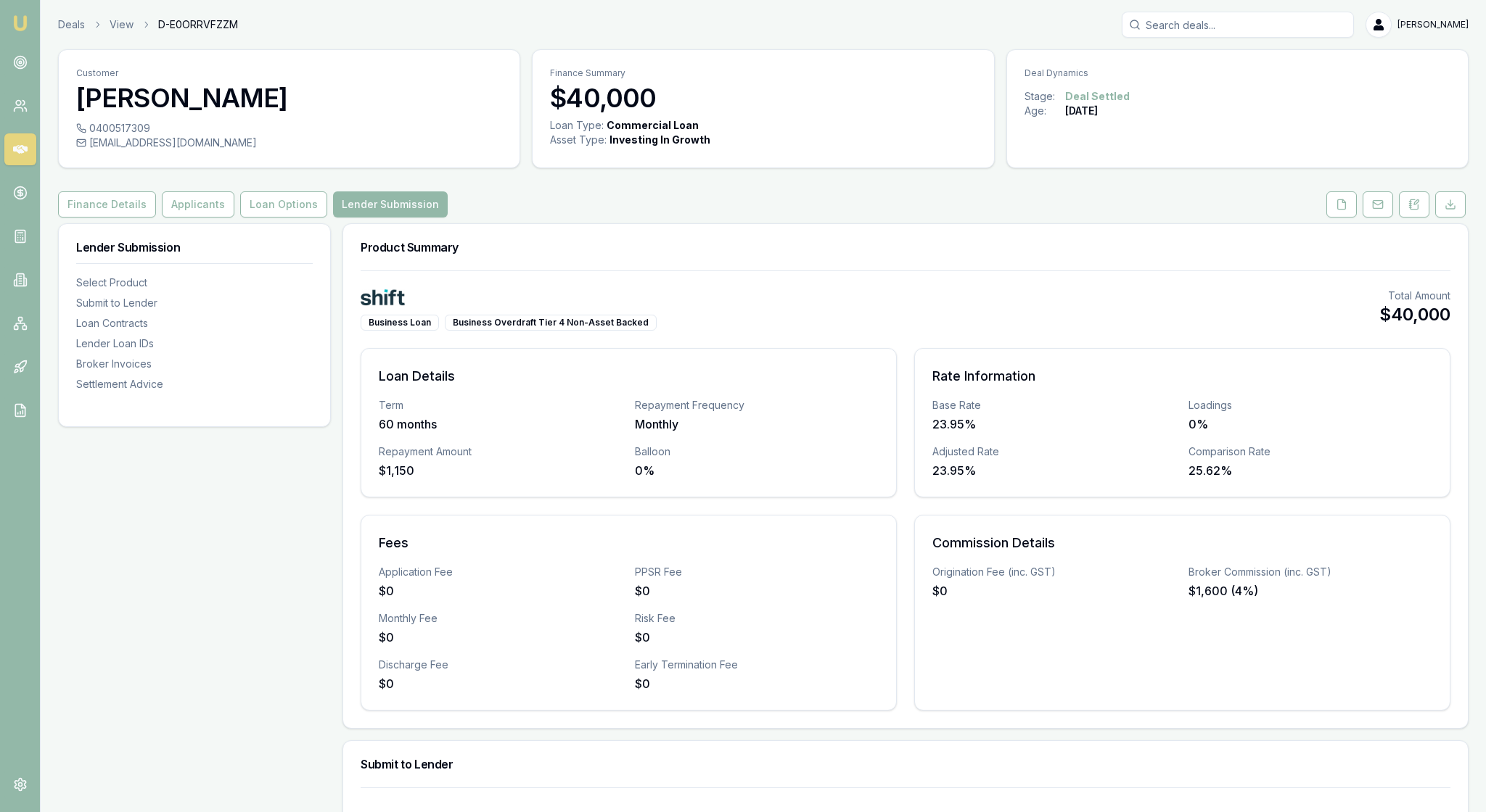
scroll to position [0, 0]
click at [29, 19] on img at bounding box center [20, 23] width 18 height 18
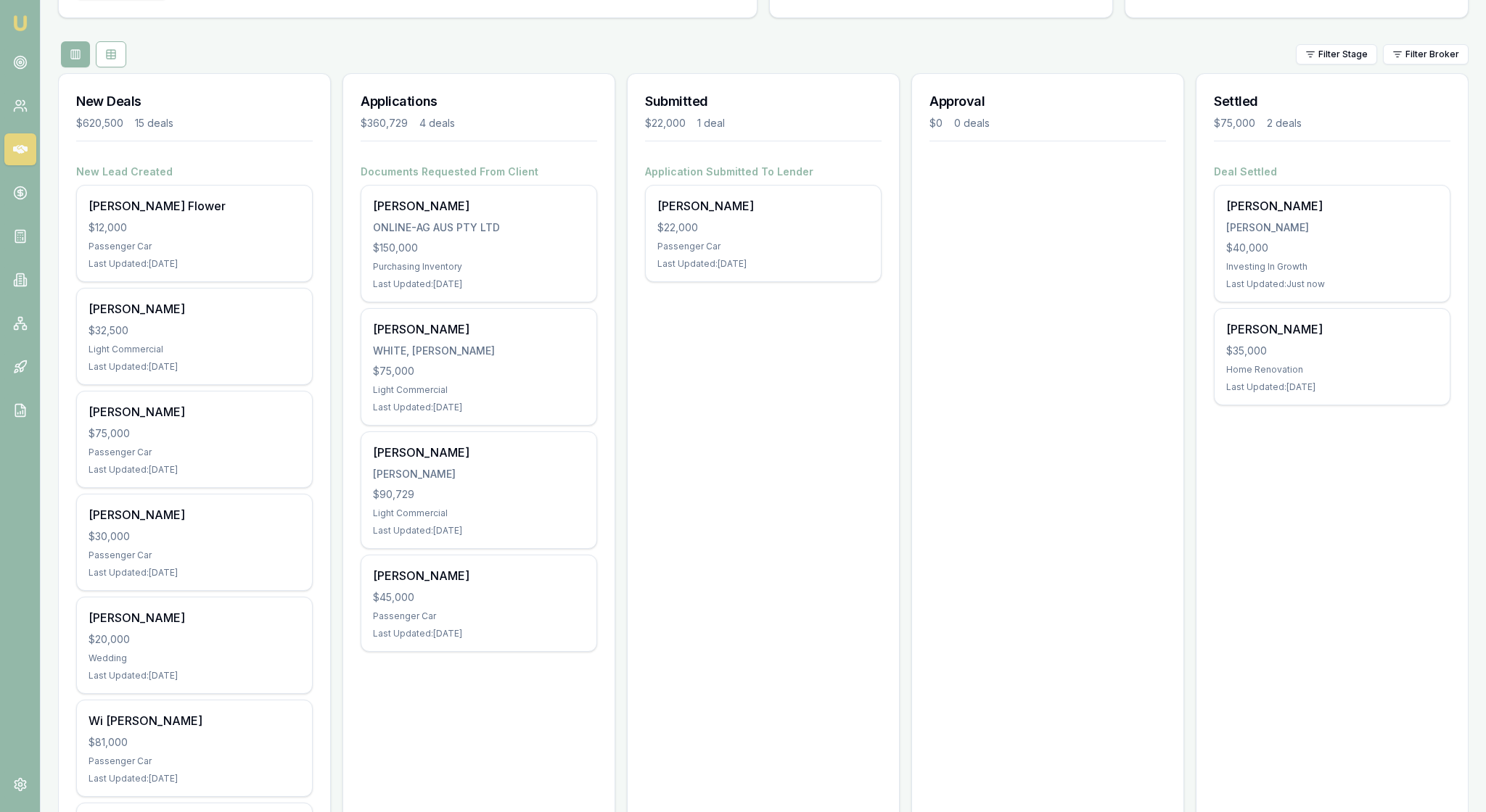
scroll to position [140, 0]
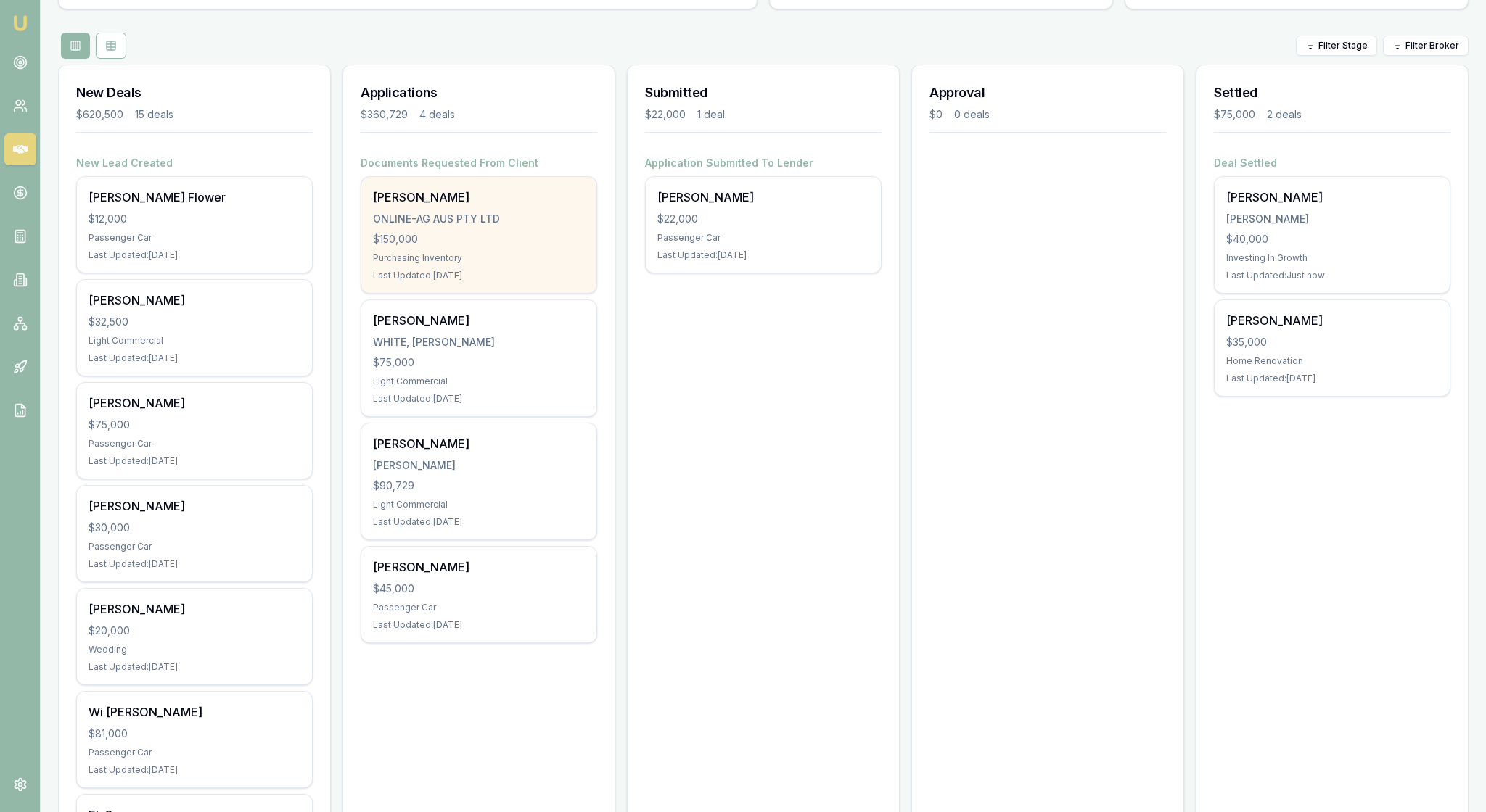
click at [526, 226] on div "ONLINE-AG AUS PTY LTD" at bounding box center [478, 218] width 212 height 15
click at [527, 274] on div "Robert Bruns ONLINE-AG AUS PTY LTD $150,000 Purchasing Inventory Last Updated: …" at bounding box center [479, 235] width 235 height 116
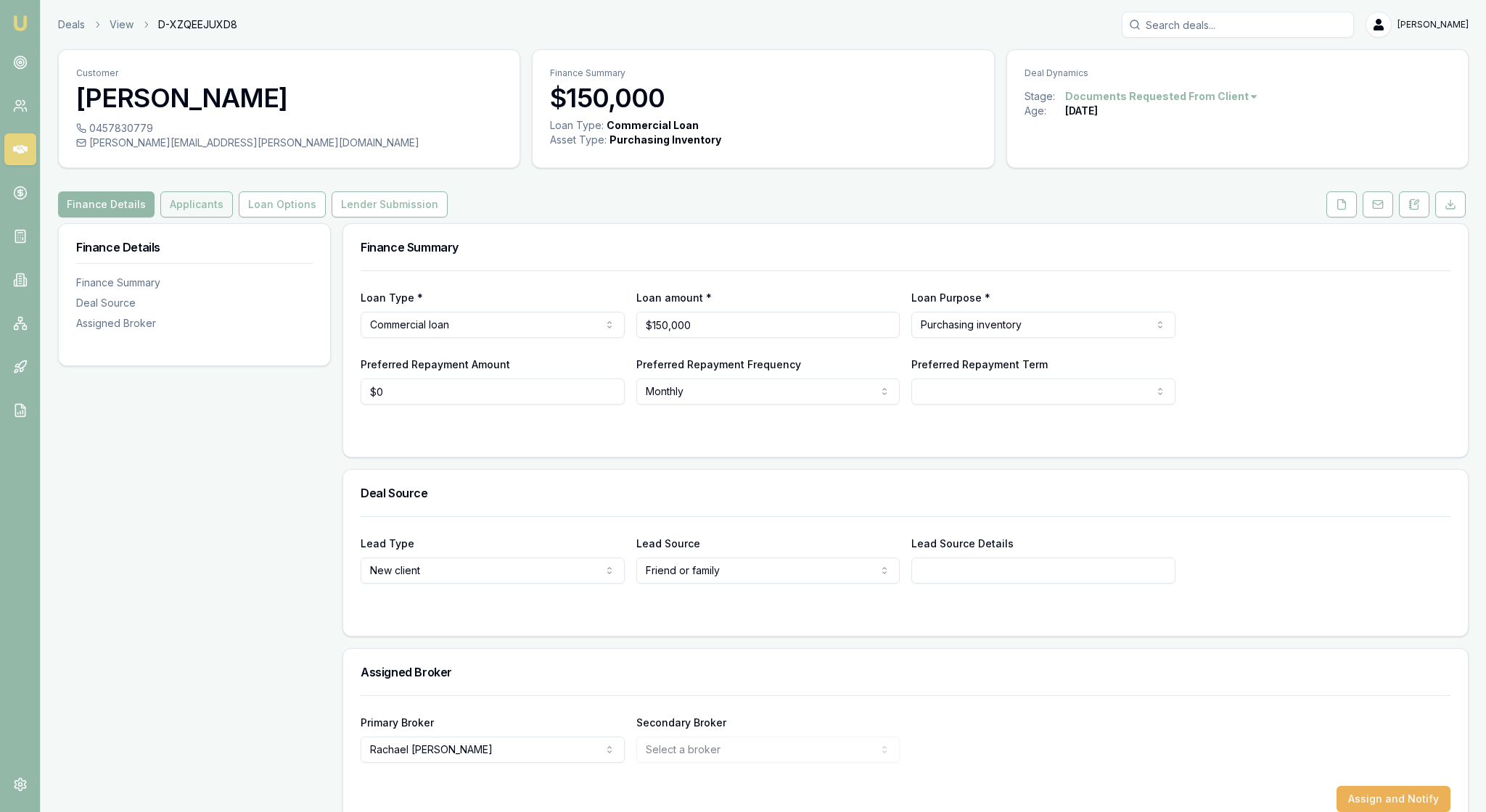
click at [233, 217] on button "Applicants" at bounding box center [196, 204] width 72 height 26
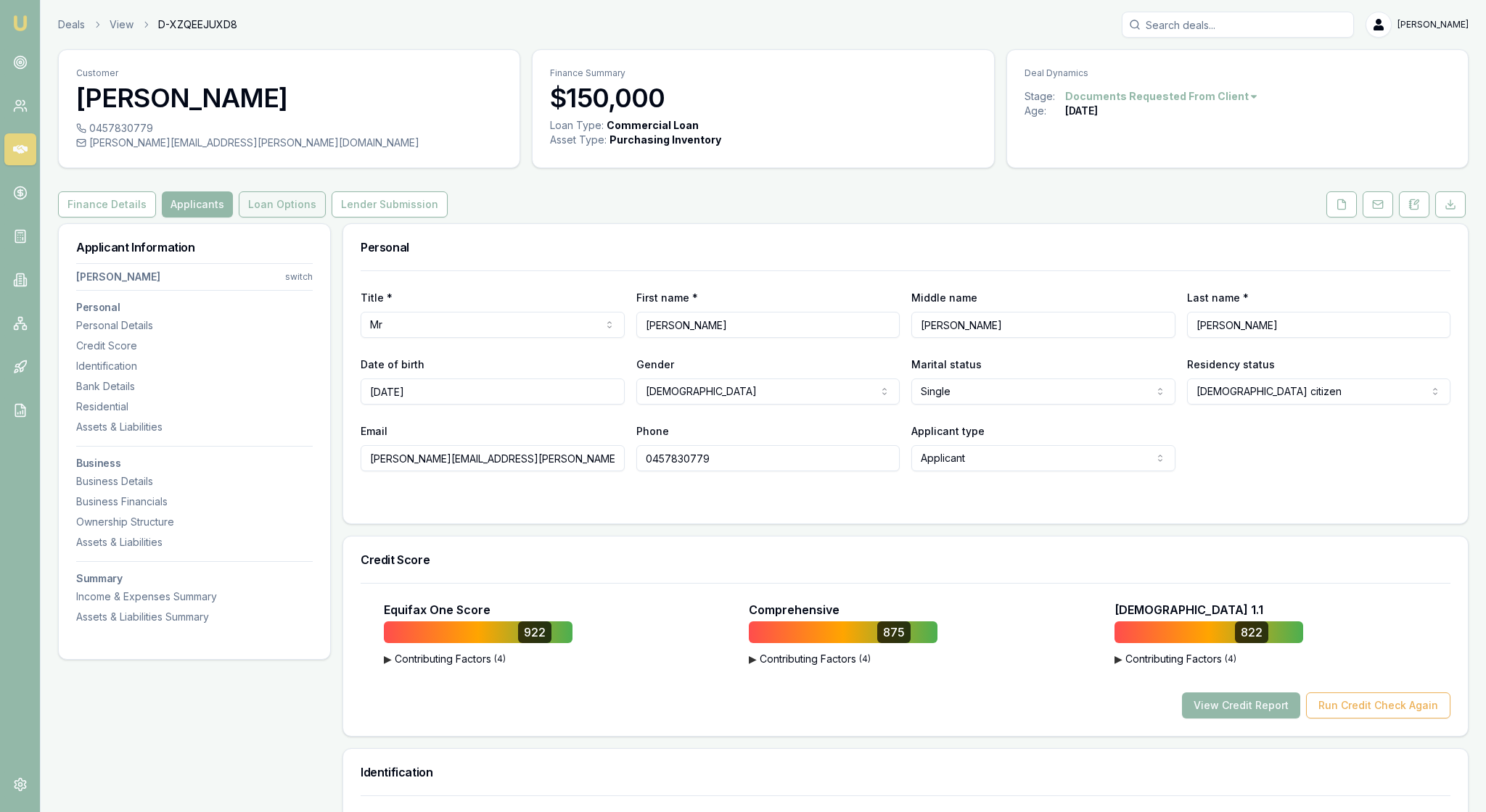
click at [326, 217] on button "Loan Options" at bounding box center [282, 204] width 87 height 26
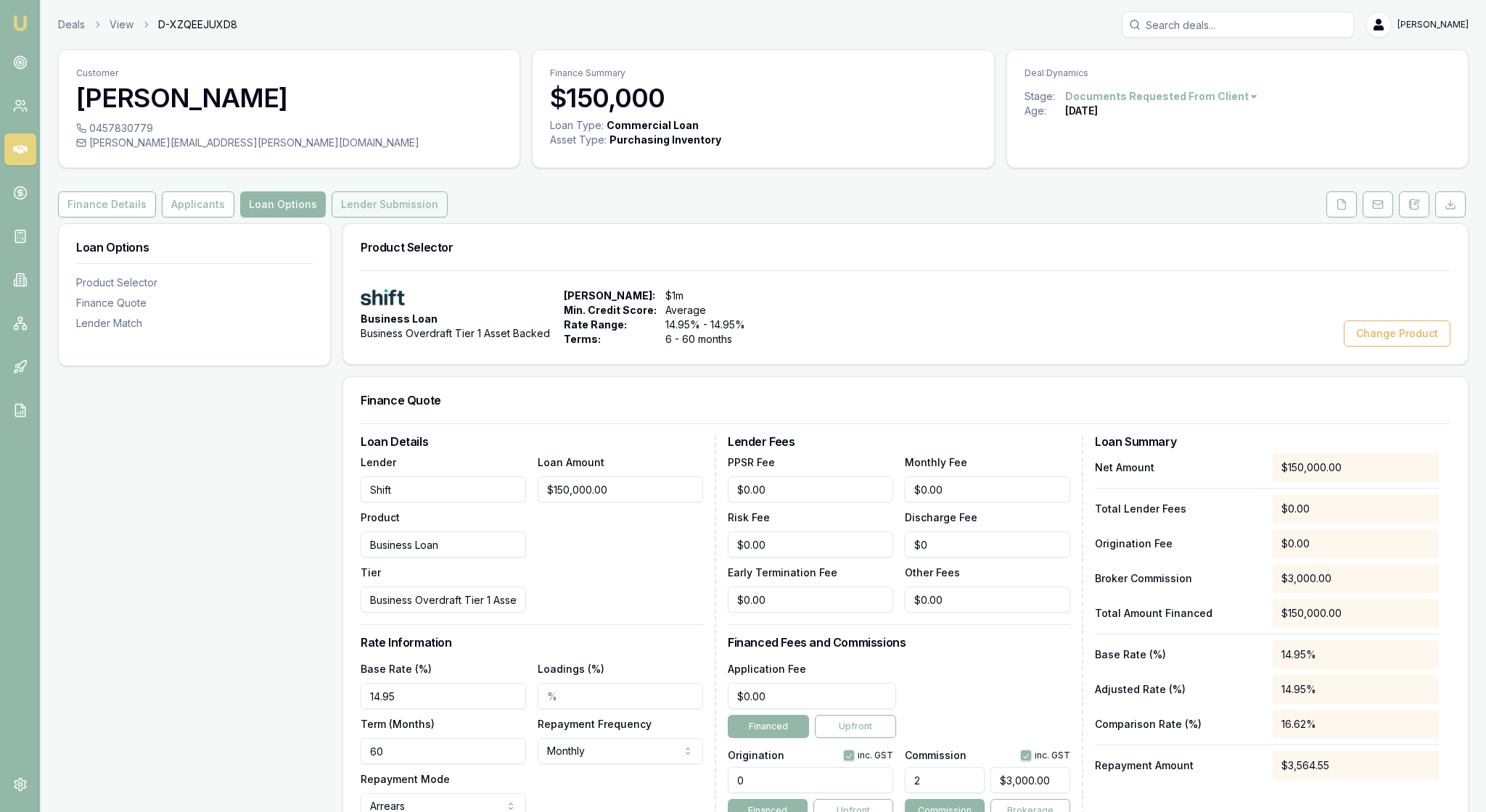
click at [448, 217] on button "Lender Submission" at bounding box center [389, 204] width 116 height 26
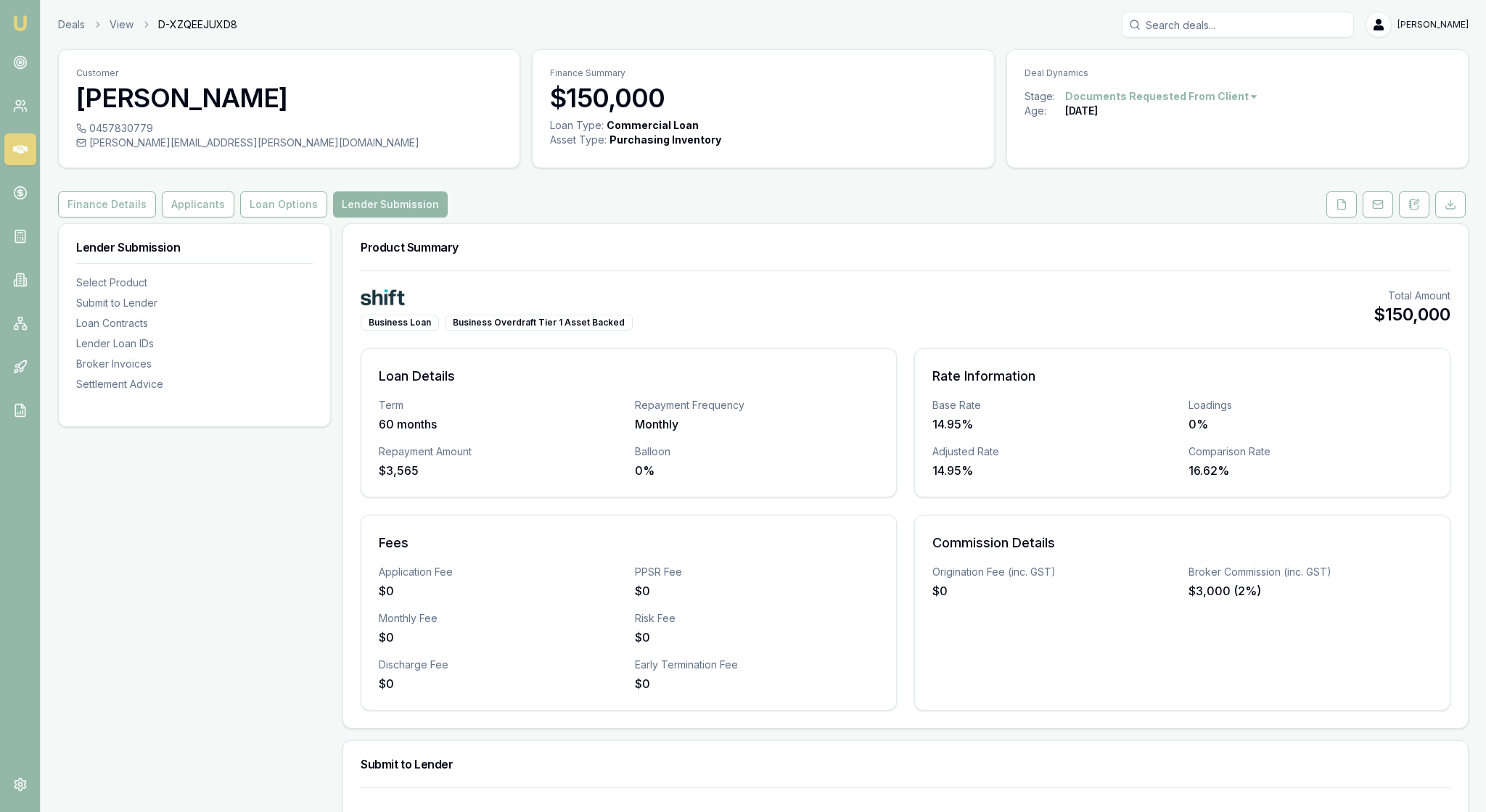
click at [1200, 330] on div "Business Loan Business Overdraft Tier 1 Asset Backed Total Amount $150,000" at bounding box center [906, 309] width 1090 height 42
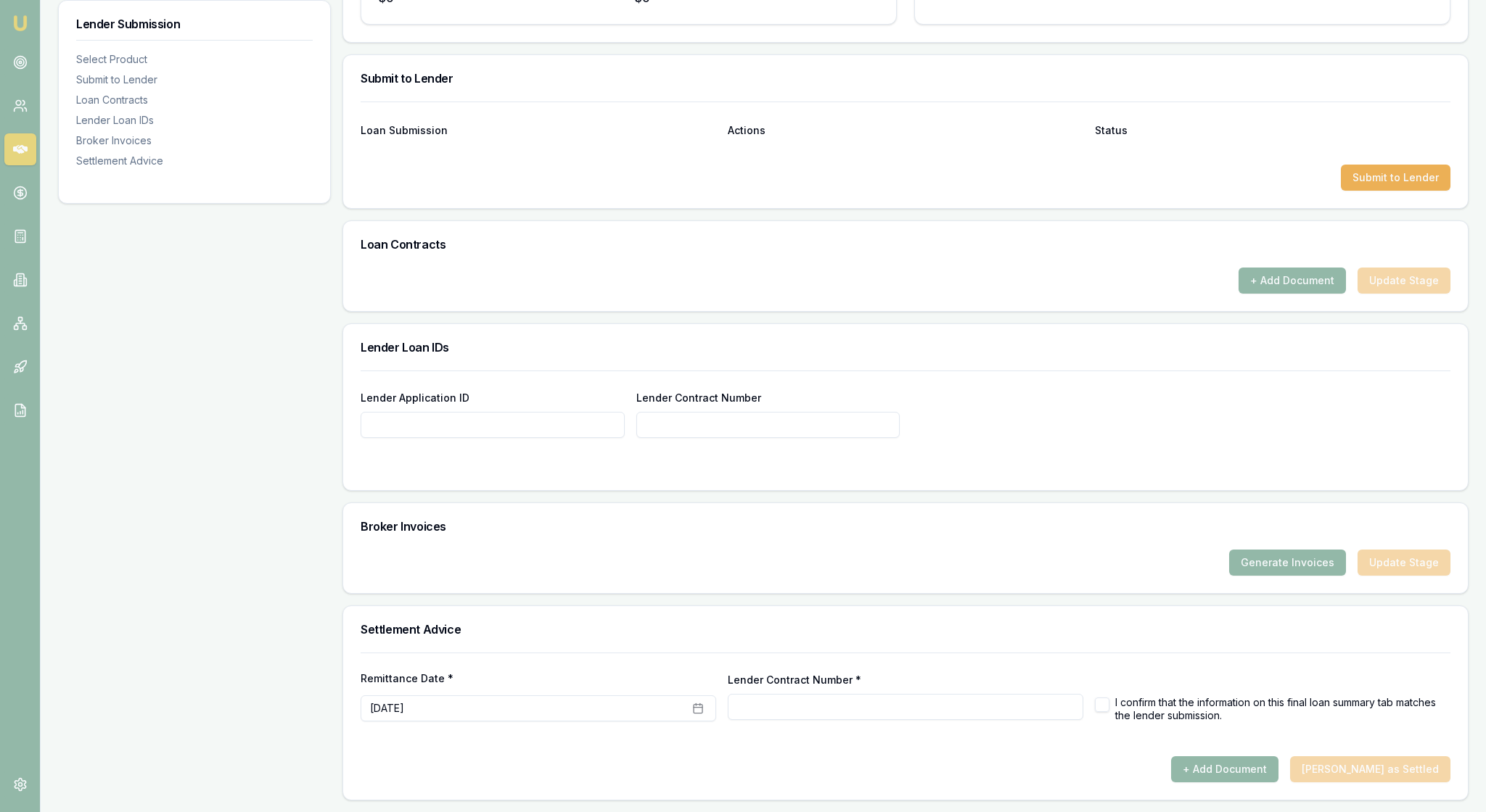
scroll to position [734, 0]
click at [1356, 191] on button "Submit to Lender" at bounding box center [1395, 177] width 109 height 26
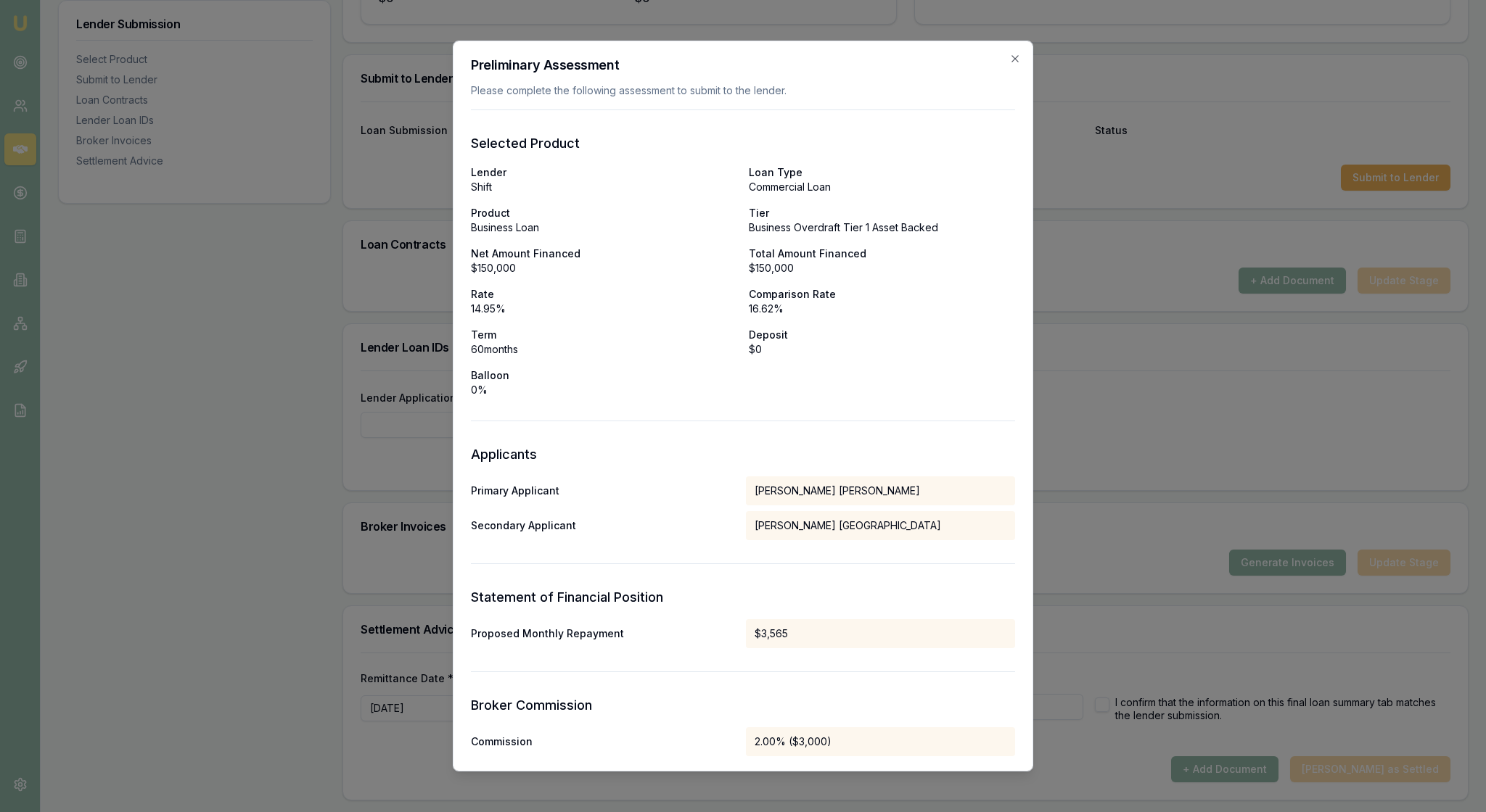
click at [909, 467] on form "Selected Product Lender Shift Loan Type Commercial Loan Product Business Loan T…" at bounding box center [743, 719] width 544 height 1220
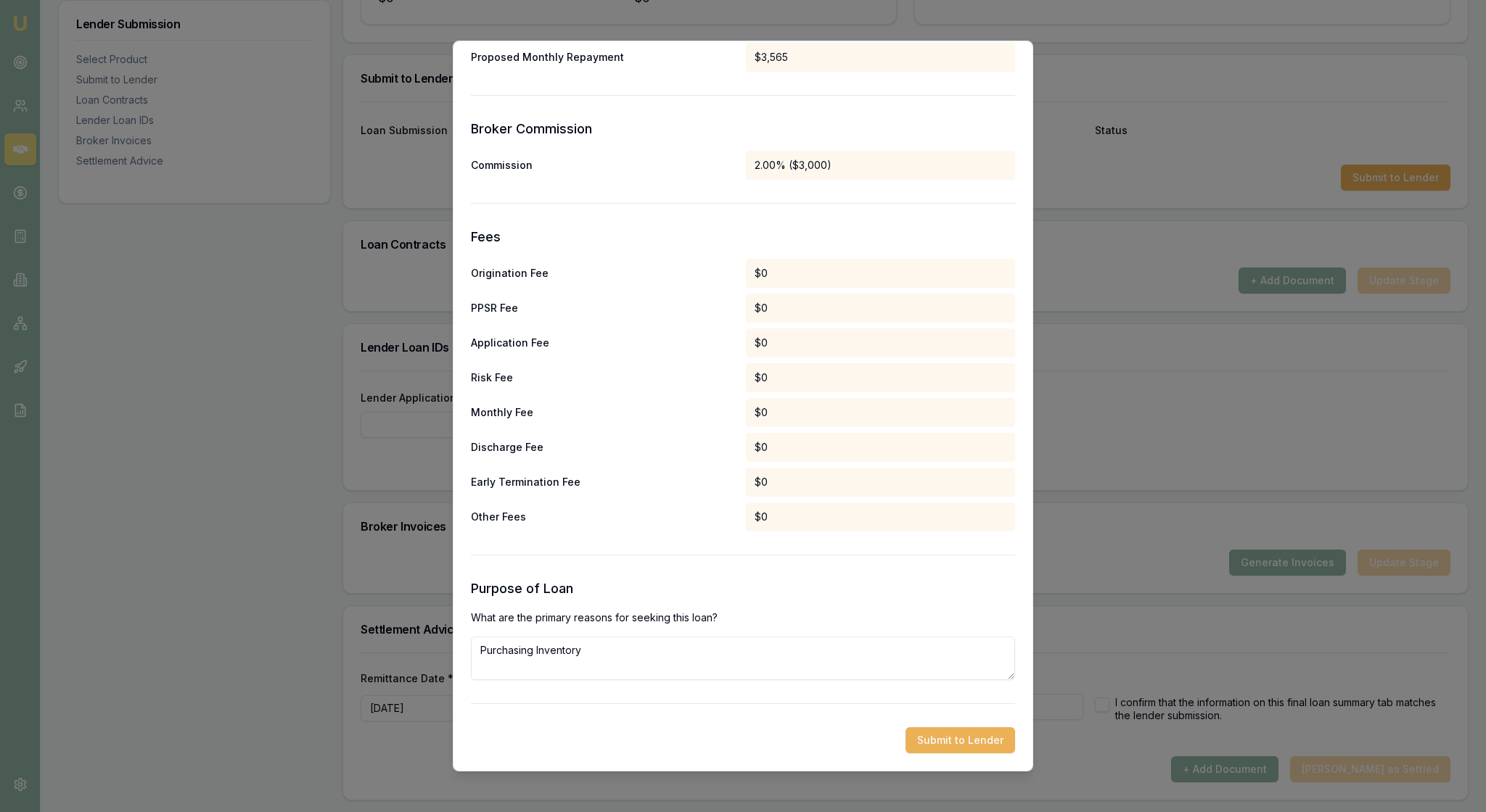
scroll to position [727, 0]
click at [940, 734] on button "Submit to Lender" at bounding box center [960, 740] width 109 height 26
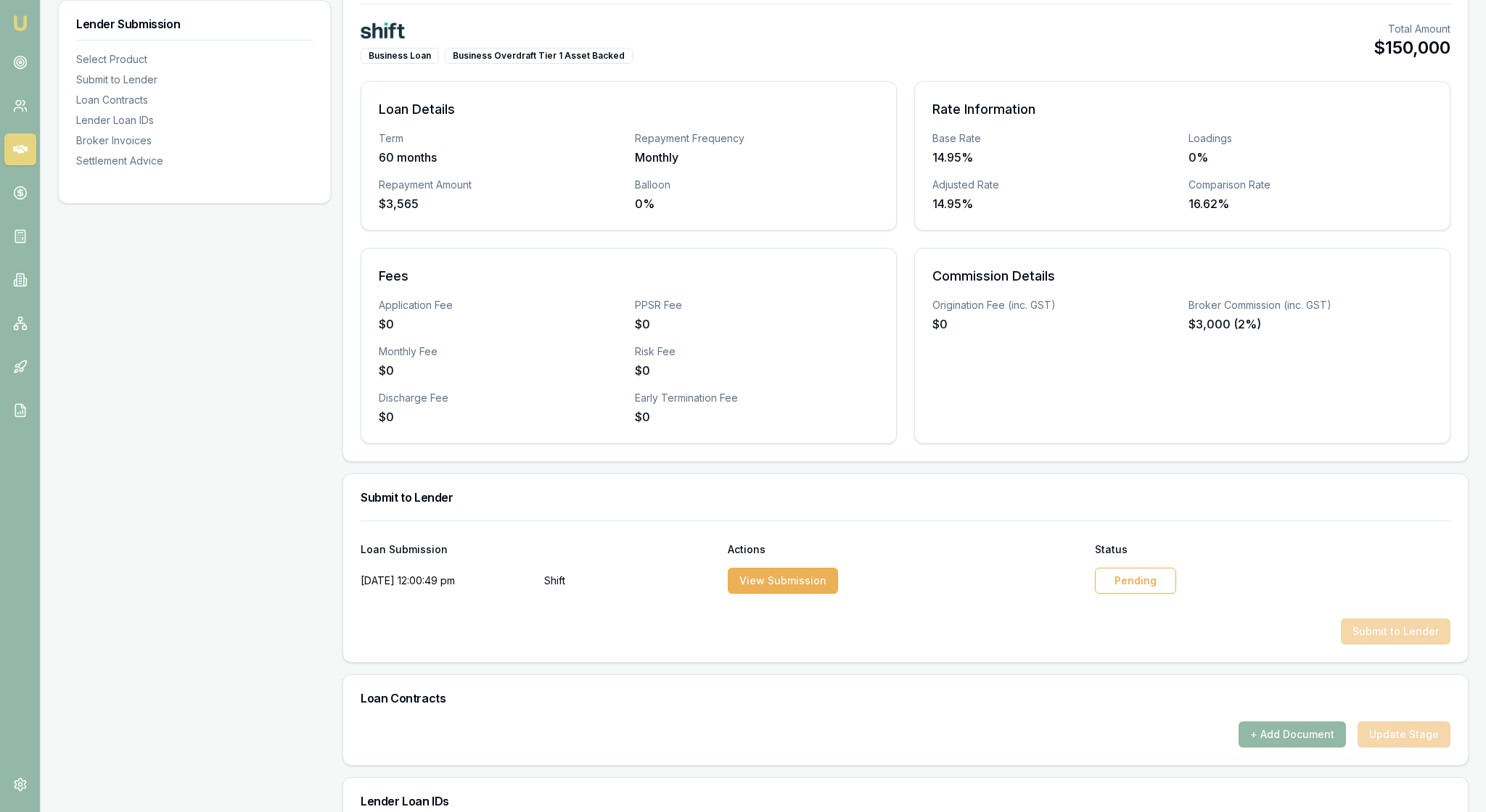
scroll to position [300, 0]
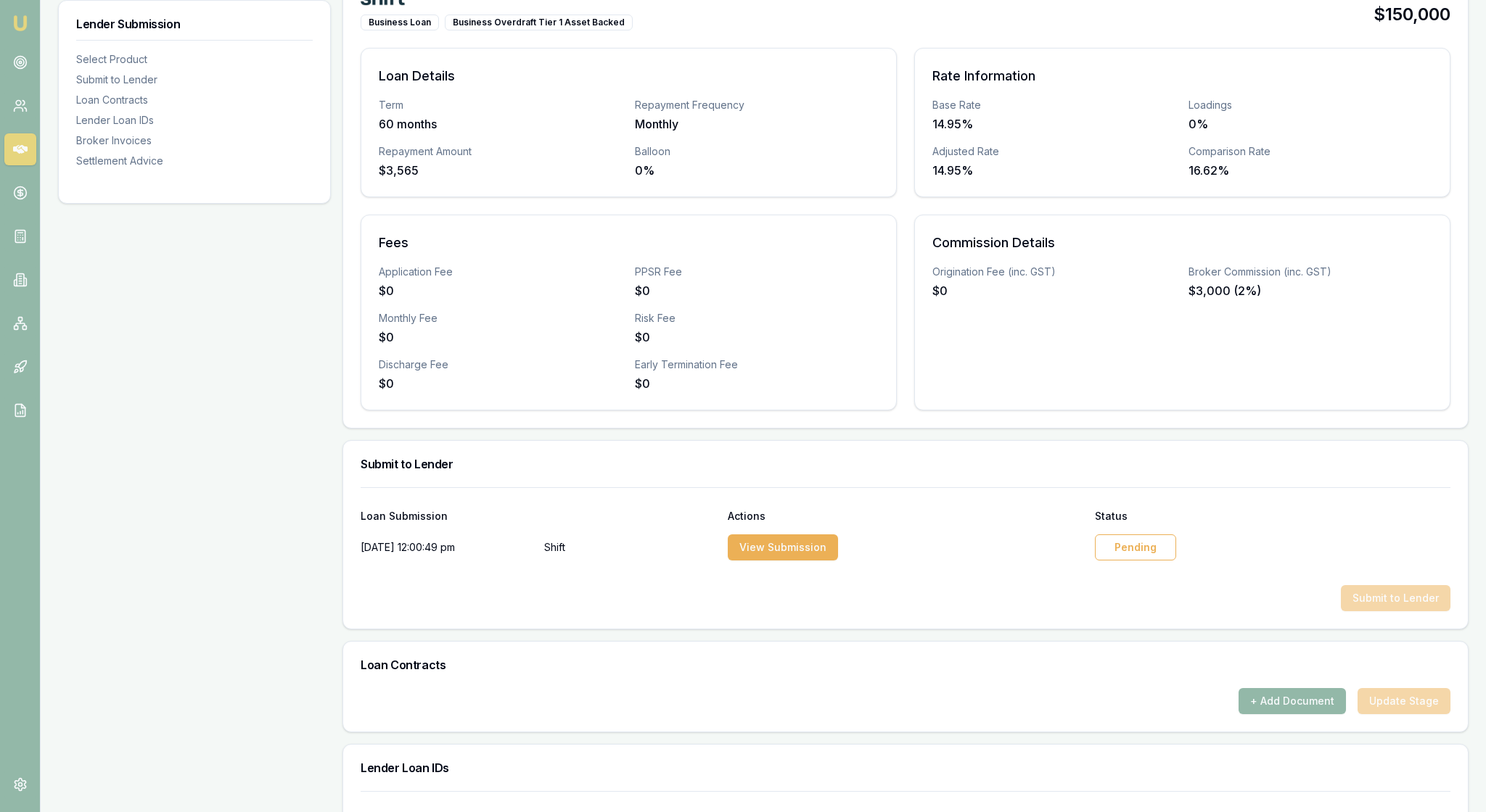
drag, startPoint x: 100, startPoint y: 470, endPoint x: 121, endPoint y: 435, distance: 40.8
click at [107, 451] on div "Lender Submission Select Product Submit to Lender Loan Contracts Lender Loan ID…" at bounding box center [195, 572] width 273 height 1298
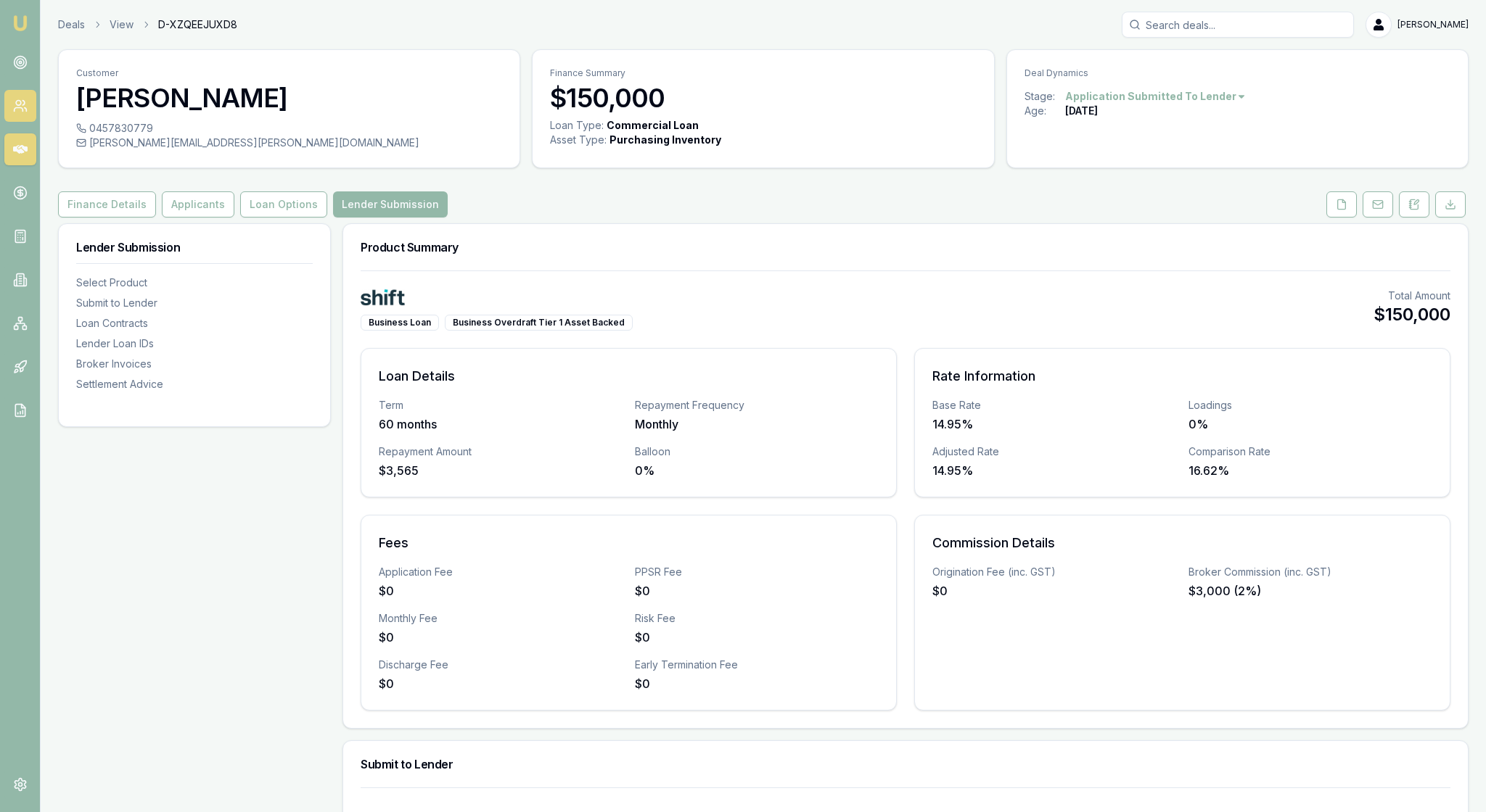
scroll to position [0, 0]
click at [29, 23] on img at bounding box center [20, 23] width 18 height 18
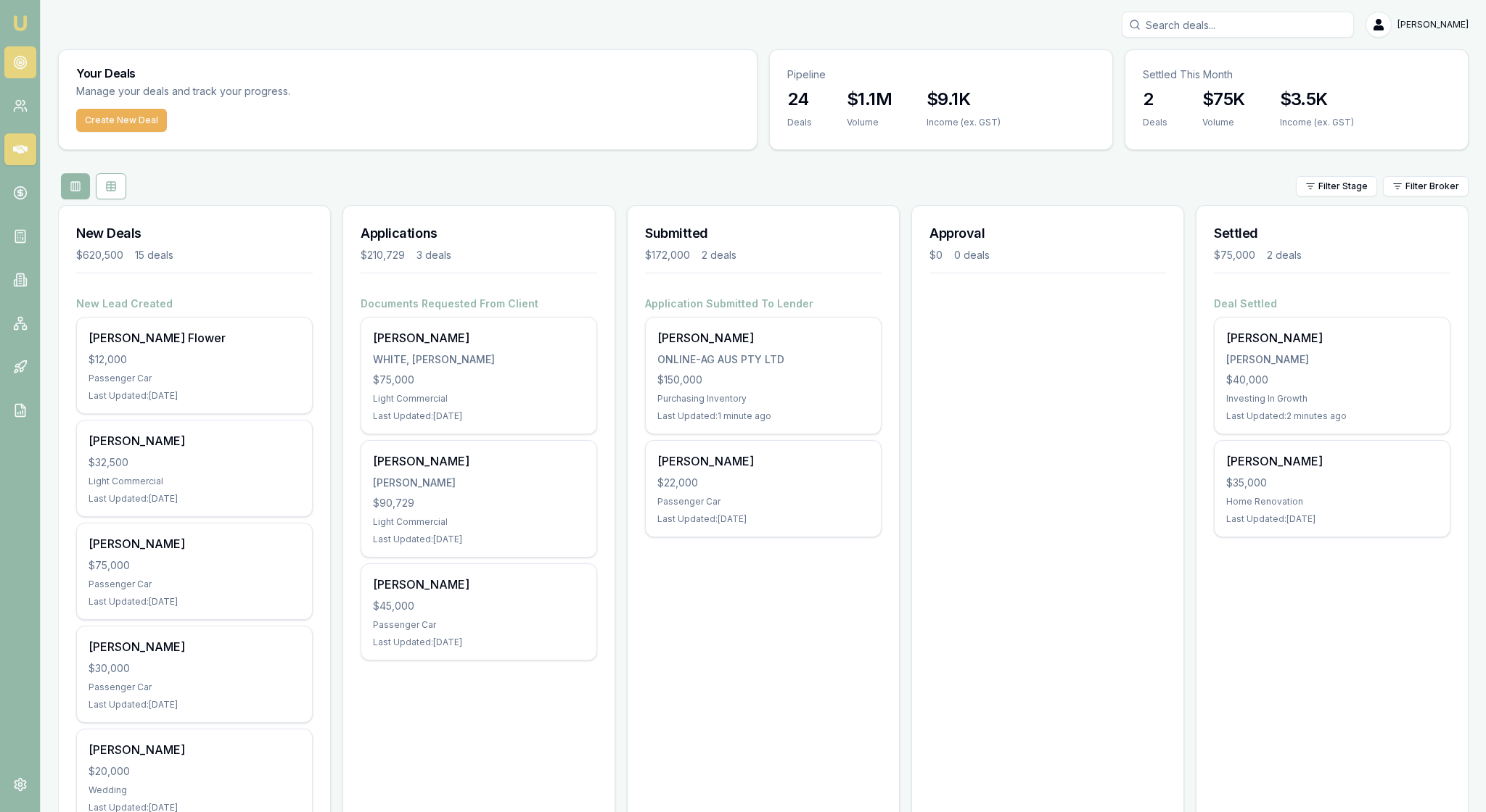
click at [24, 61] on link at bounding box center [20, 62] width 32 height 32
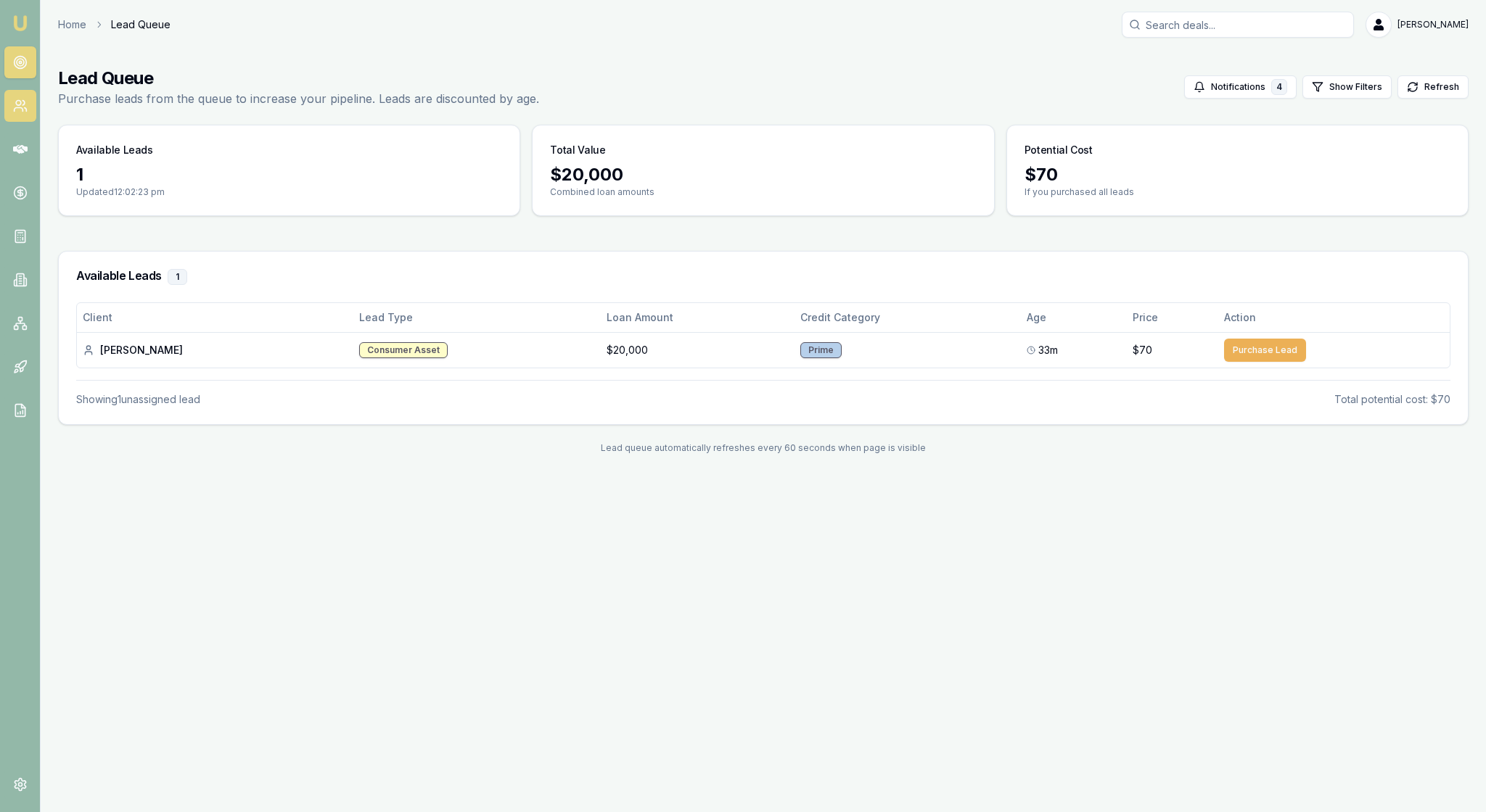
click at [19, 113] on icon at bounding box center [20, 105] width 15 height 15
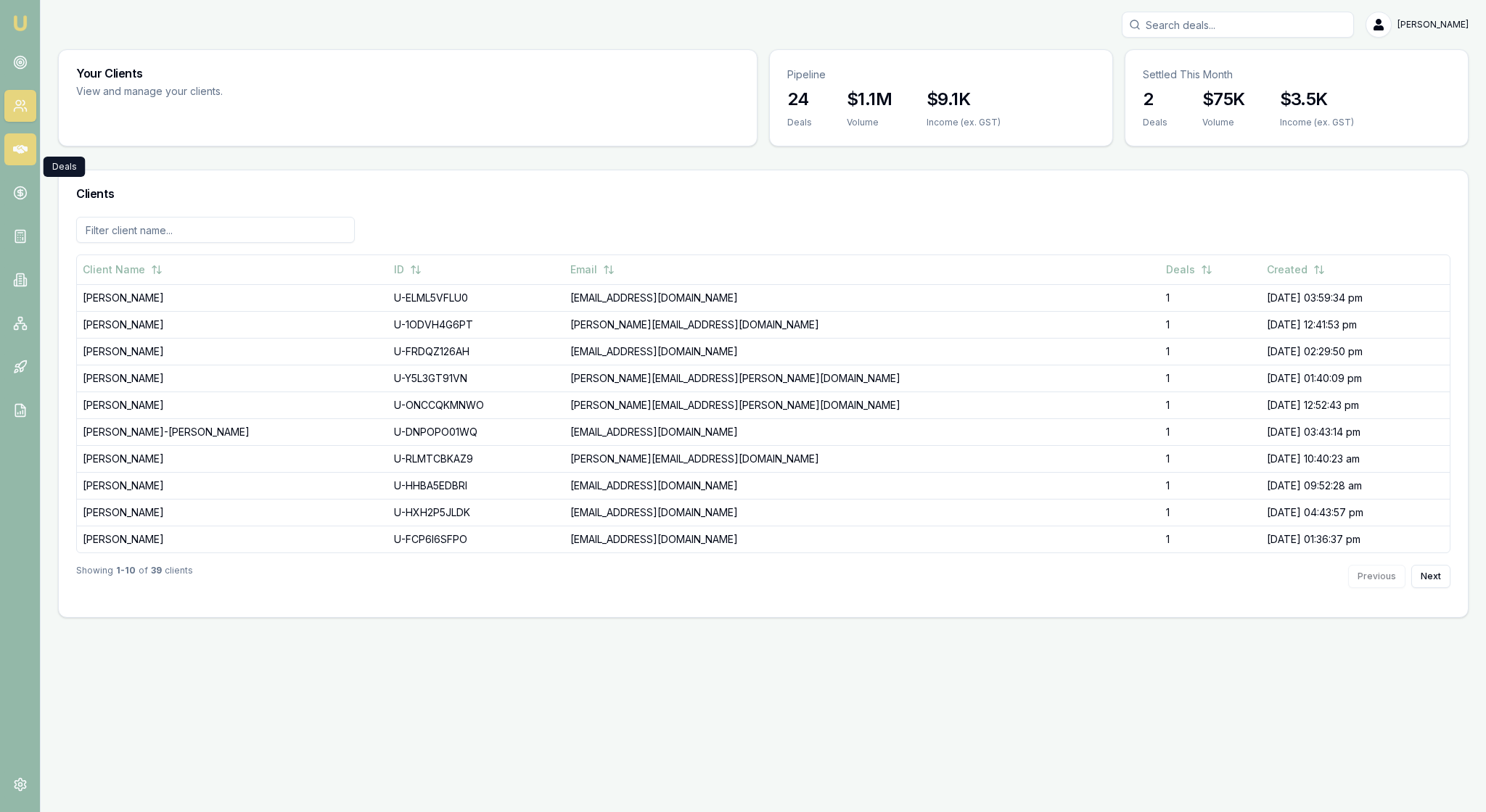
click at [21, 157] on icon at bounding box center [20, 149] width 15 height 15
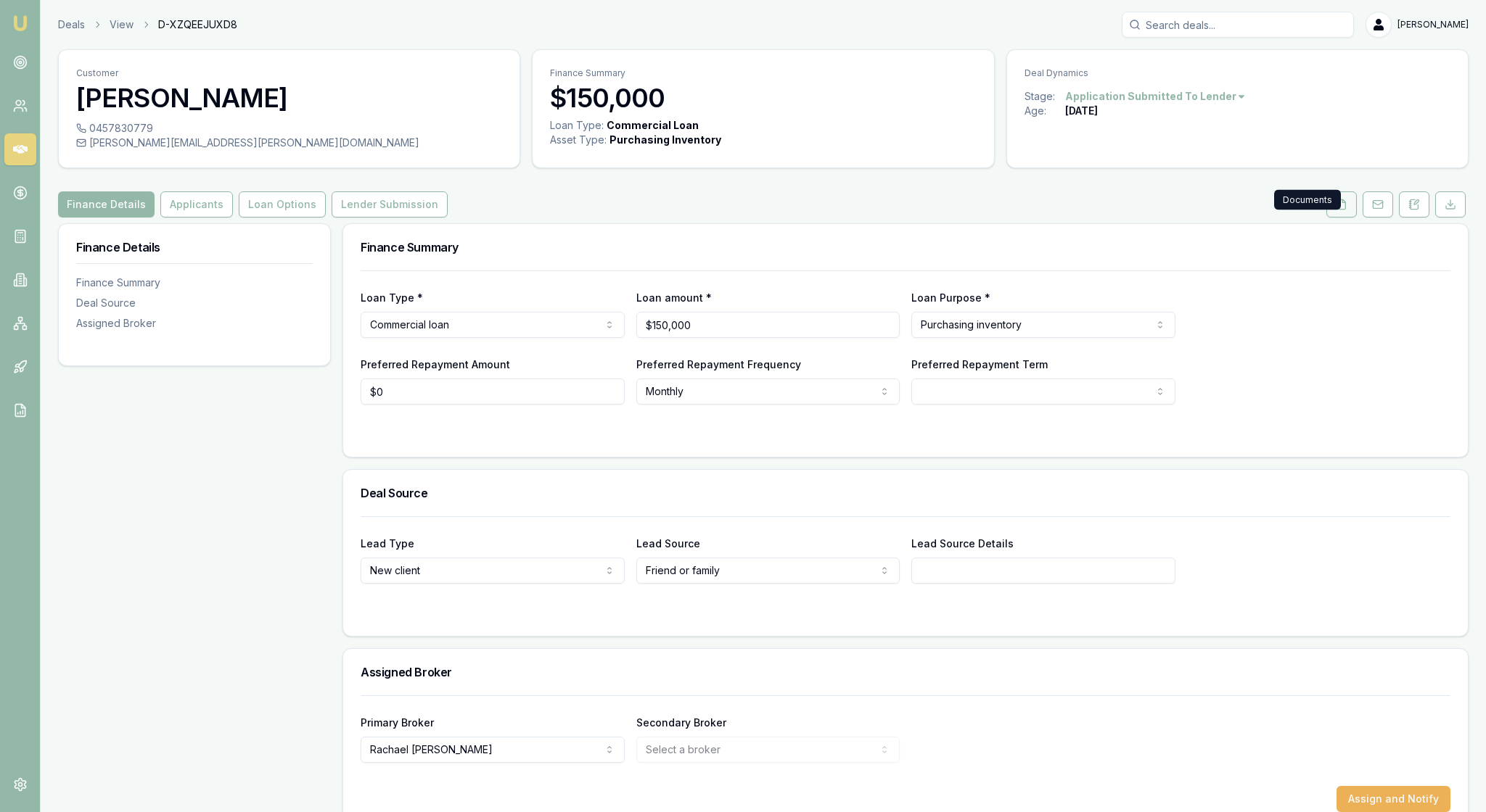
click at [1336, 211] on icon at bounding box center [1342, 205] width 12 height 12
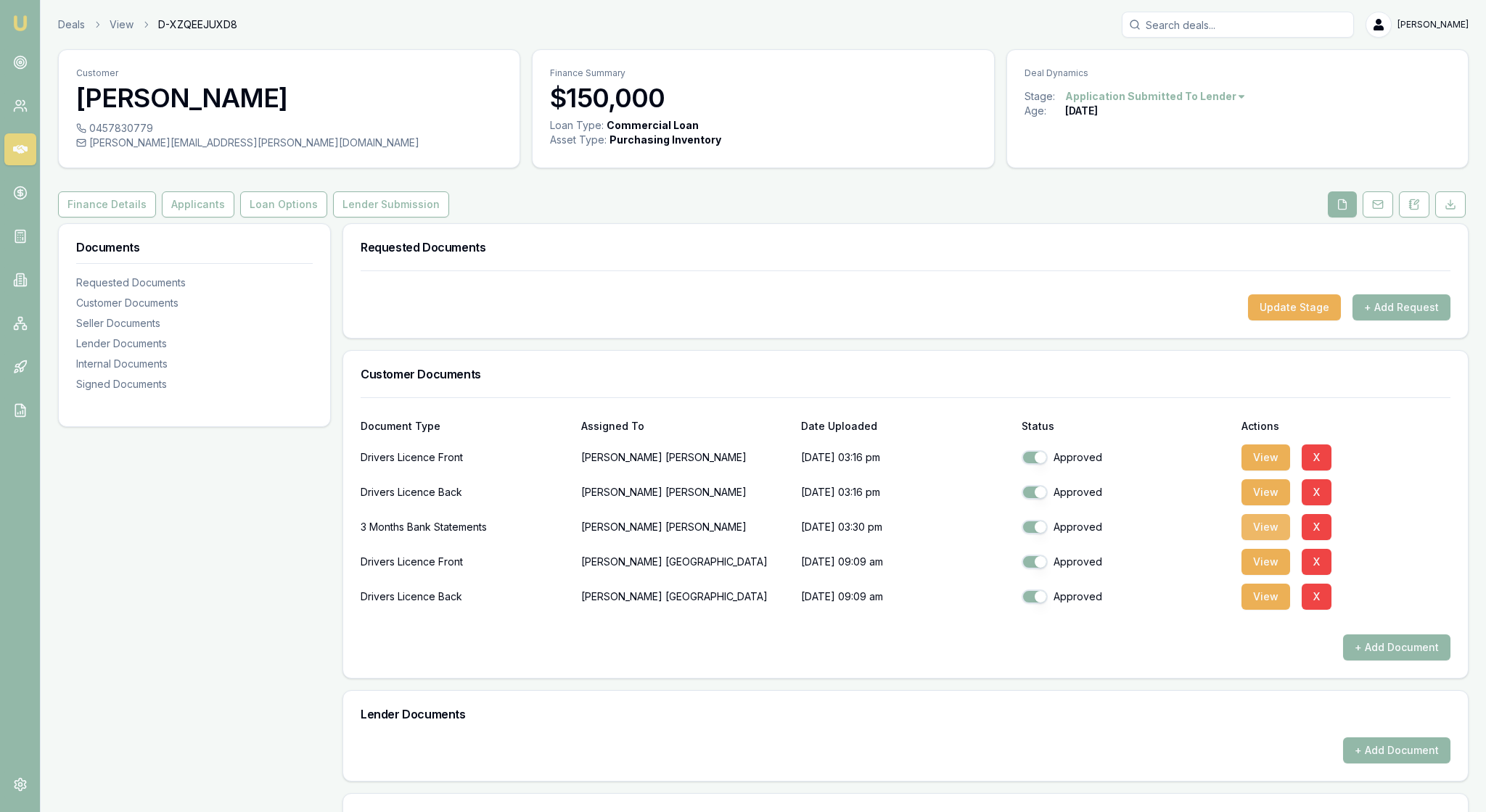
click at [1275, 540] on button "View" at bounding box center [1266, 527] width 49 height 26
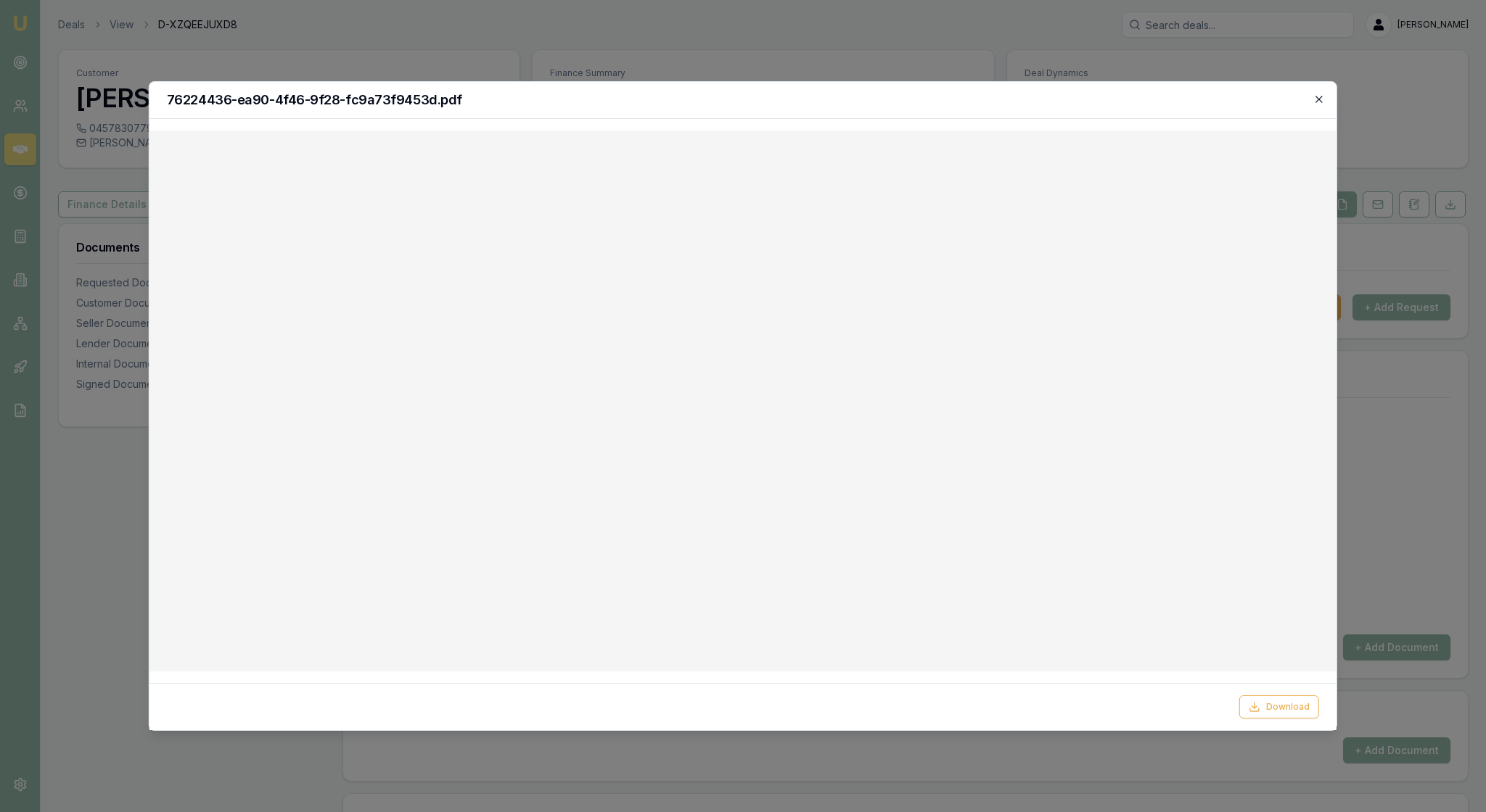
click at [1313, 101] on icon "button" at bounding box center [1319, 99] width 12 height 12
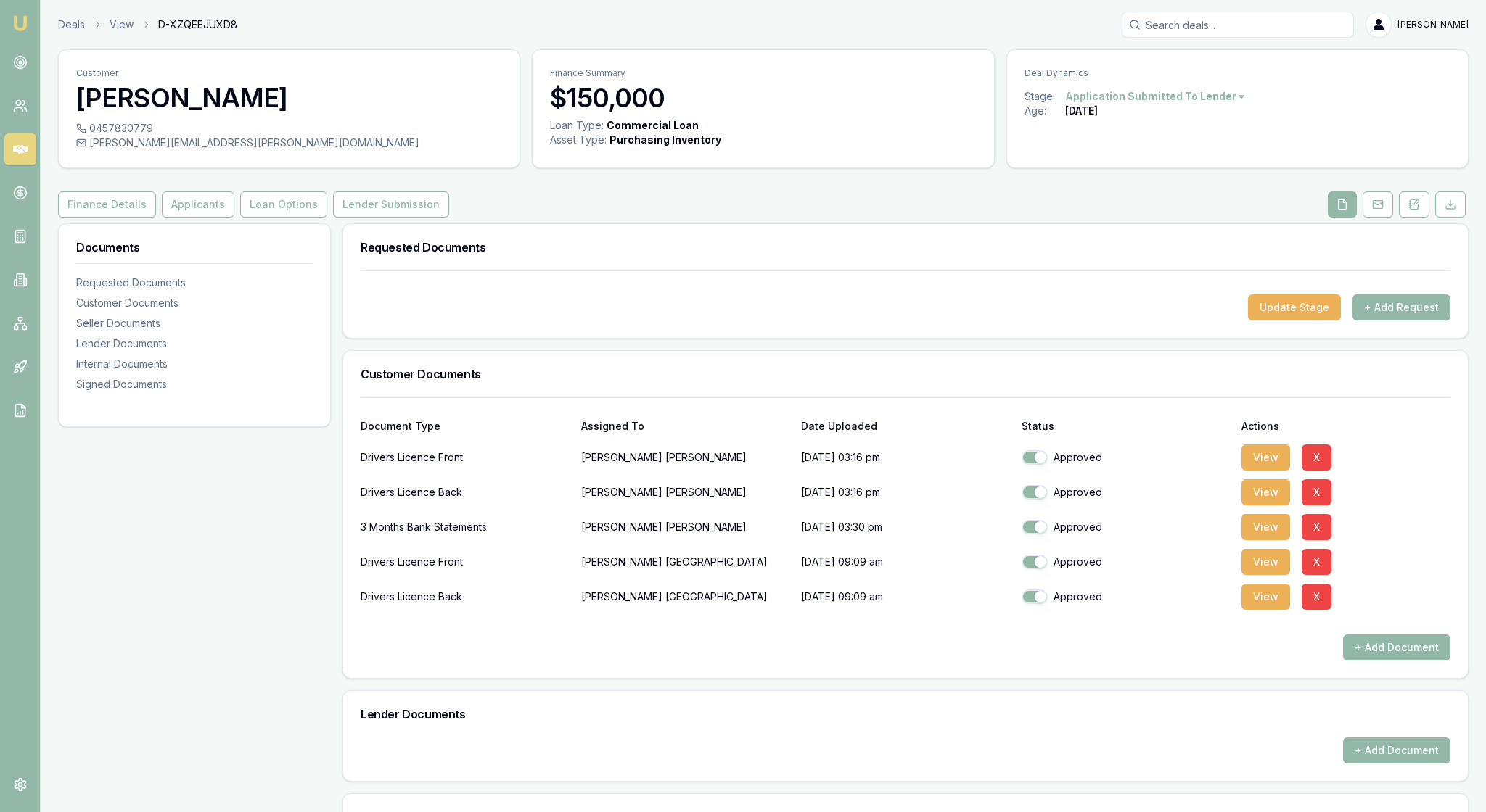
click at [258, 560] on div "Documents Requested Documents Customer Documents Seller Documents Lender Docume…" at bounding box center [195, 773] width 273 height 1100
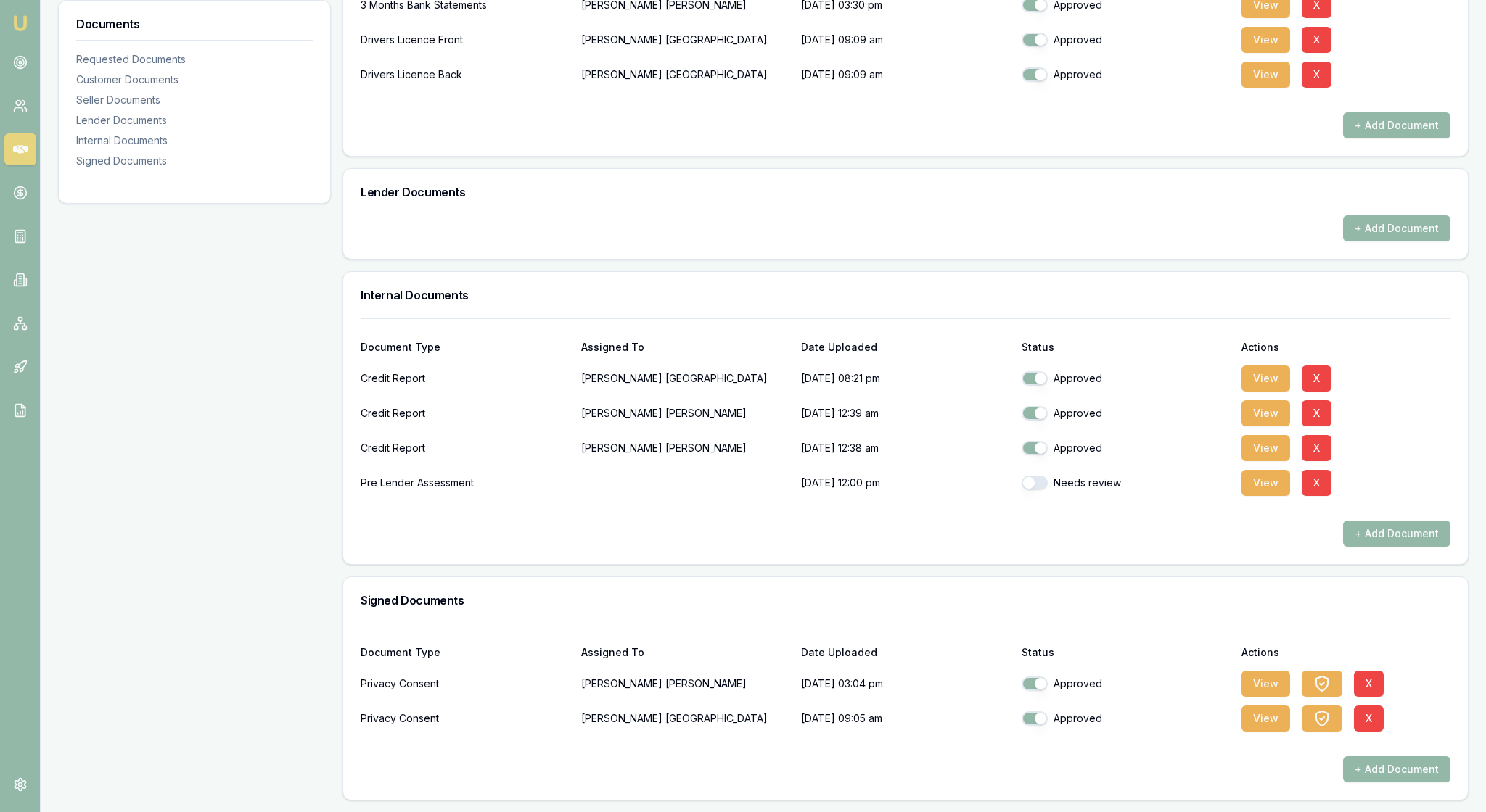
scroll to position [553, 0]
click at [1044, 490] on button "button" at bounding box center [1035, 483] width 26 height 15
checkbox input "true"
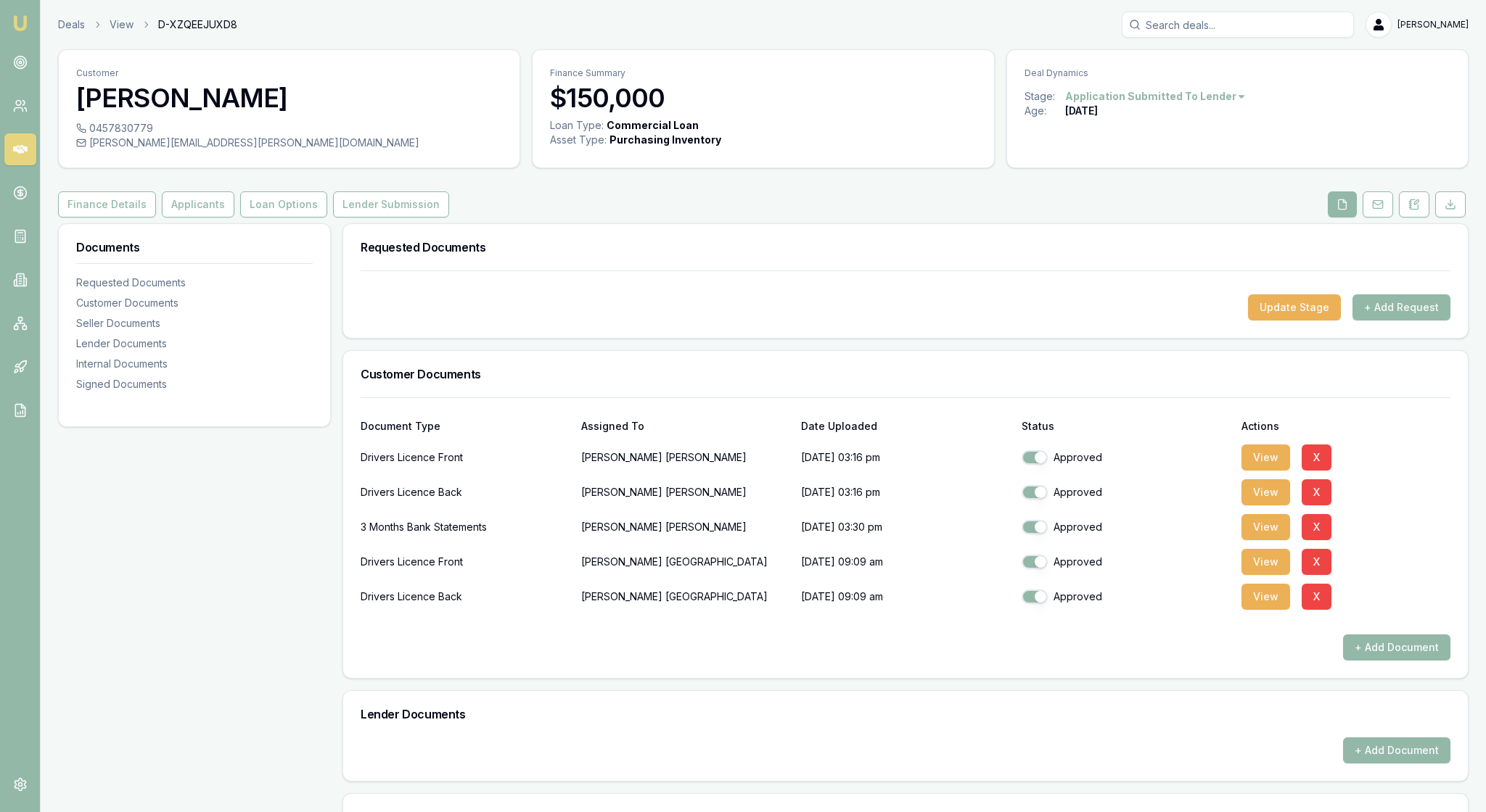
scroll to position [0, 0]
click at [303, 602] on div "Documents Requested Documents Customer Documents Seller Documents Lender Docume…" at bounding box center [195, 773] width 273 height 1100
click at [450, 217] on button "Lender Submission" at bounding box center [391, 204] width 116 height 26
